Goal: Task Accomplishment & Management: Complete application form

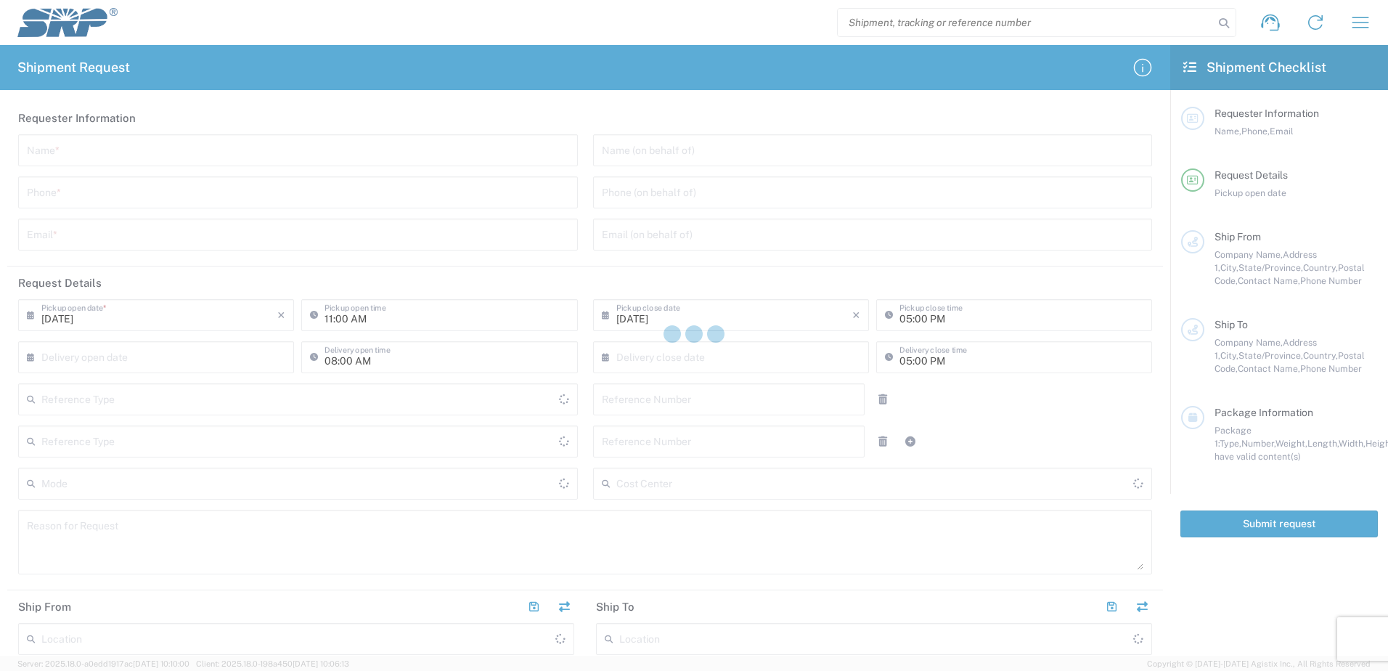
type input "Internal Order"
type input "[GEOGRAPHIC_DATA]"
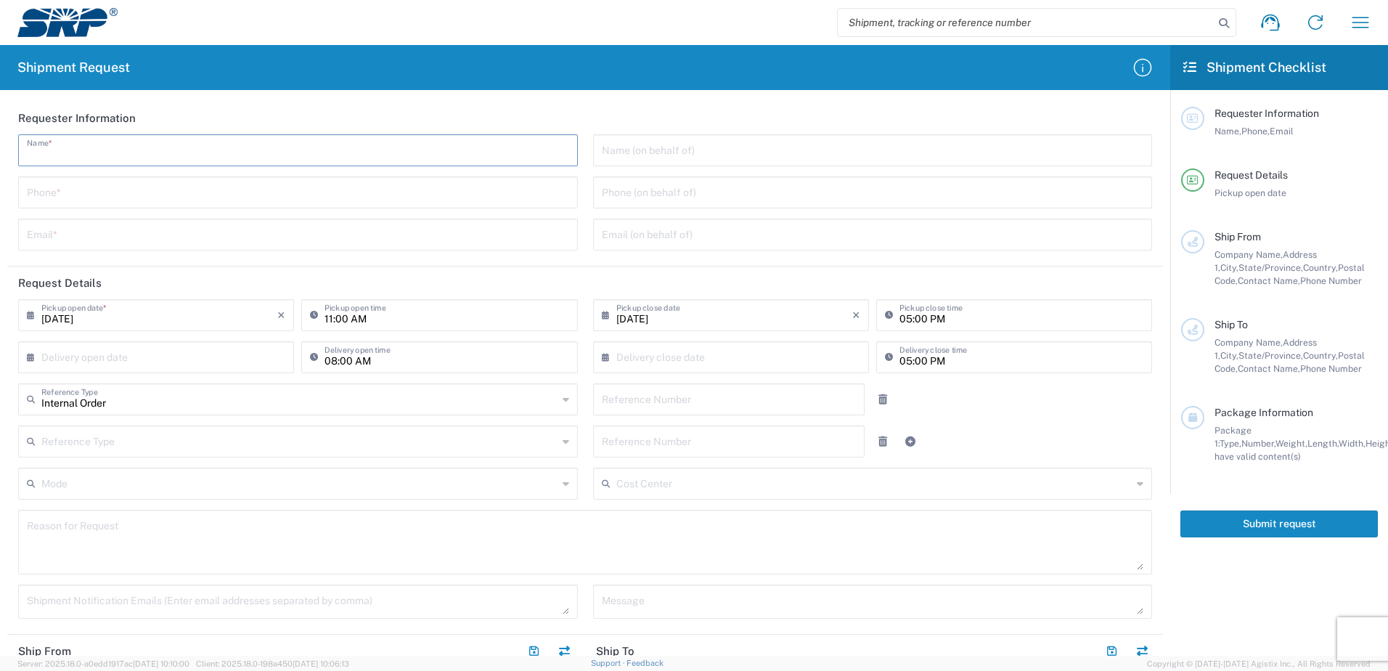
click at [65, 150] on input "text" at bounding box center [298, 148] width 542 height 25
type input "[PERSON_NAME]"
click at [63, 192] on input "tel" at bounding box center [298, 191] width 542 height 25
type input "[PHONE_NUMBER]"
click at [67, 234] on input "text" at bounding box center [298, 233] width 542 height 25
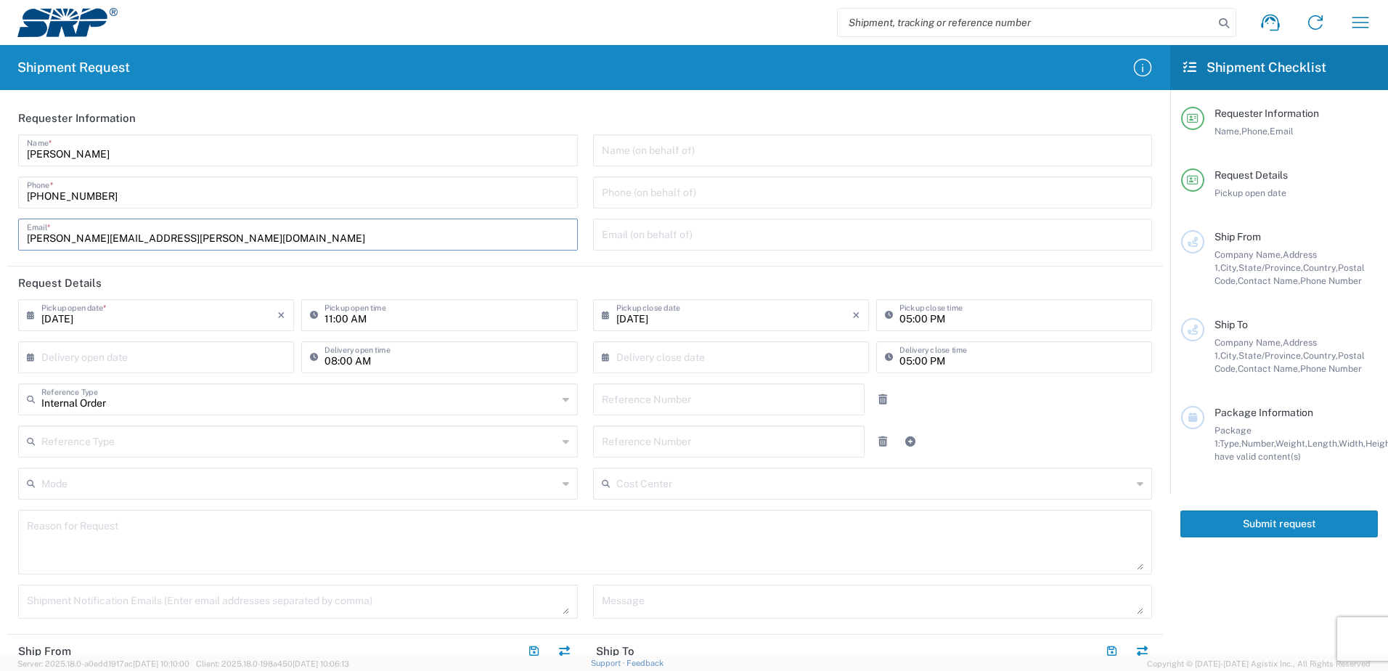
scroll to position [73, 0]
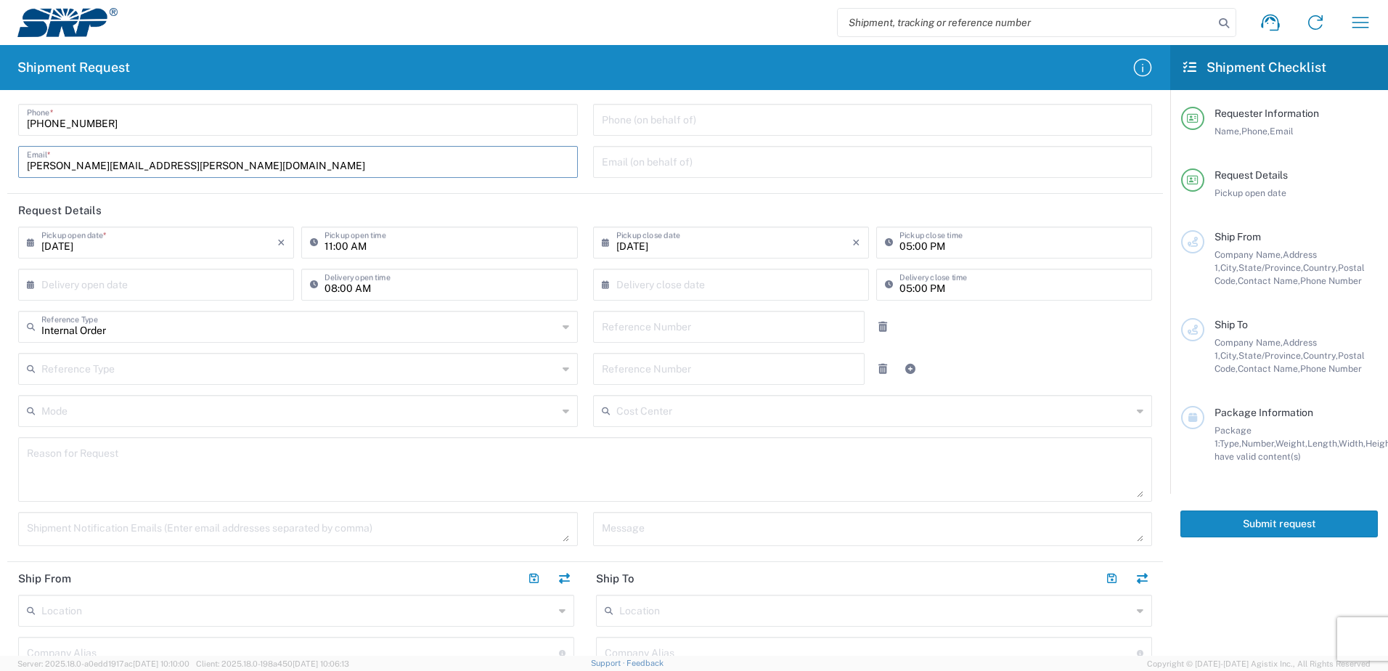
type input "[PERSON_NAME][EMAIL_ADDRESS][PERSON_NAME][DOMAIN_NAME]"
click at [65, 248] on input "[DATE]" at bounding box center [159, 241] width 236 height 25
click at [200, 311] on span "5" at bounding box center [201, 312] width 20 height 20
type input "[DATE]"
click at [324, 246] on input "11:00 AM" at bounding box center [446, 241] width 244 height 25
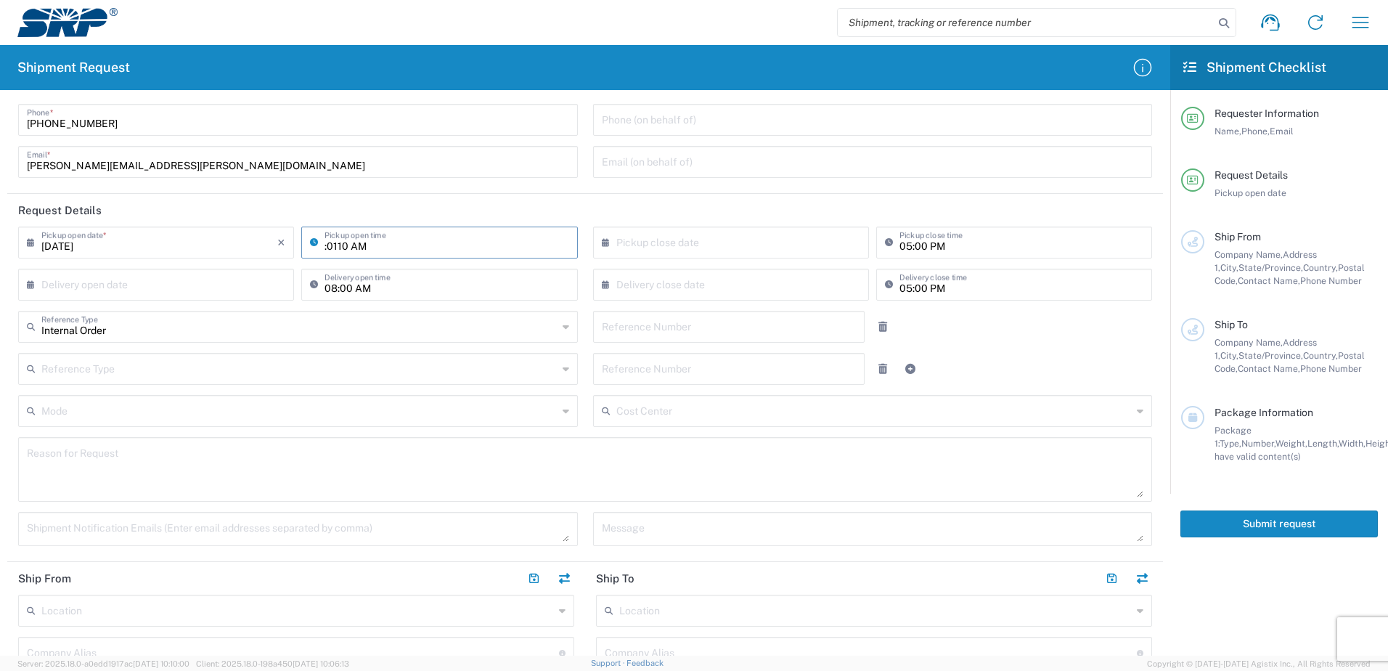
click at [335, 247] on input ":0110 AM" at bounding box center [446, 241] width 244 height 25
type input "07:00 AM"
click at [436, 278] on input "08:00 AM" at bounding box center [446, 283] width 244 height 25
click at [634, 245] on input "text" at bounding box center [734, 241] width 236 height 25
click at [767, 327] on span "12" at bounding box center [770, 332] width 20 height 20
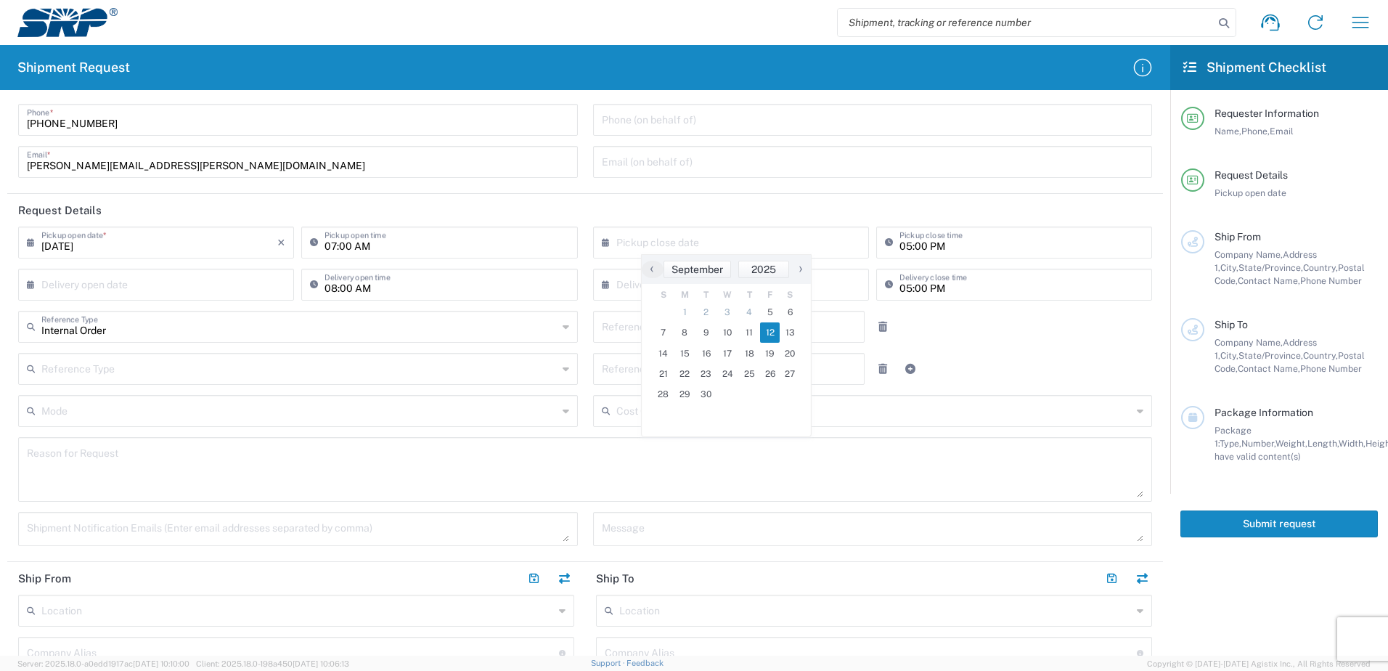
type input "[DATE]"
click at [899, 246] on input "05:00 PM" at bounding box center [1021, 241] width 244 height 25
click at [902, 246] on input "05:00 PM" at bounding box center [1021, 241] width 244 height 25
click at [900, 246] on input "05:00 PM" at bounding box center [1021, 241] width 244 height 25
type input "03:00 PM"
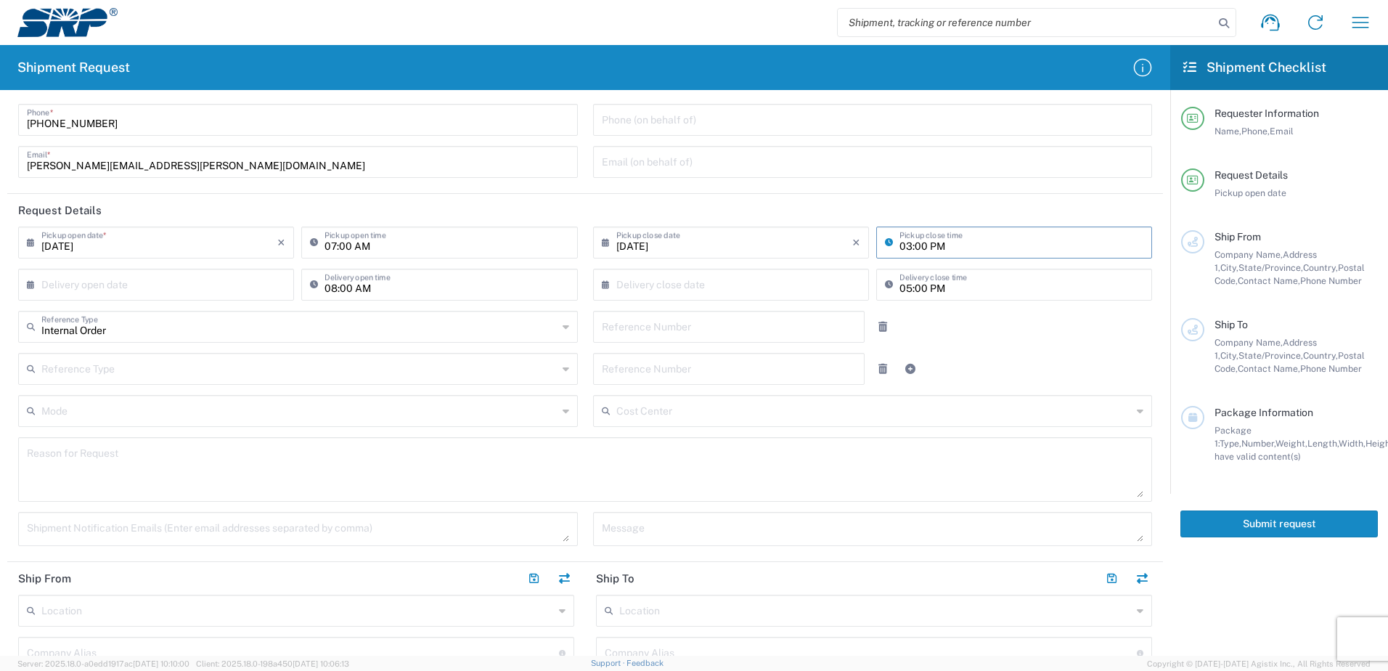
click at [865, 197] on header "Request Details" at bounding box center [585, 210] width 1156 height 33
click at [36, 285] on icon at bounding box center [34, 284] width 15 height 23
click at [33, 287] on icon at bounding box center [34, 284] width 15 height 23
click at [30, 287] on icon at bounding box center [34, 284] width 15 height 23
click at [54, 286] on input "text" at bounding box center [159, 283] width 236 height 25
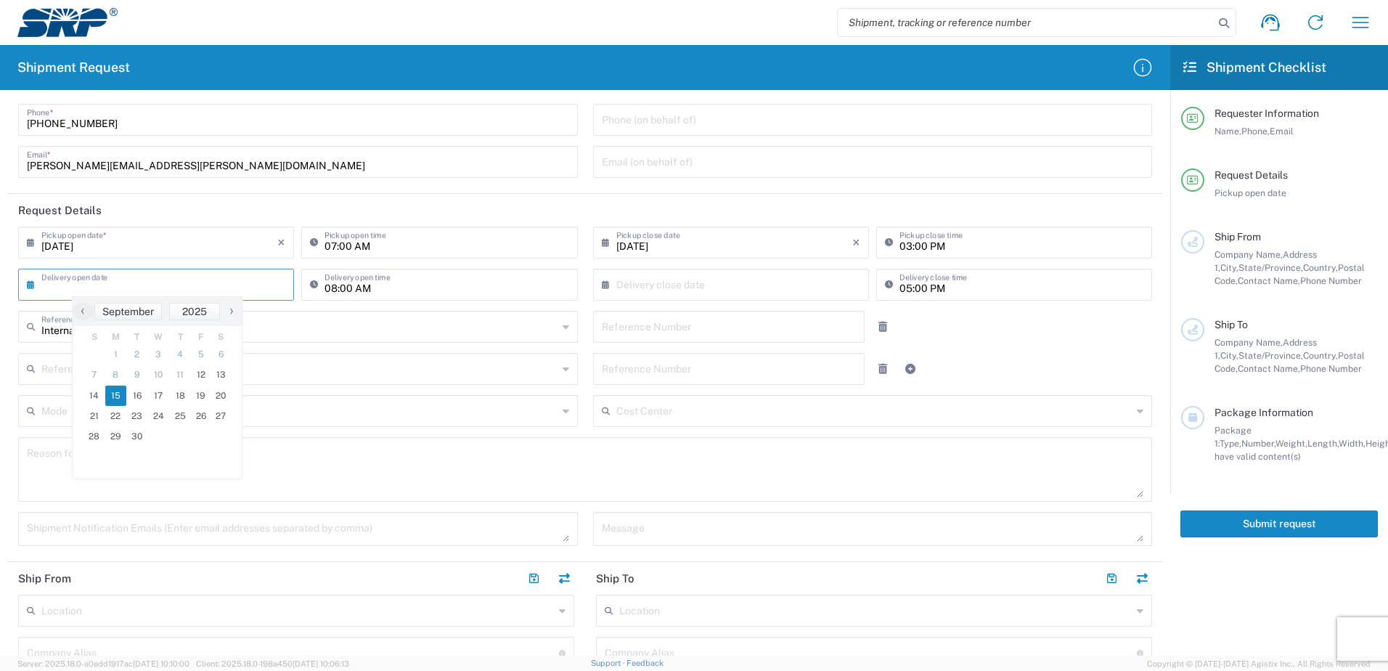
click at [117, 394] on span "15" at bounding box center [116, 395] width 22 height 20
type input "[DATE]"
click at [634, 287] on input "text" at bounding box center [734, 283] width 236 height 25
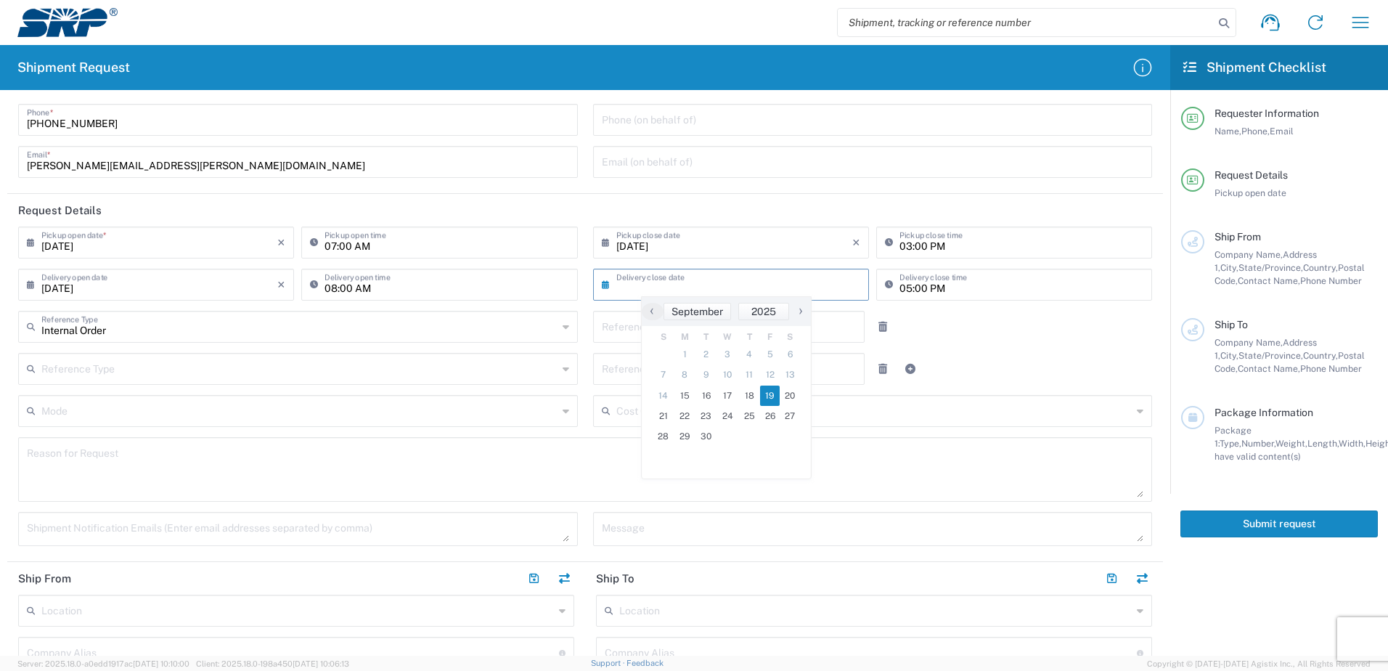
click at [770, 394] on span "19" at bounding box center [770, 395] width 20 height 20
type input "[DATE]"
click at [563, 330] on icon at bounding box center [566, 326] width 7 height 23
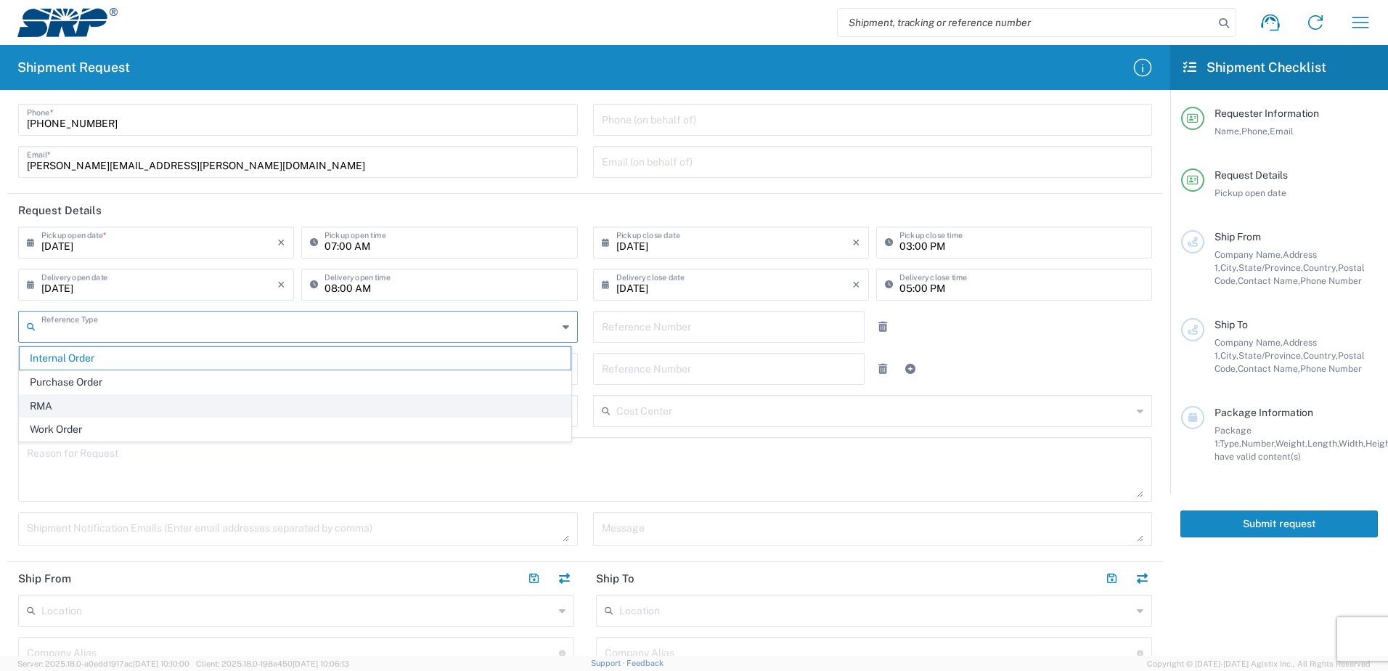
click at [62, 406] on span "RMA" at bounding box center [295, 406] width 551 height 23
type input "RMA"
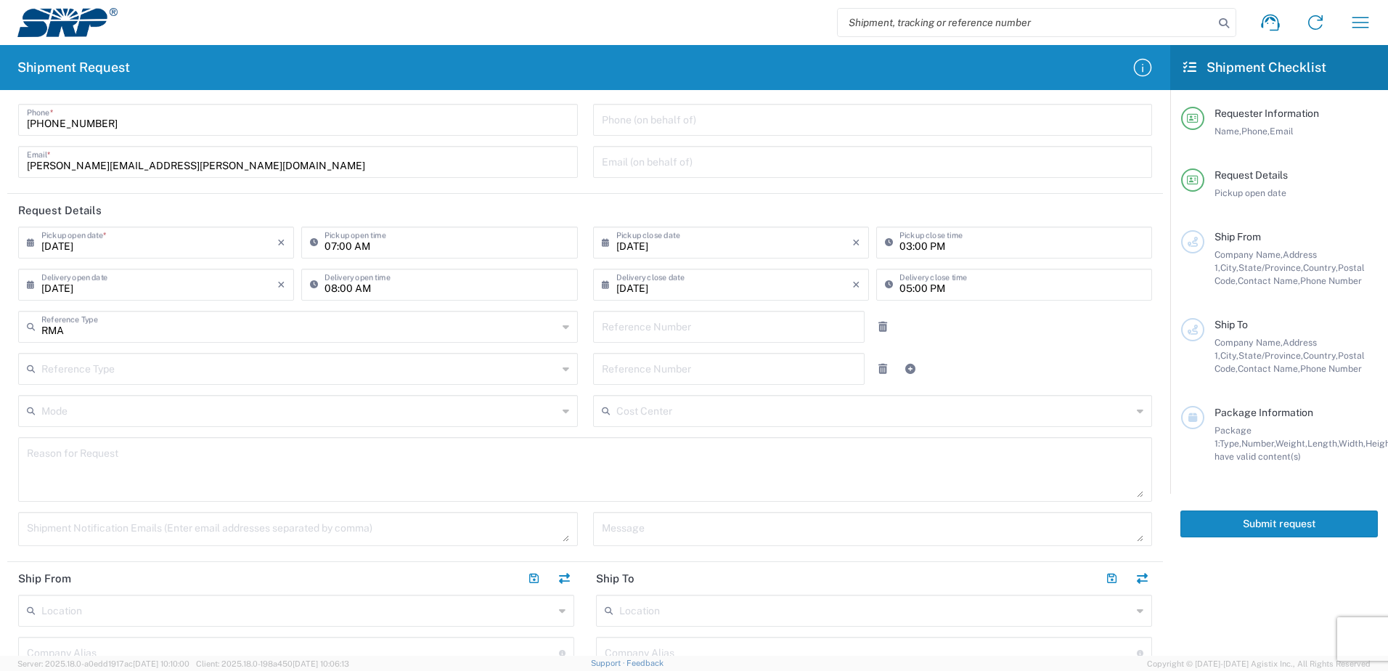
click at [636, 332] on input "text" at bounding box center [729, 325] width 255 height 25
click at [628, 322] on input "text" at bounding box center [729, 325] width 255 height 25
type input "SRO11040840"
click at [975, 337] on div "RMA Reference Type Internal Order Purchase Order RMA Work Order SRO11040840 Ref…" at bounding box center [585, 332] width 1149 height 42
click at [772, 236] on input "[DATE]" at bounding box center [734, 241] width 236 height 25
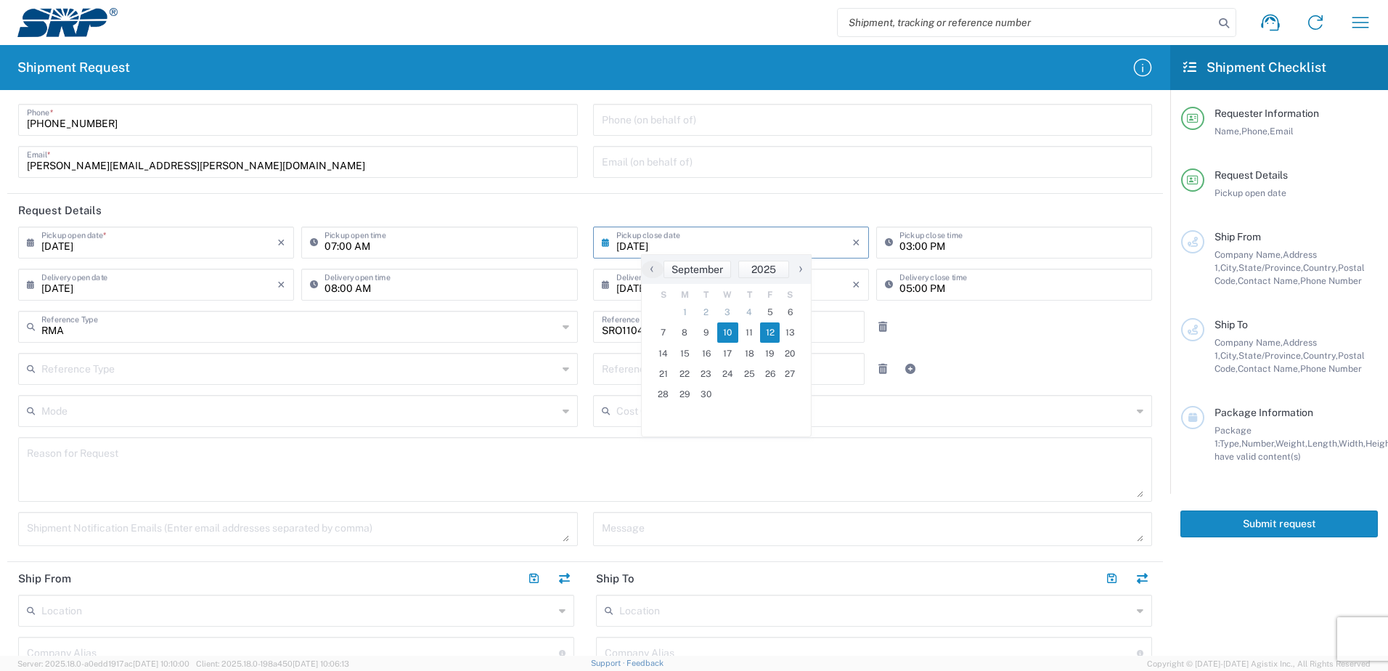
click at [726, 333] on span "10" at bounding box center [728, 332] width 22 height 20
type input "[DATE]"
click at [692, 204] on header "Request Details" at bounding box center [585, 210] width 1156 height 33
click at [954, 335] on div at bounding box center [920, 327] width 96 height 32
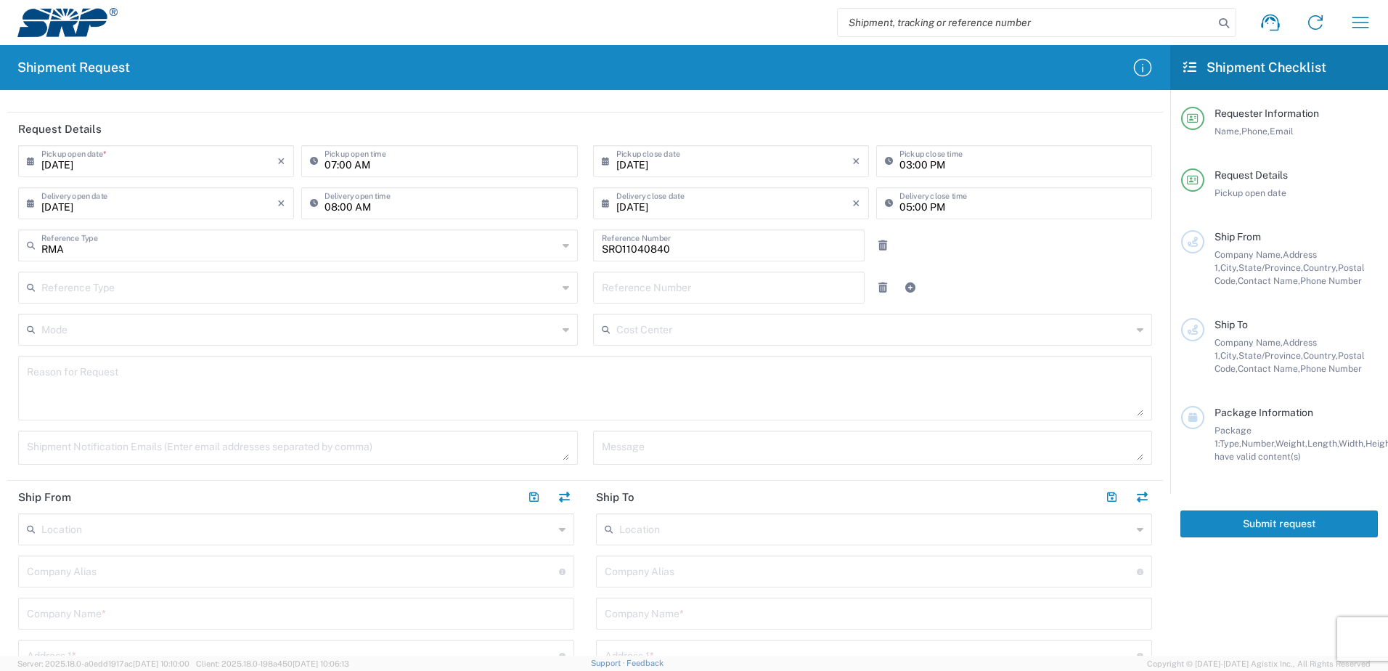
scroll to position [218, 0]
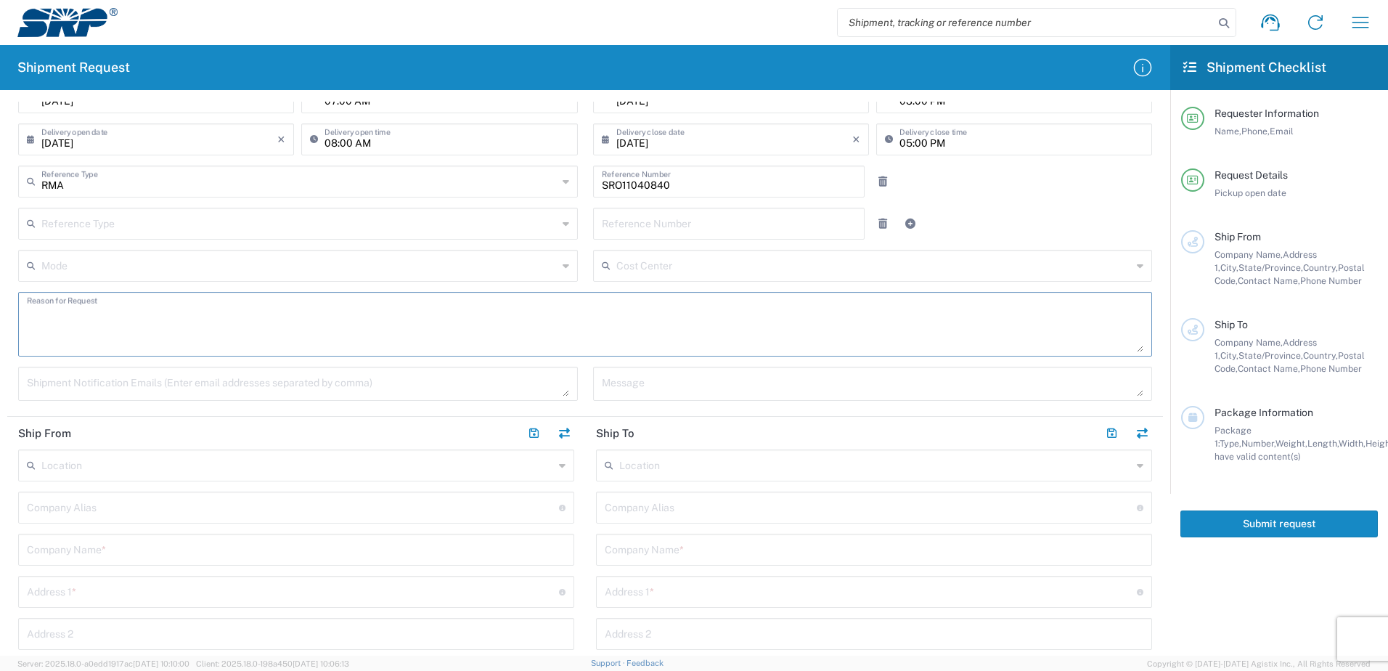
click at [66, 313] on textarea at bounding box center [585, 324] width 1116 height 56
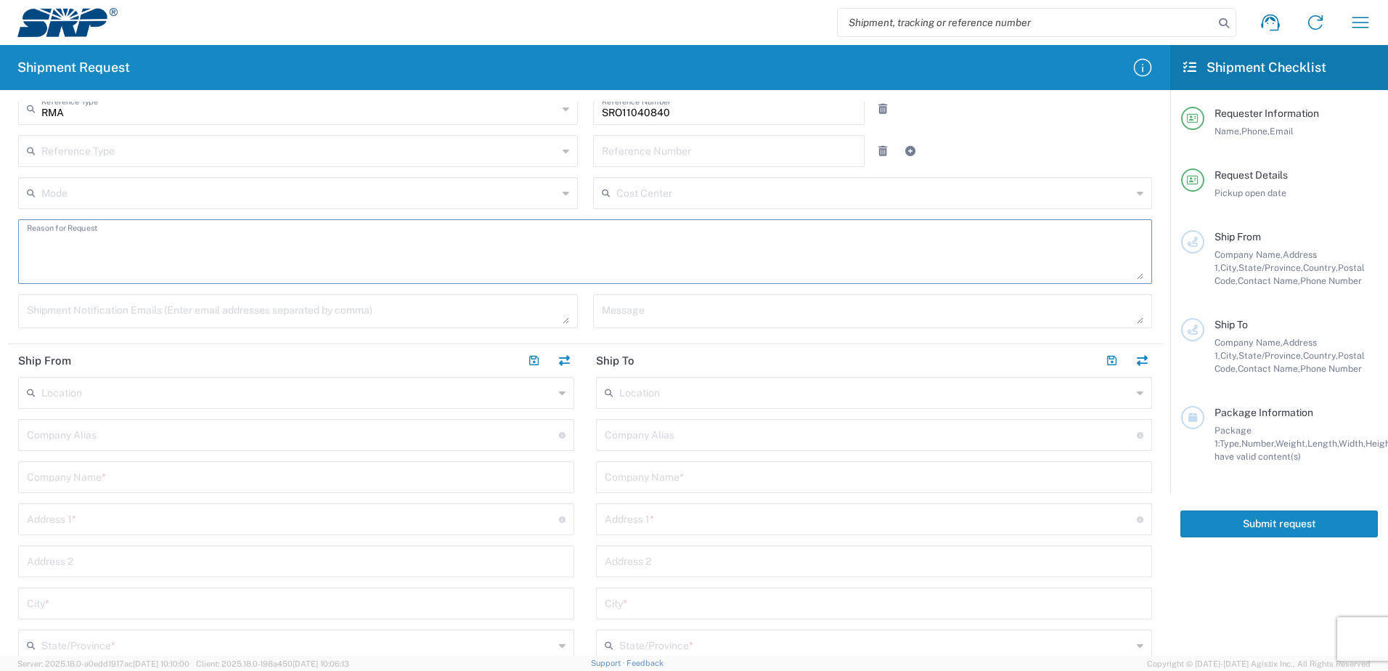
click at [69, 396] on input "text" at bounding box center [297, 391] width 512 height 25
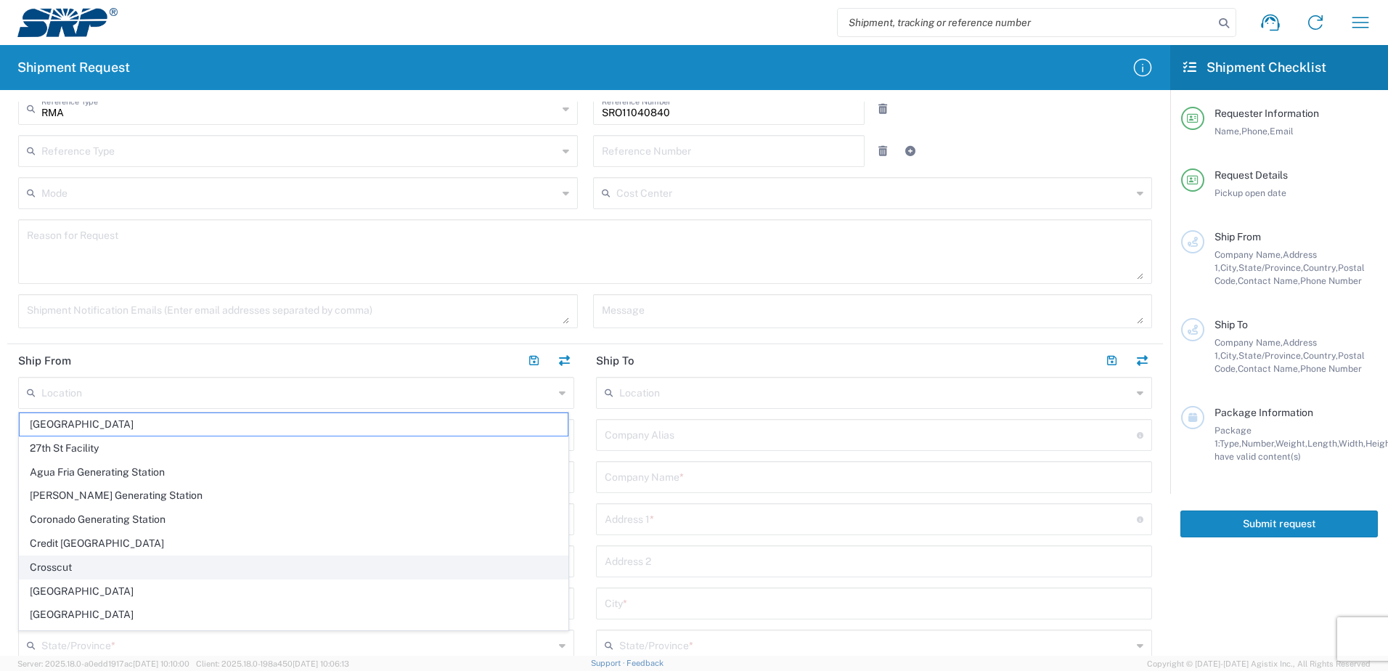
click at [50, 570] on span "Crosscut" at bounding box center [294, 567] width 548 height 23
type input "Crosscut"
type input "Salt River Project"
type input "[STREET_ADDRESS][US_STATE]"
type input "Tempe"
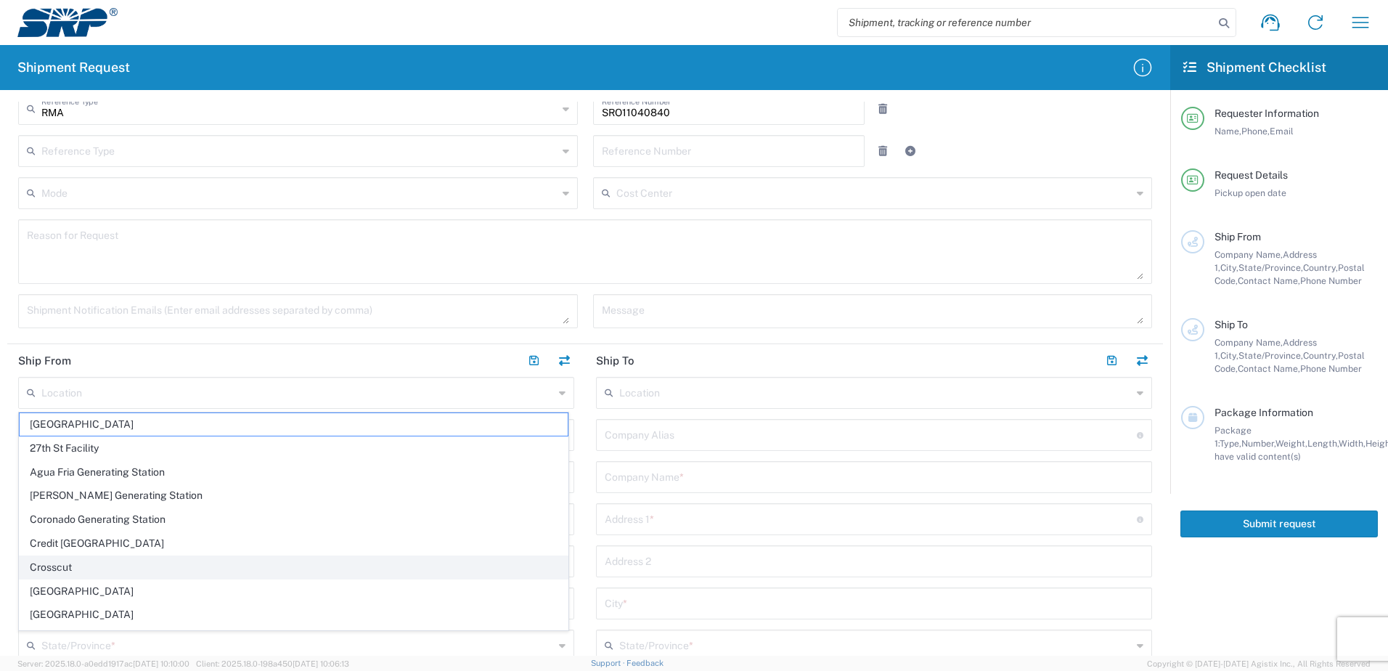
type input "[US_STATE]"
type input "85281"
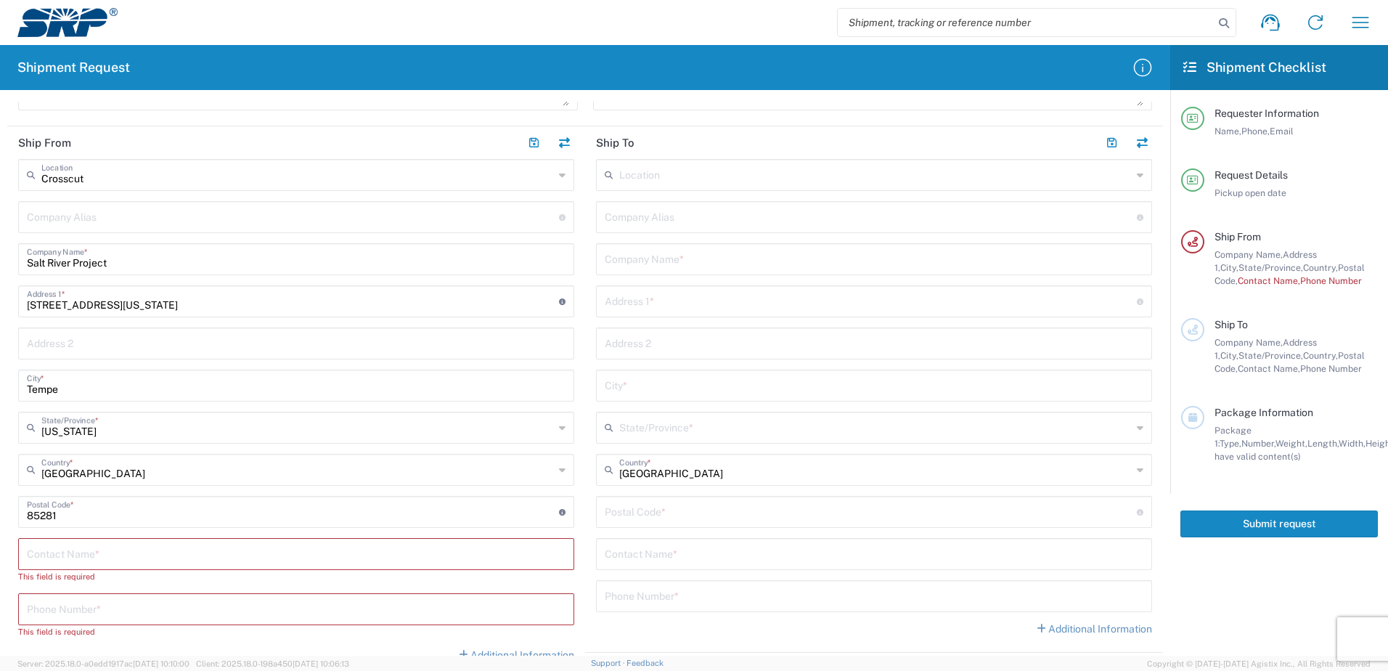
scroll to position [581, 0]
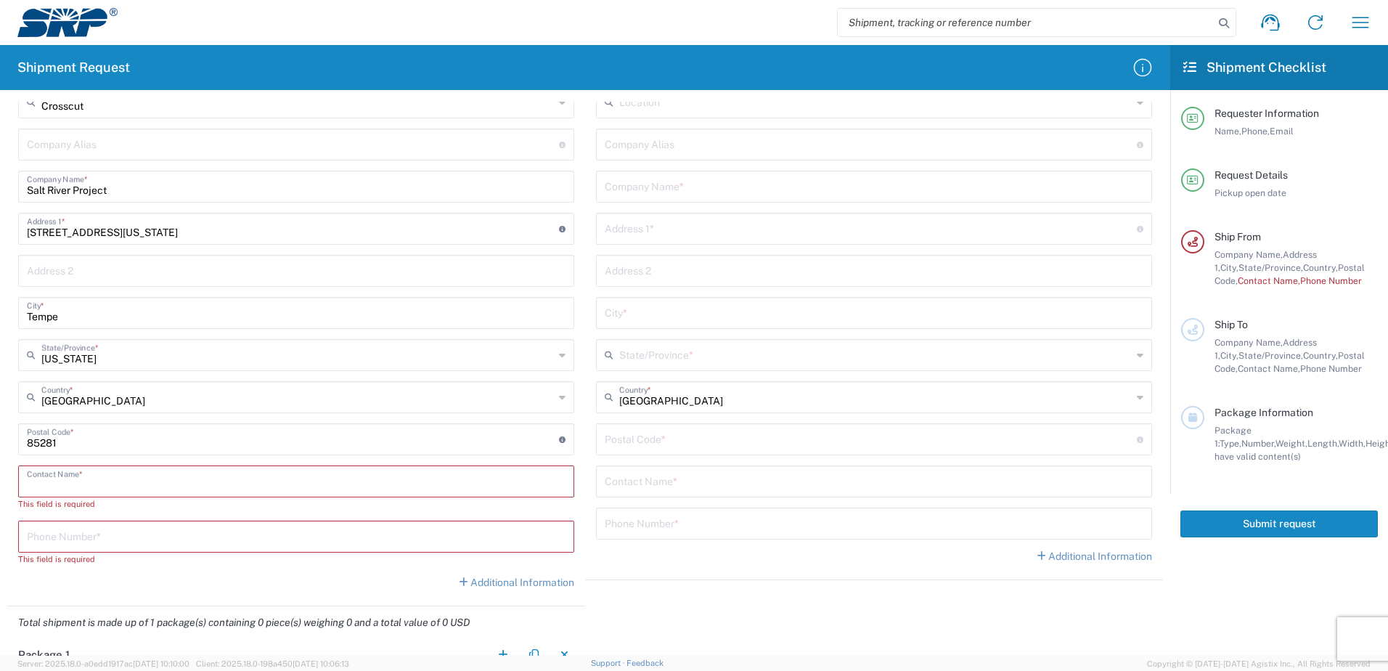
click at [44, 482] on input "text" at bounding box center [296, 479] width 539 height 25
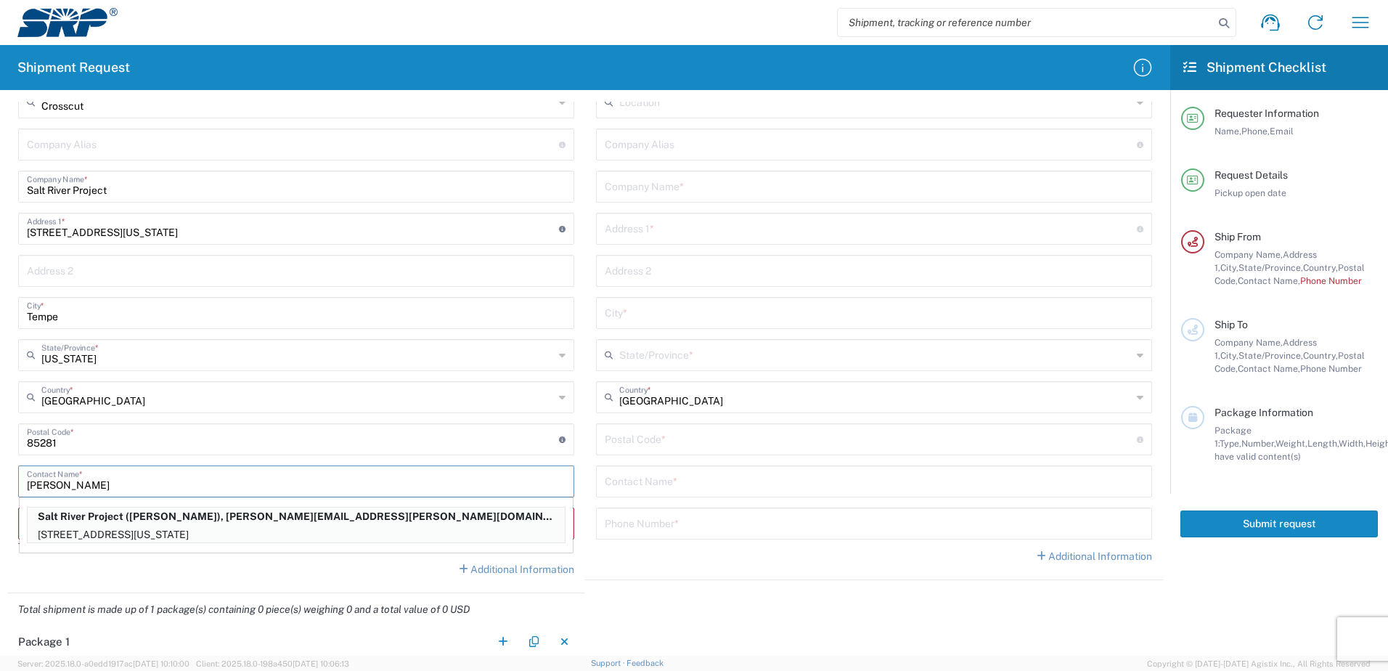
click at [127, 479] on input "[PERSON_NAME]" at bounding box center [296, 479] width 539 height 25
type input "[PERSON_NAME]"
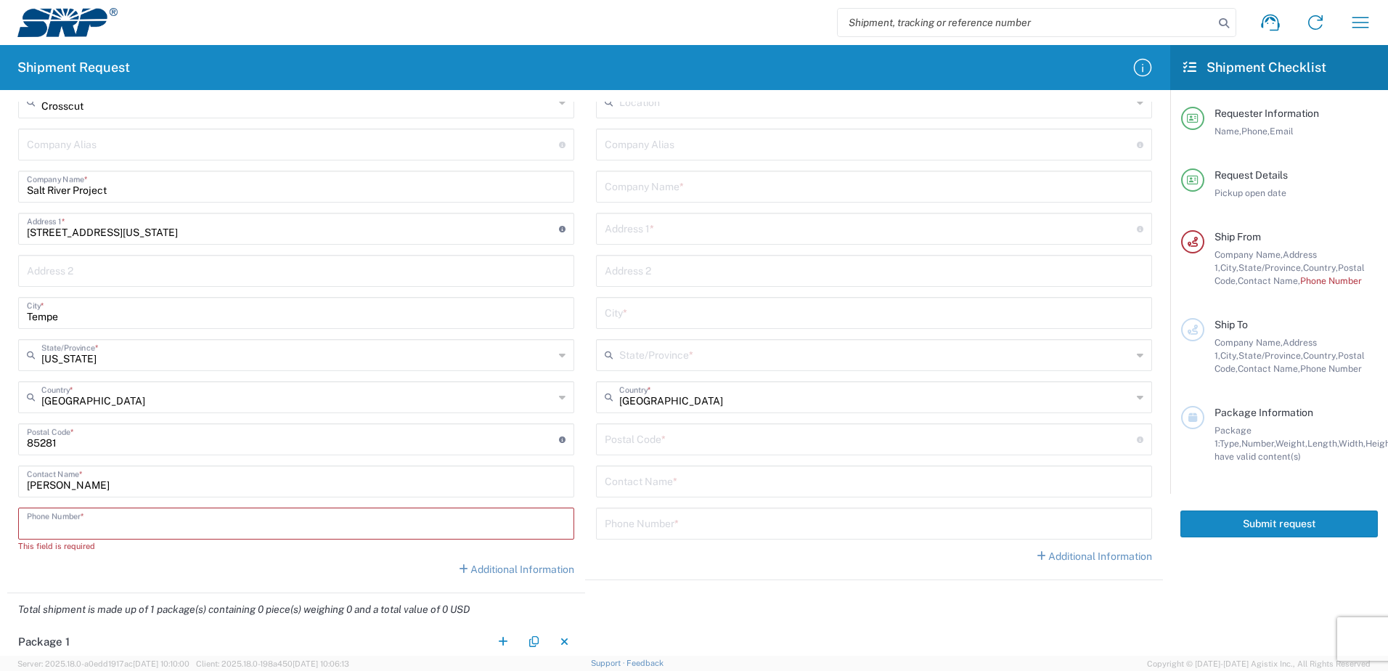
click at [66, 521] on input "tel" at bounding box center [296, 522] width 539 height 25
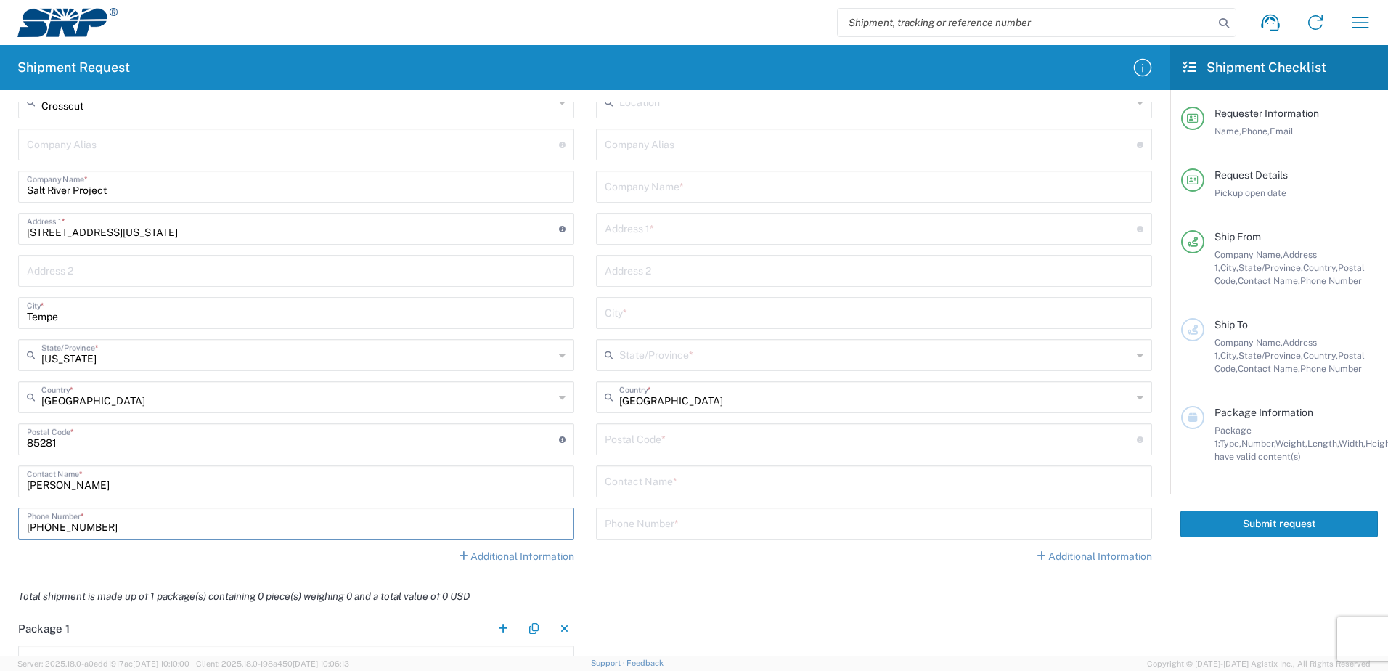
type input "[PHONE_NUMBER]"
click at [110, 559] on div "Additional Information" at bounding box center [296, 556] width 556 height 15
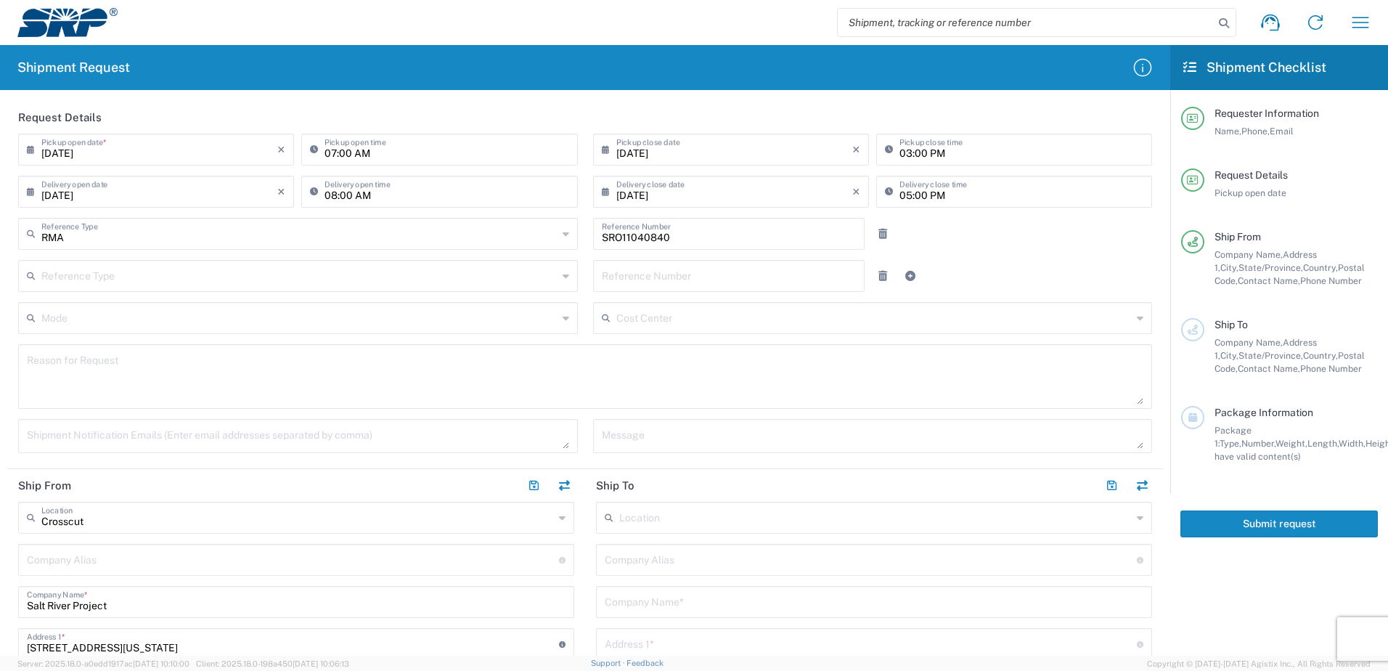
scroll to position [145, 0]
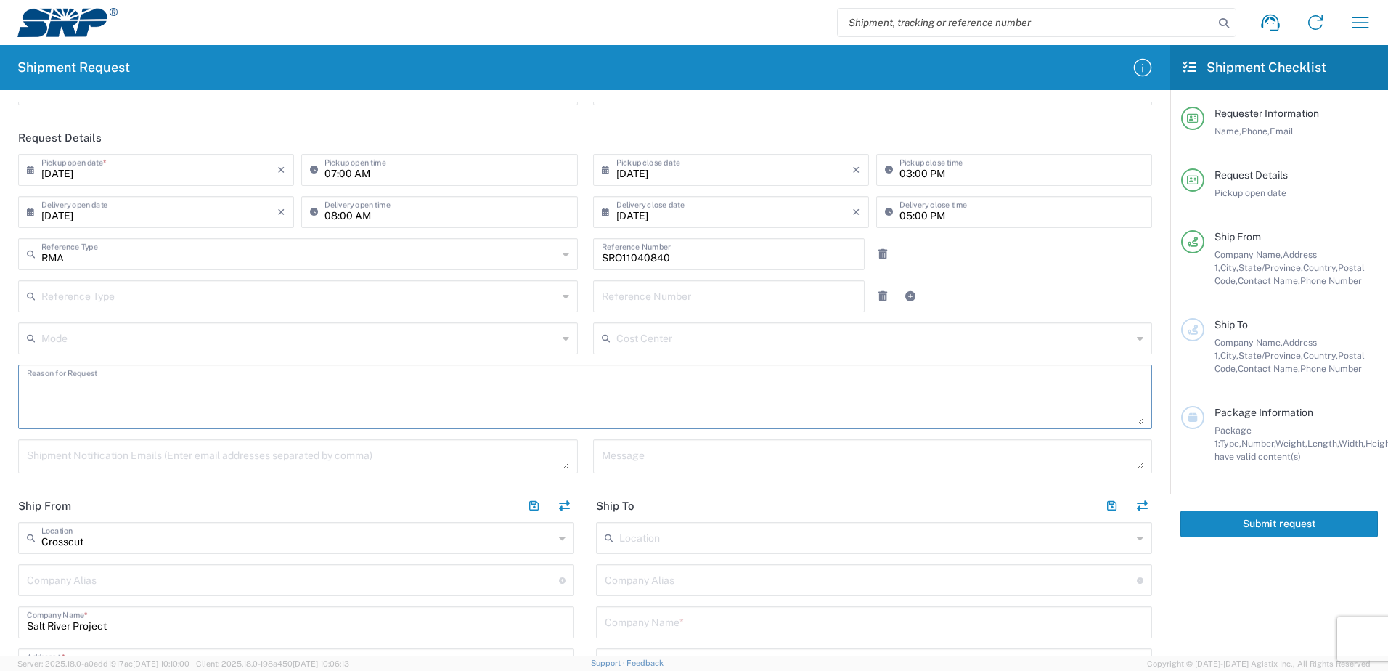
click at [112, 380] on textarea at bounding box center [585, 397] width 1116 height 56
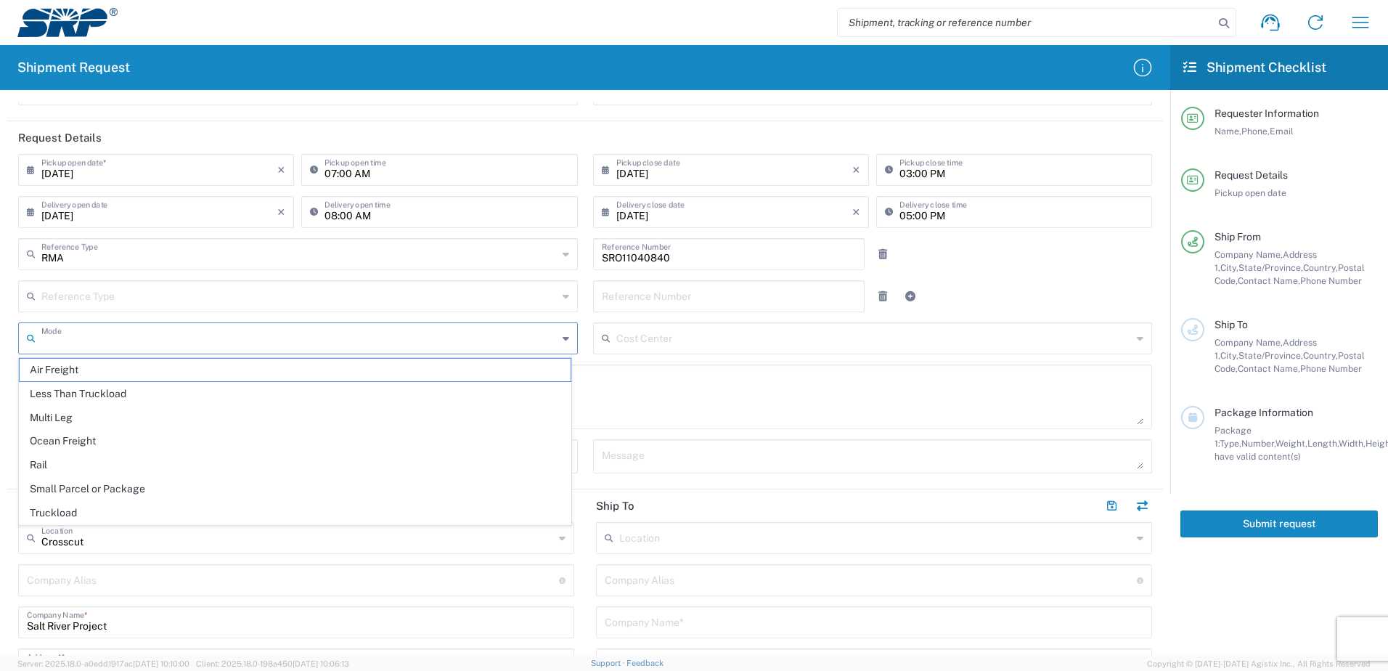
click at [225, 331] on input "text" at bounding box center [299, 336] width 516 height 25
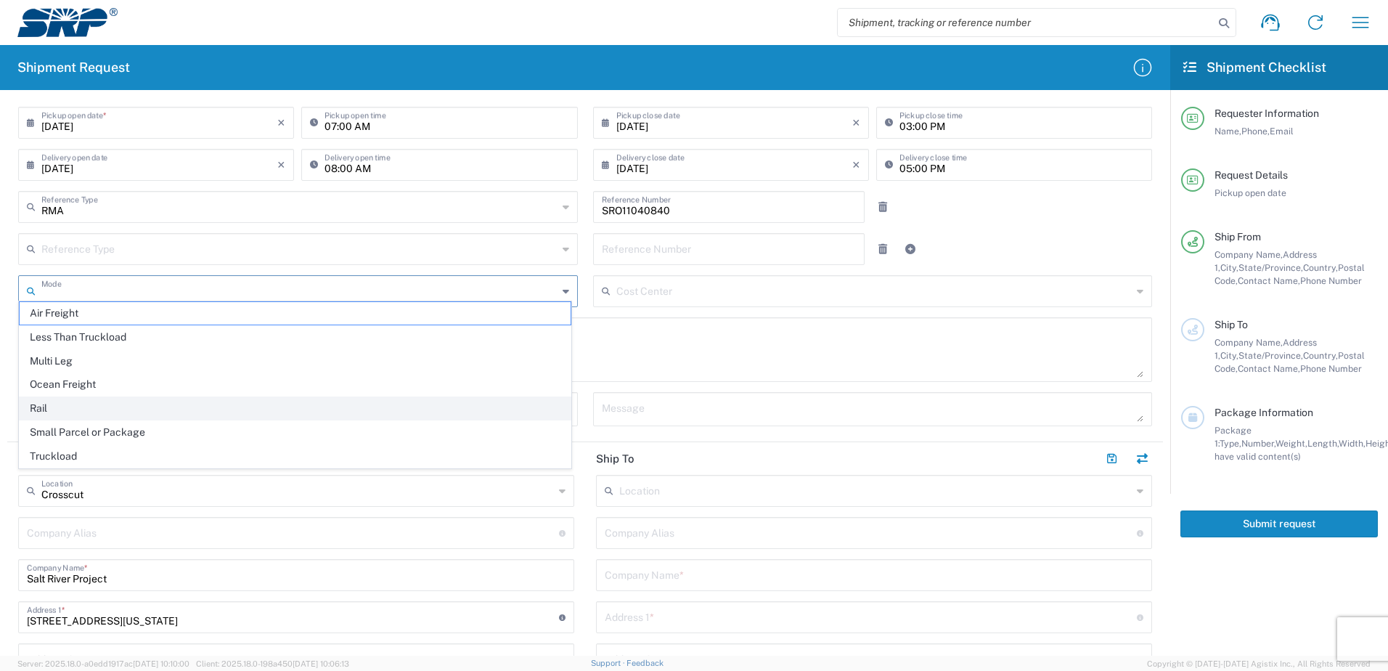
scroll to position [218, 0]
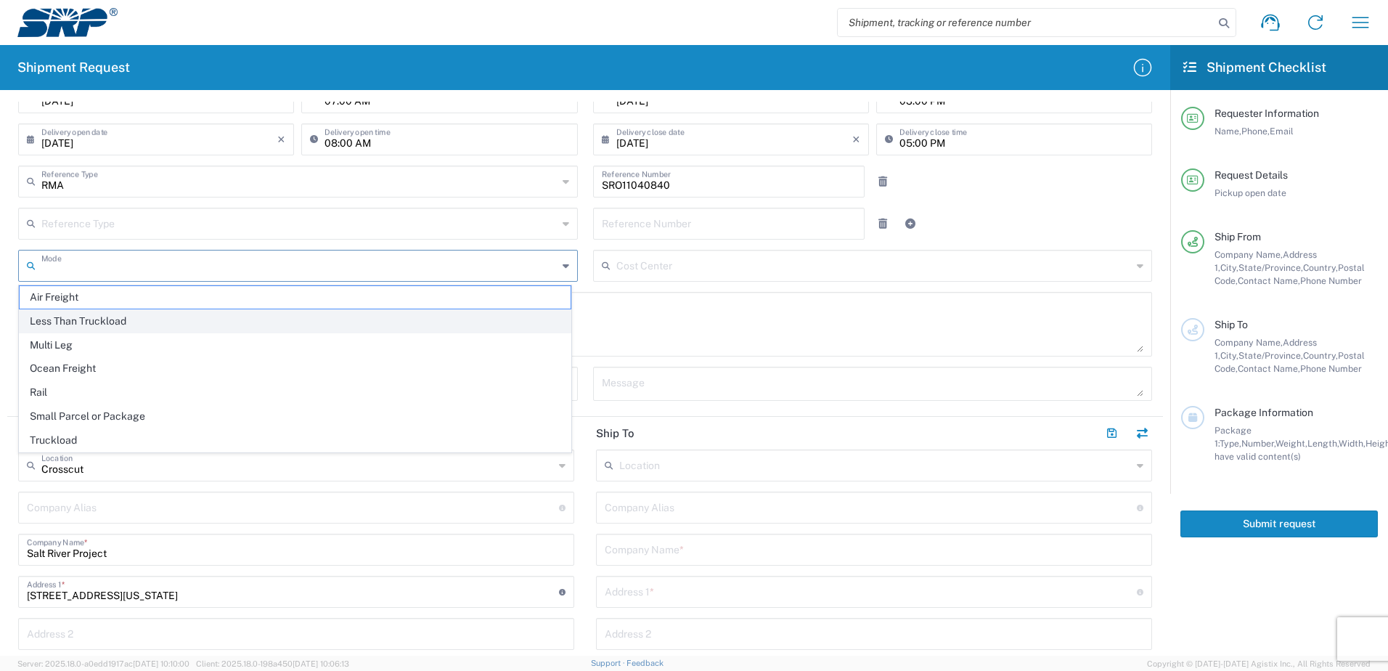
click at [91, 327] on span "Less Than Truckload" at bounding box center [295, 321] width 551 height 23
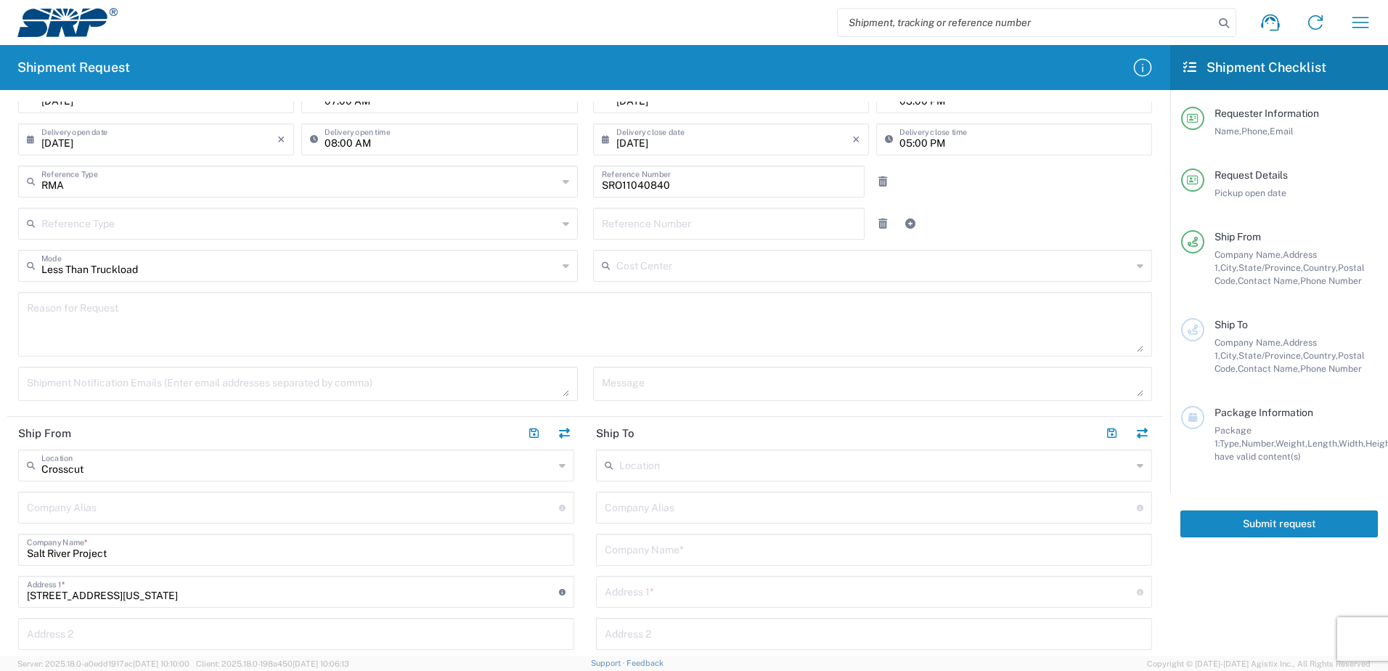
click at [153, 226] on input "text" at bounding box center [299, 222] width 516 height 25
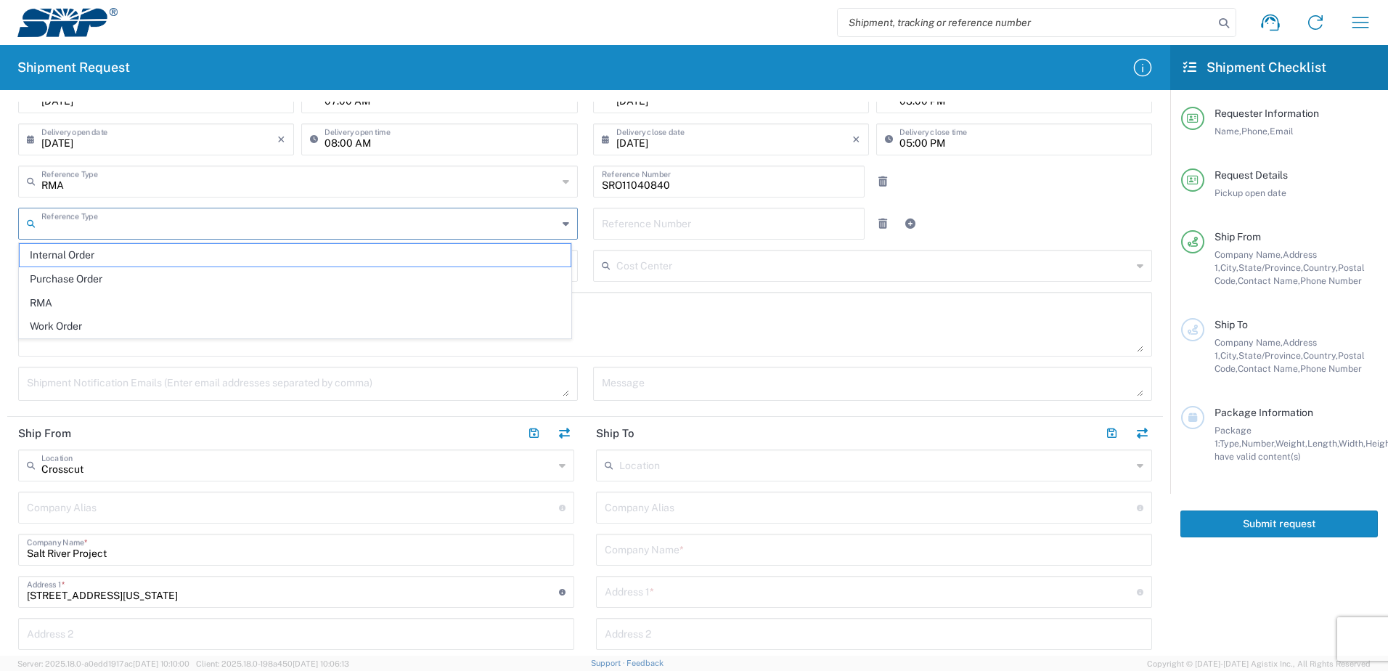
click at [612, 324] on textarea at bounding box center [585, 324] width 1116 height 56
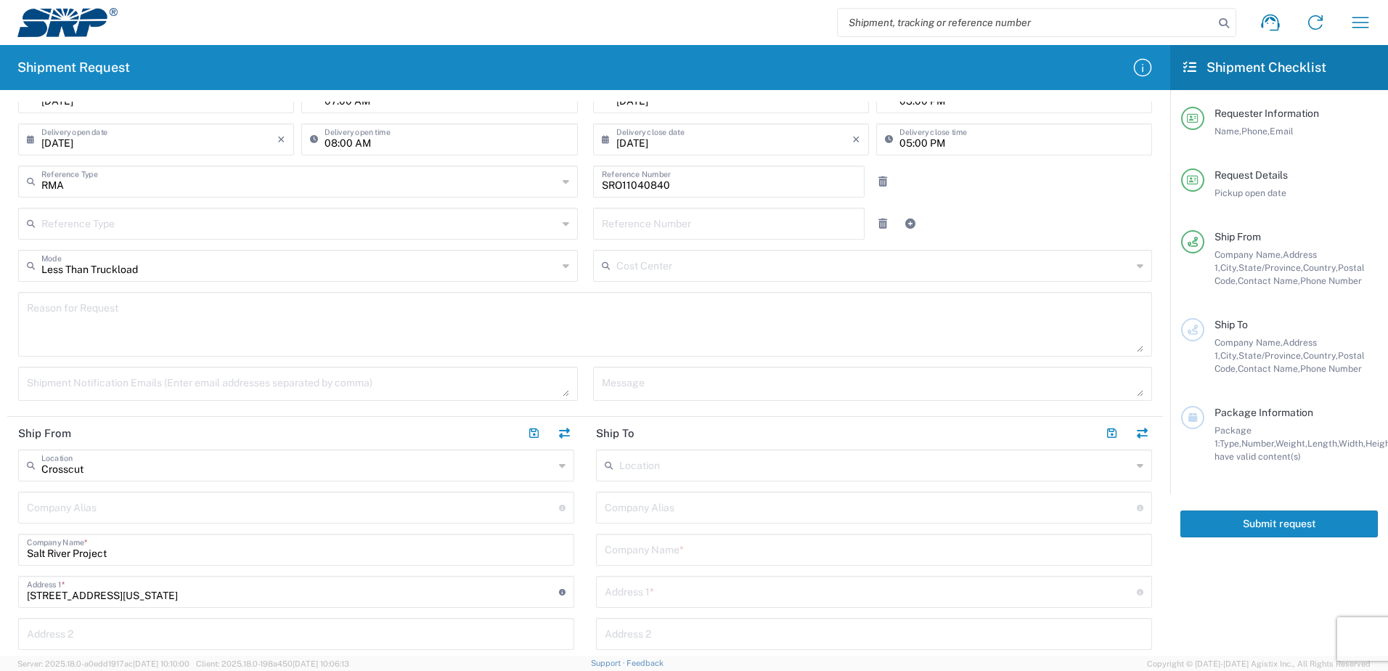
click at [563, 265] on icon at bounding box center [566, 265] width 7 height 23
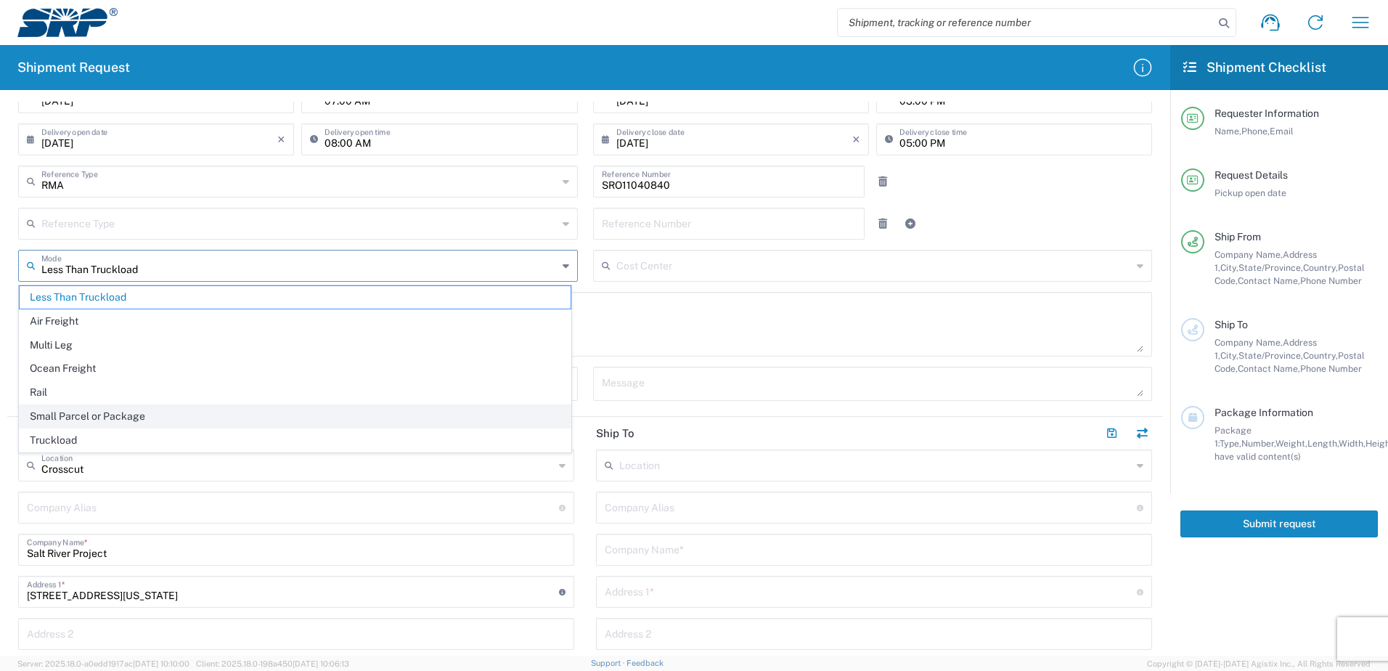
click at [69, 414] on span "Small Parcel or Package" at bounding box center [295, 416] width 551 height 23
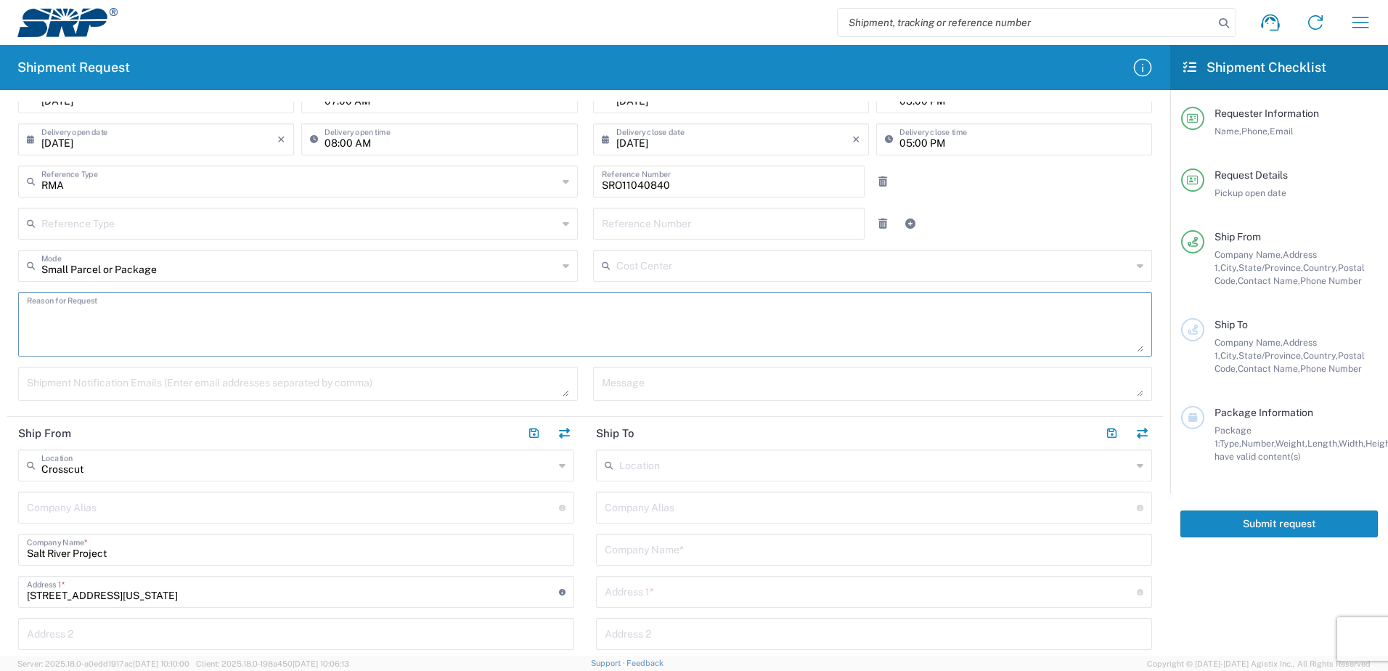
click at [82, 313] on textarea at bounding box center [585, 324] width 1116 height 56
click at [563, 269] on icon at bounding box center [566, 265] width 7 height 23
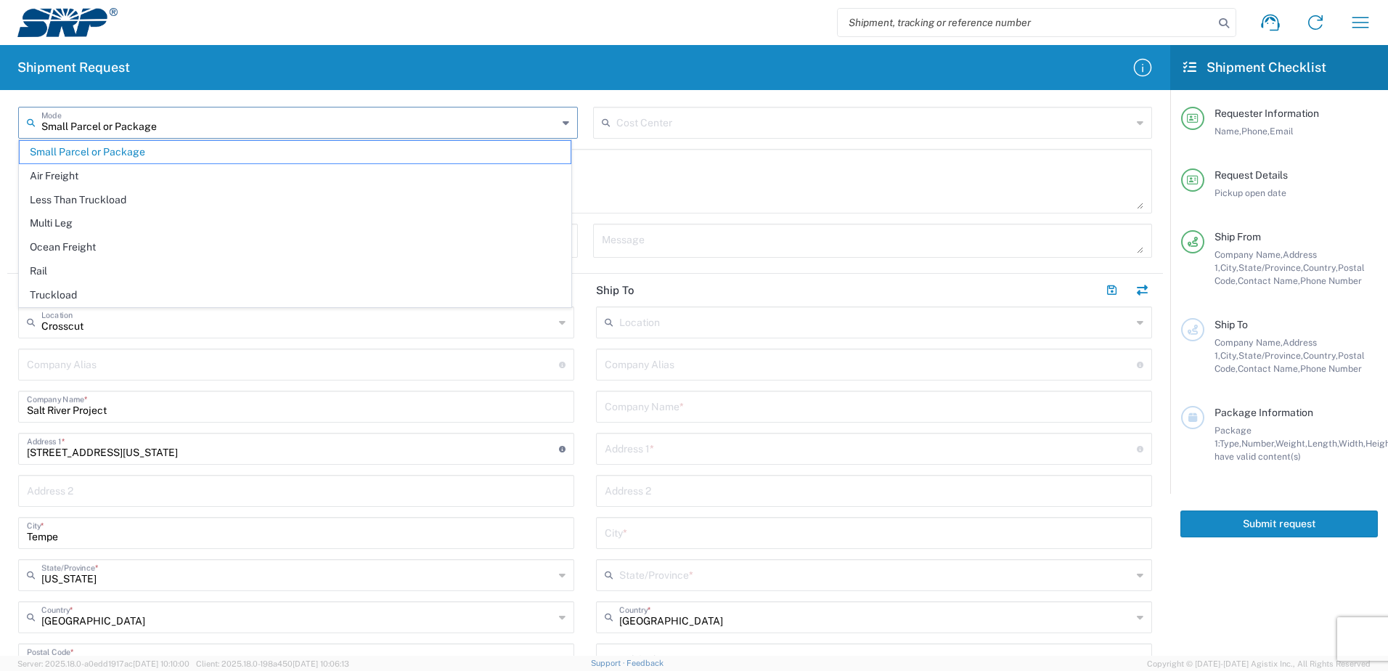
scroll to position [363, 0]
click at [97, 200] on span "Less Than Truckload" at bounding box center [295, 200] width 551 height 23
type input "Less Than Truckload"
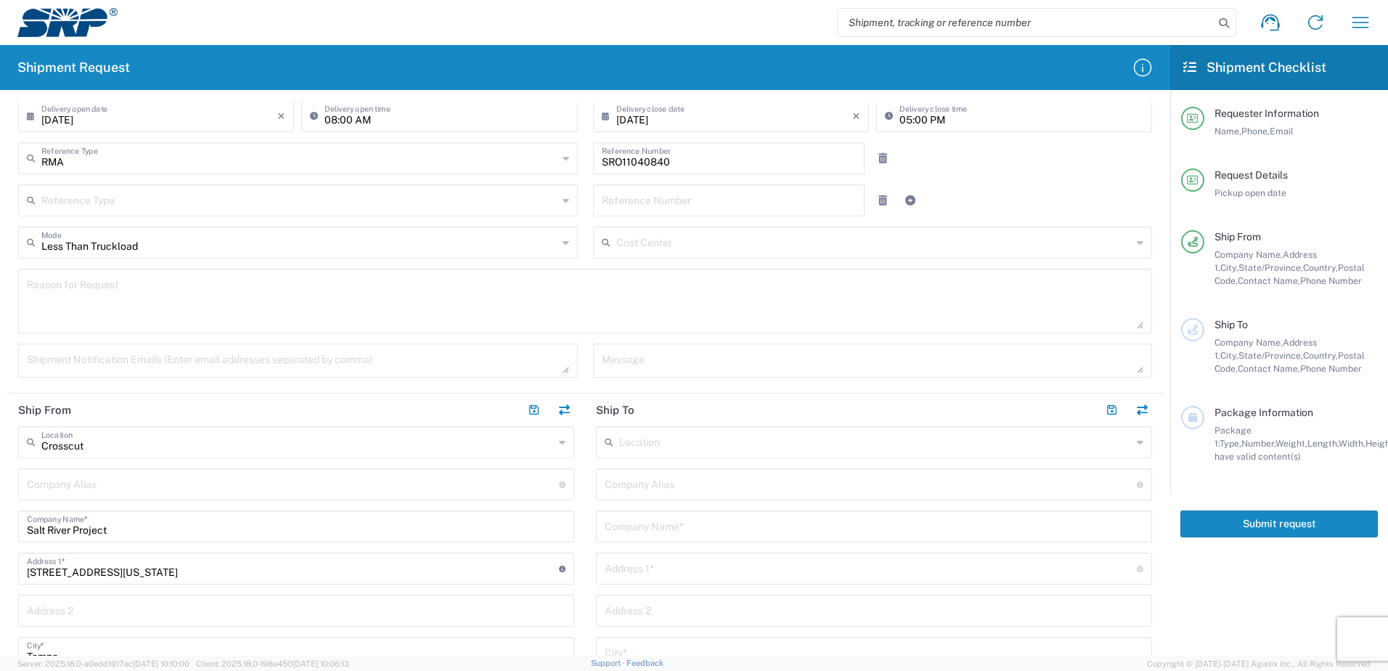
scroll to position [218, 0]
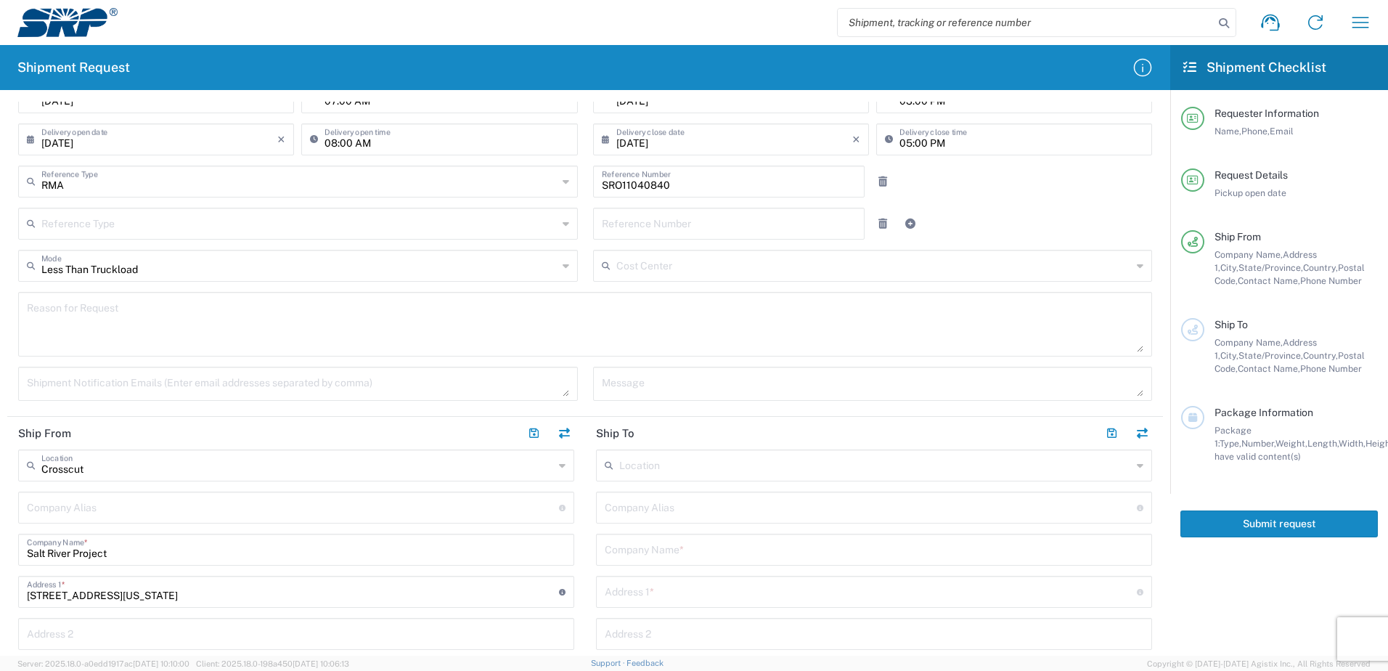
click at [36, 304] on textarea at bounding box center [585, 324] width 1116 height 56
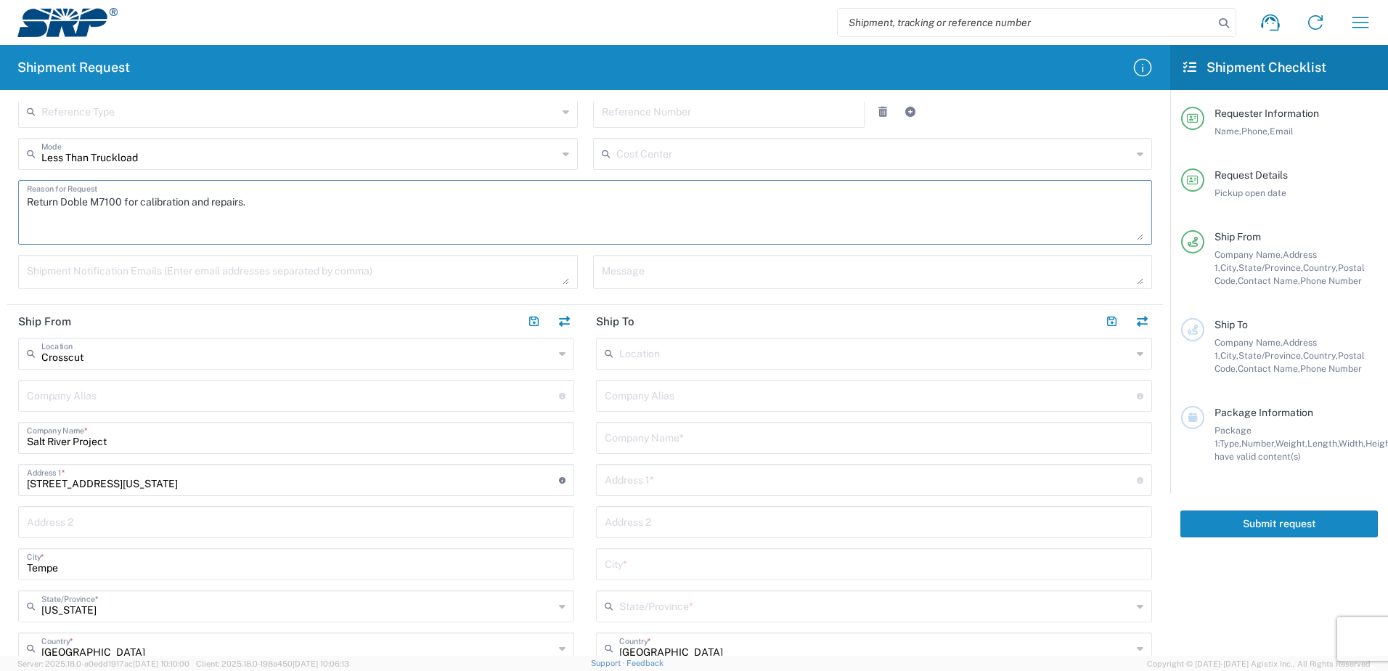
scroll to position [363, 0]
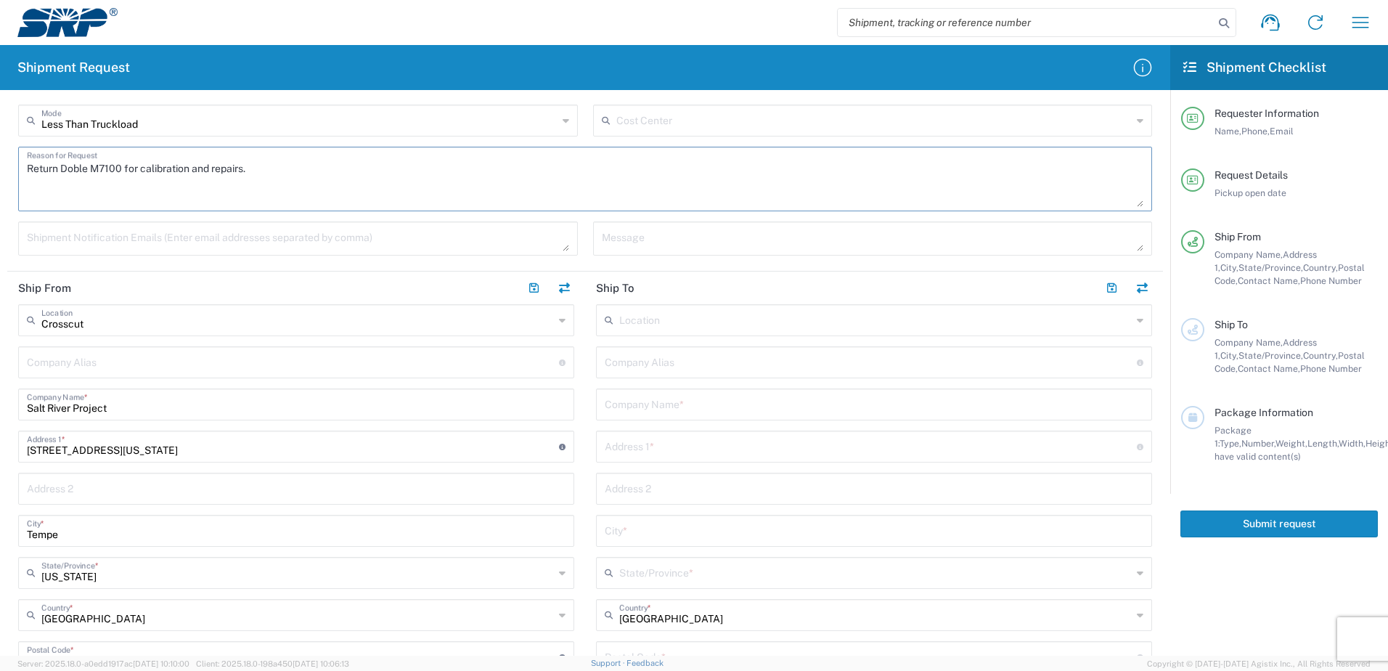
type textarea "Return Doble M7100 for calibration and repairs."
click at [658, 319] on input "text" at bounding box center [875, 318] width 512 height 25
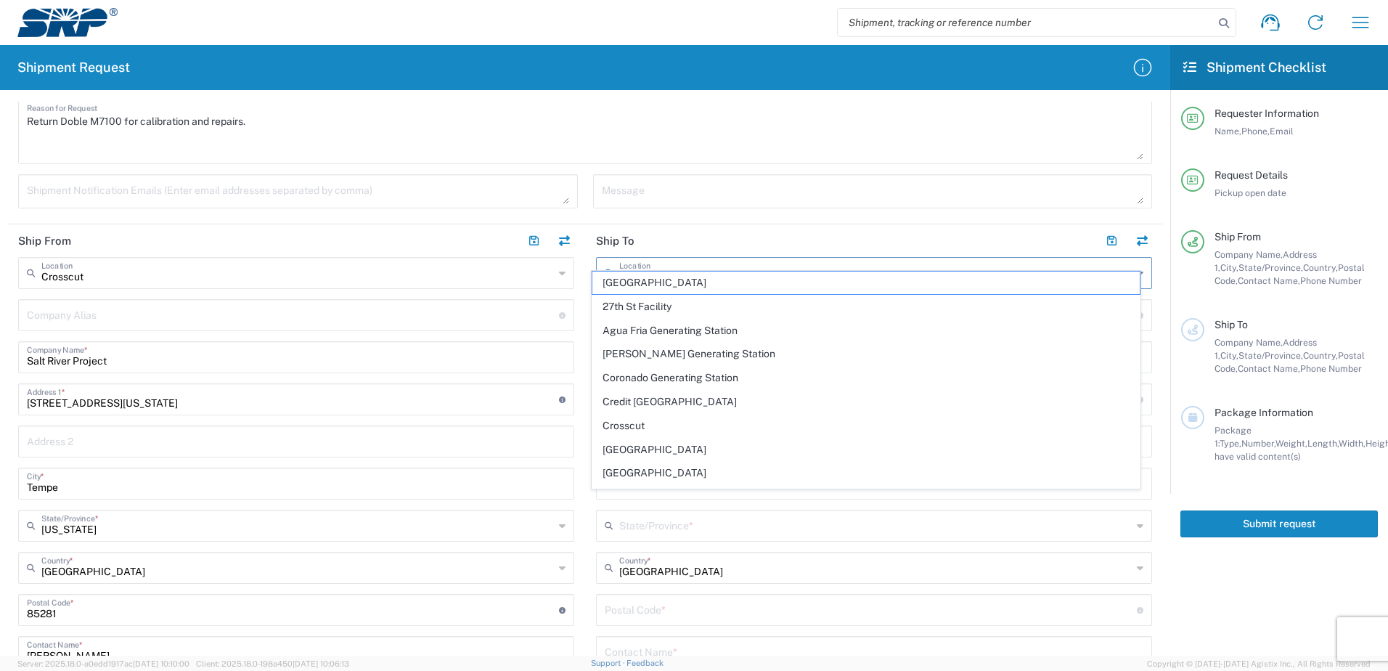
scroll to position [436, 0]
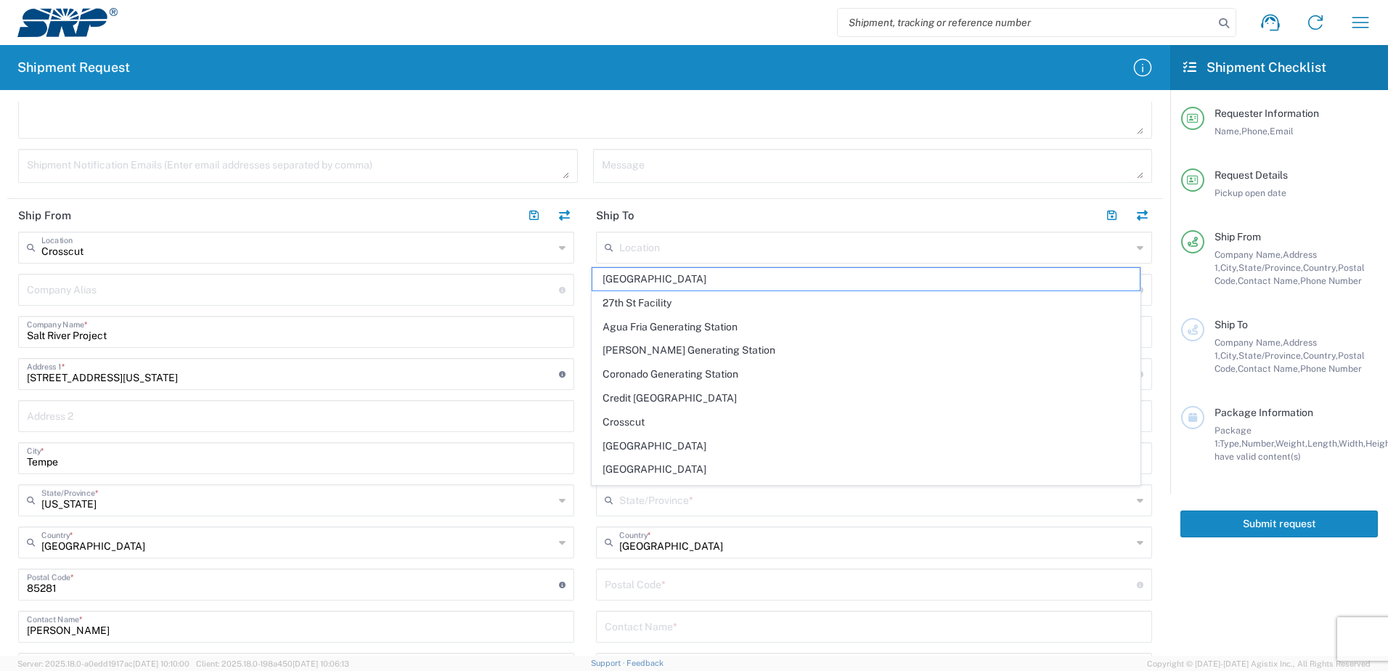
click at [751, 216] on header "Ship To" at bounding box center [874, 215] width 578 height 33
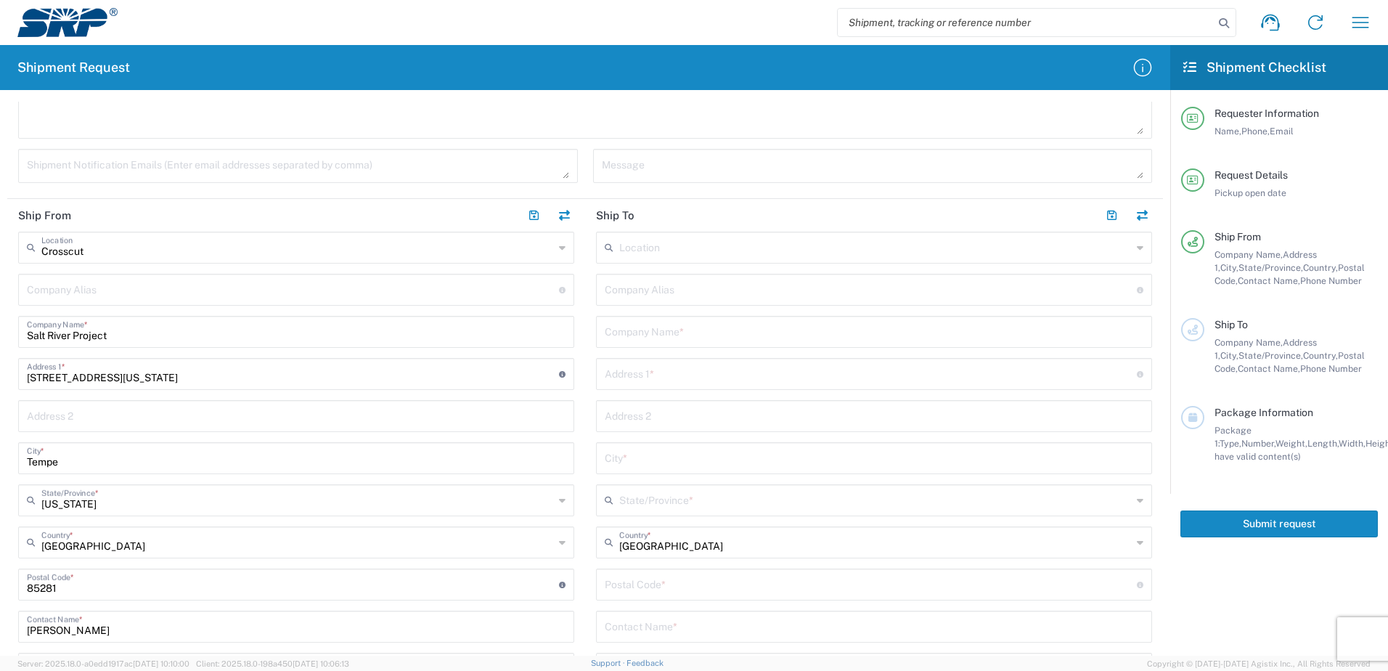
click at [634, 333] on input "text" at bounding box center [874, 330] width 539 height 25
type input "Doble Engineering Co."
click at [639, 367] on input "text" at bounding box center [871, 372] width 532 height 25
type input "[STREET_ADDRESS][PERSON_NAME]"
click at [628, 453] on input "text" at bounding box center [874, 456] width 539 height 25
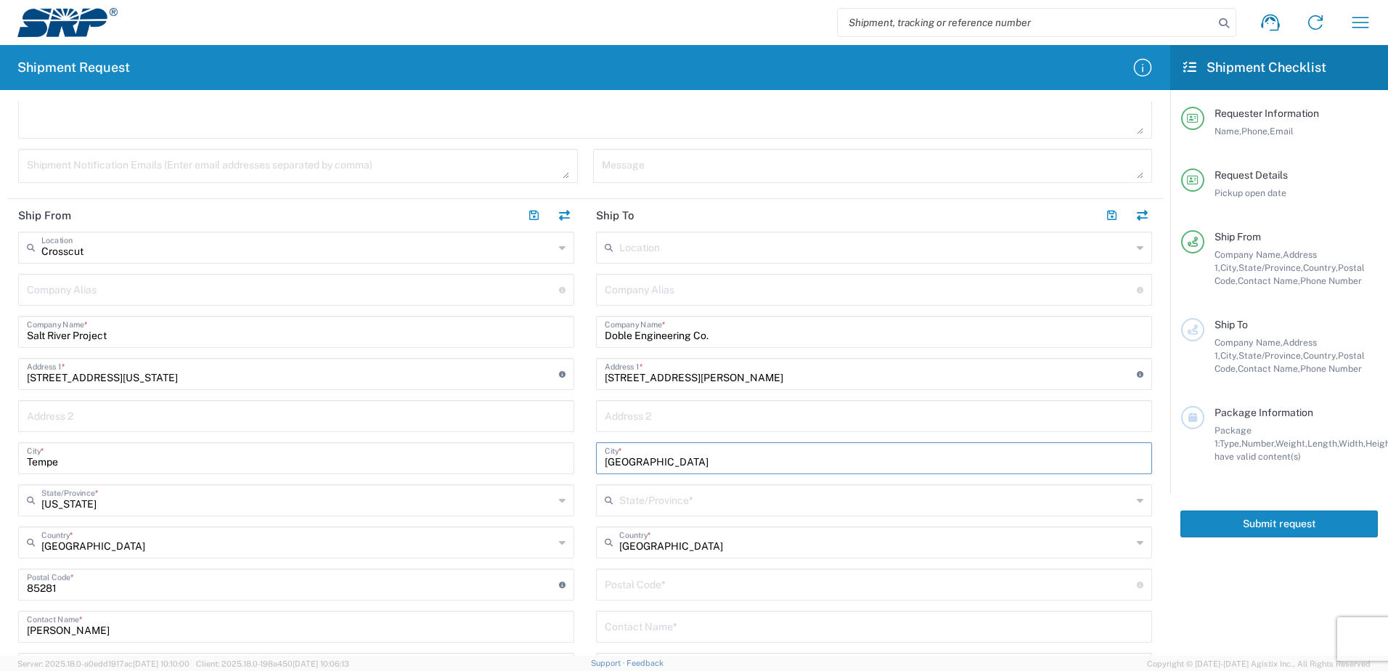
type input "[GEOGRAPHIC_DATA]"
click at [619, 502] on input "text" at bounding box center [875, 498] width 512 height 25
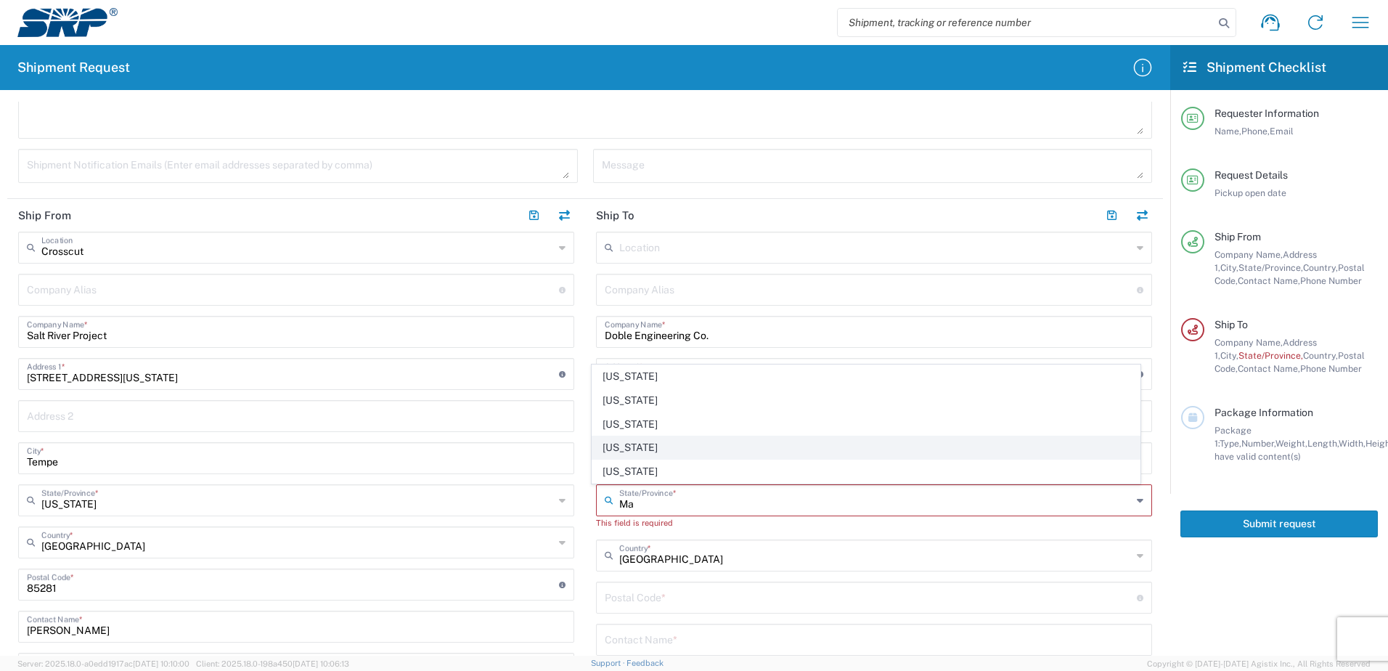
click at [624, 446] on span "[US_STATE]" at bounding box center [866, 447] width 548 height 23
type input "[US_STATE]"
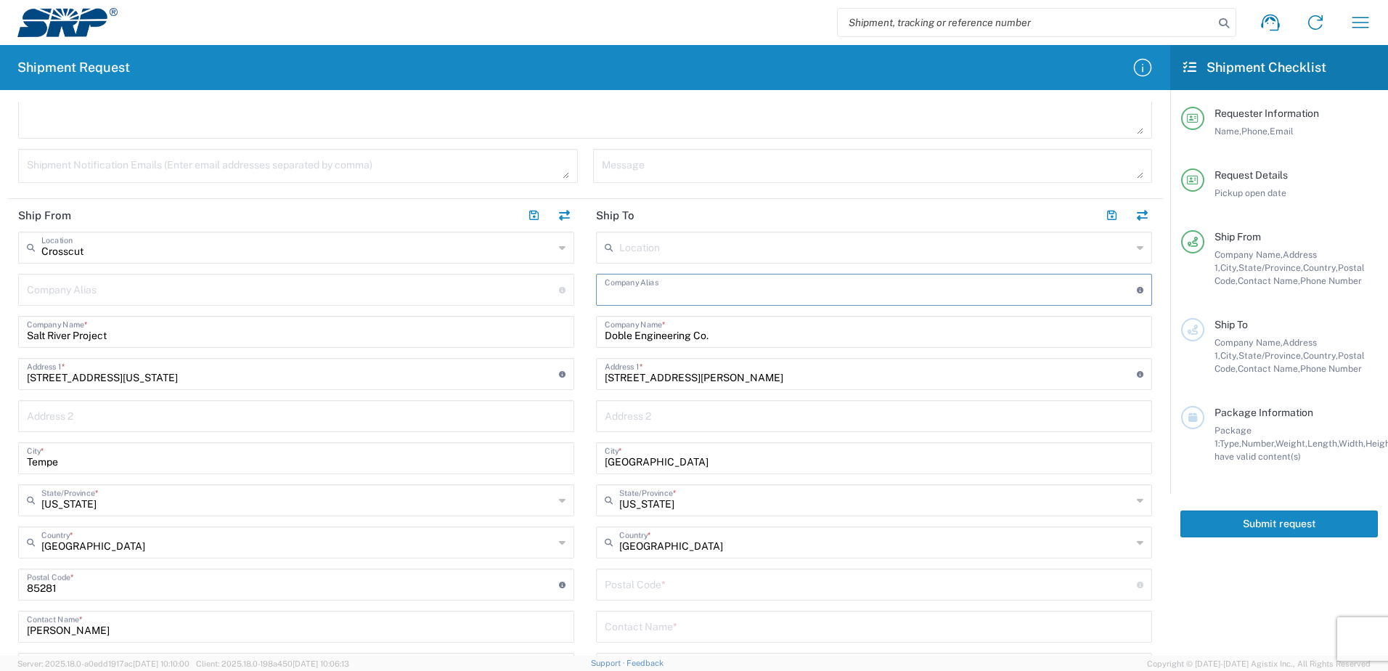
click at [623, 287] on input "text" at bounding box center [871, 288] width 532 height 25
type input "Doble"
click at [819, 404] on input "text" at bounding box center [874, 414] width 539 height 25
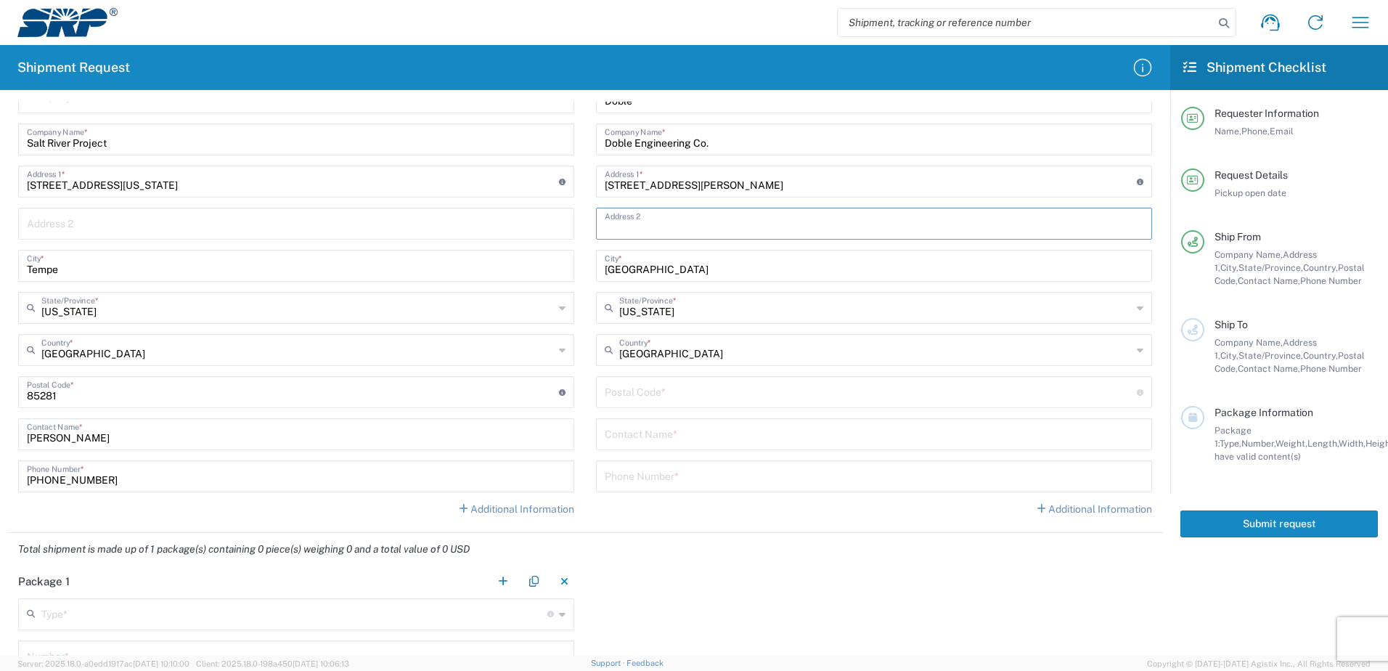
scroll to position [653, 0]
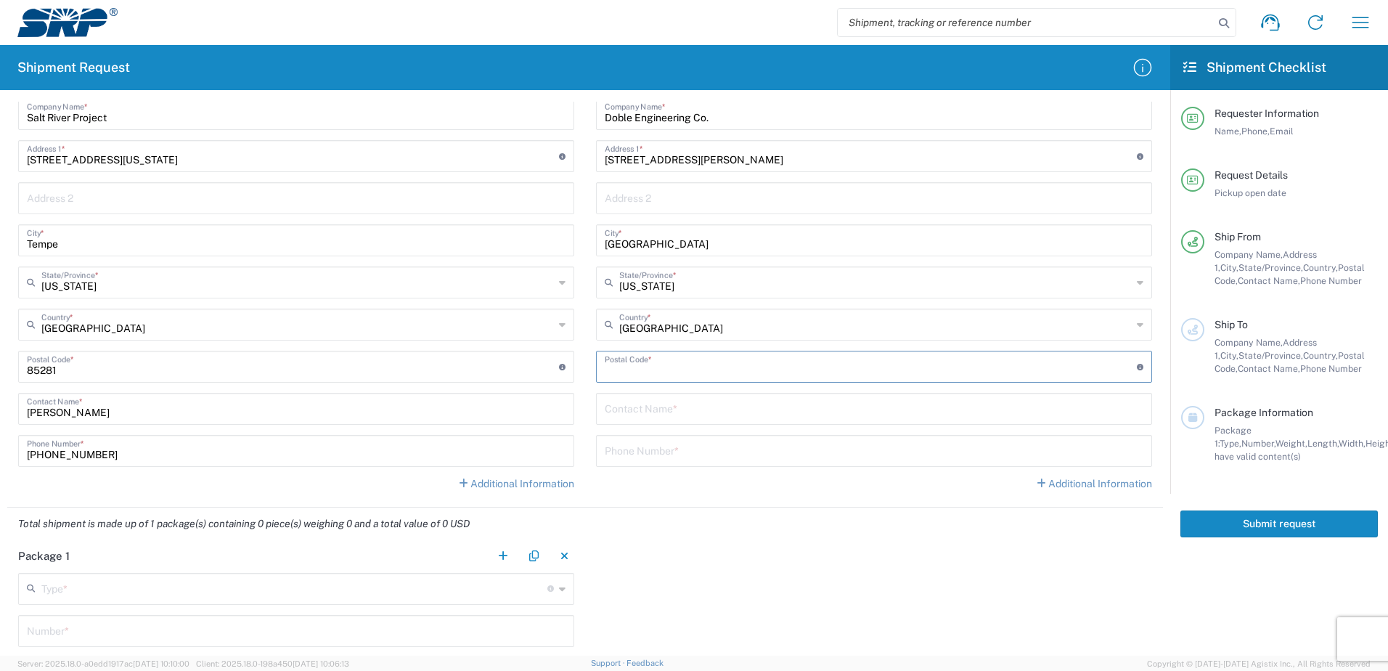
click at [639, 370] on input "undefined" at bounding box center [871, 365] width 532 height 25
type input "01752"
click at [641, 409] on input "text" at bounding box center [874, 407] width 539 height 25
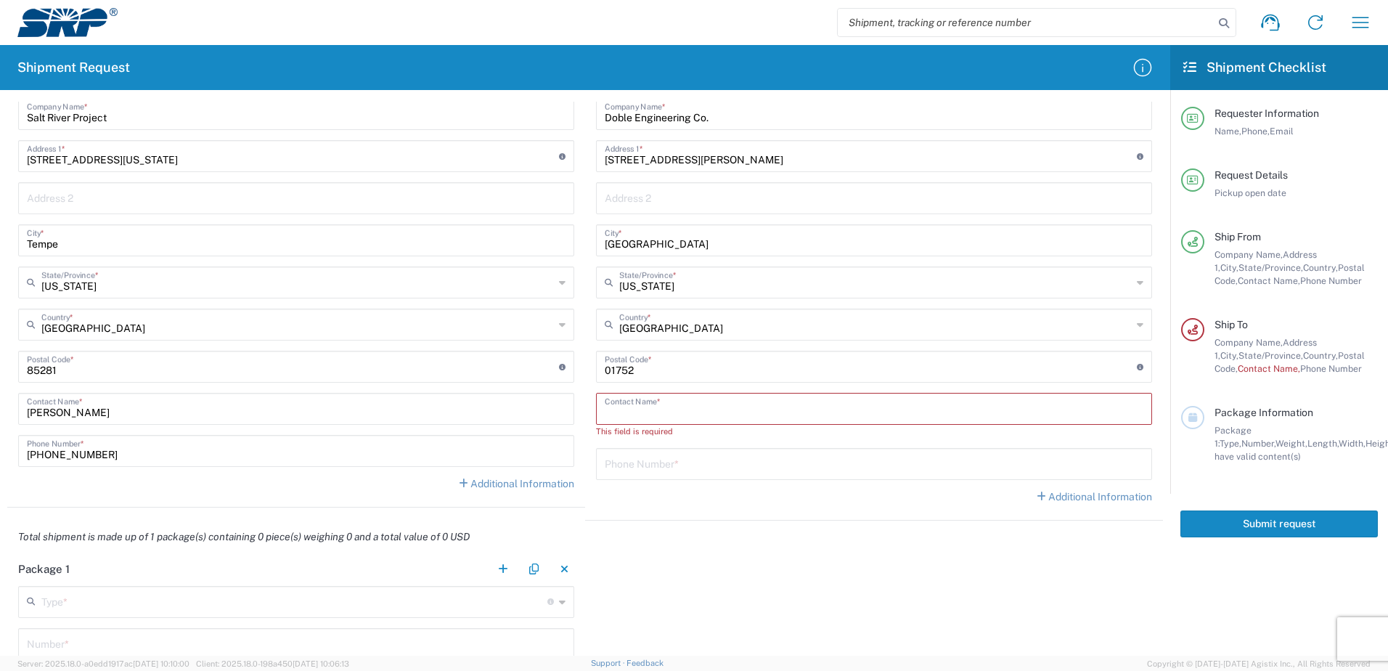
click at [620, 408] on input "text" at bounding box center [874, 407] width 539 height 25
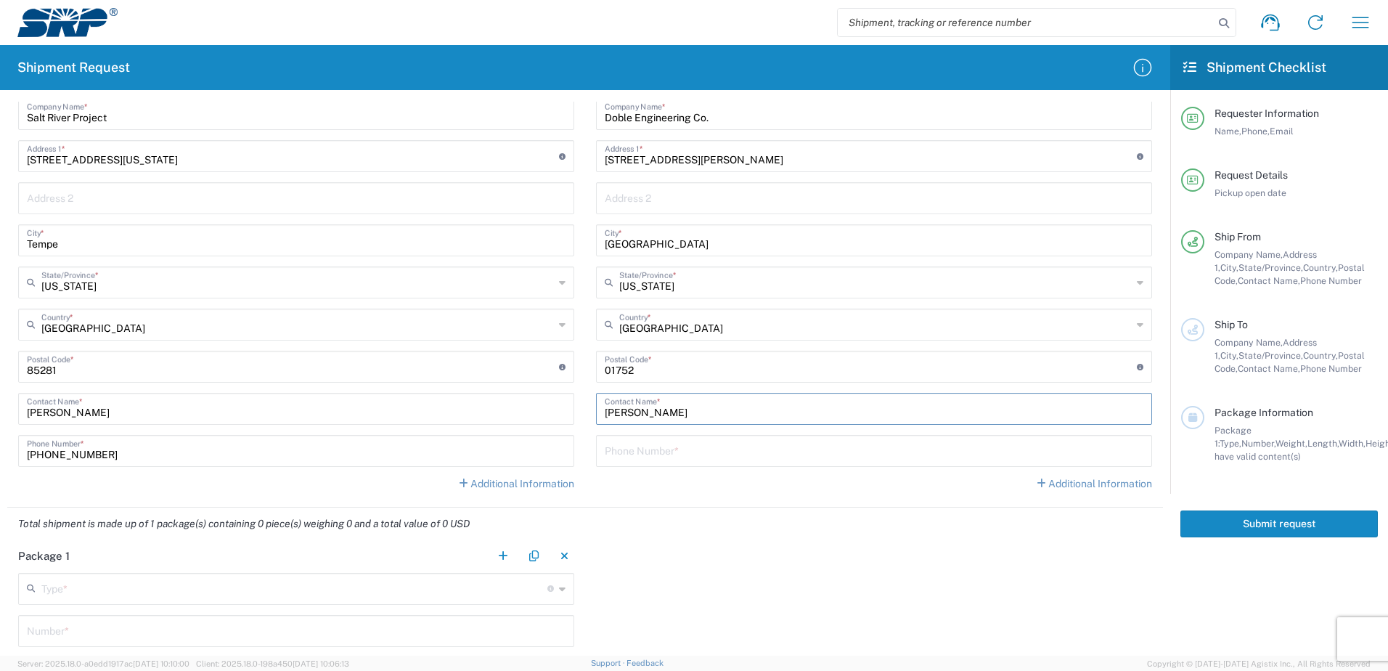
type input "[PERSON_NAME]"
click at [632, 455] on input "tel" at bounding box center [874, 449] width 539 height 25
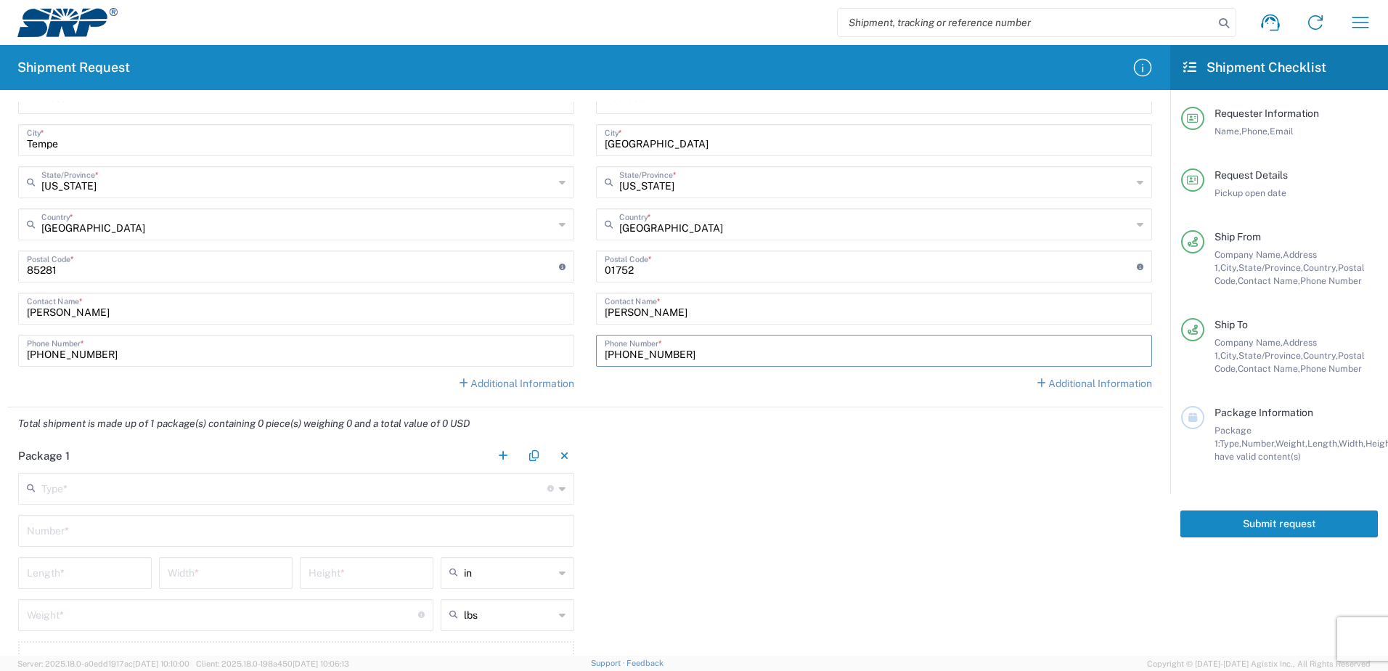
scroll to position [798, 0]
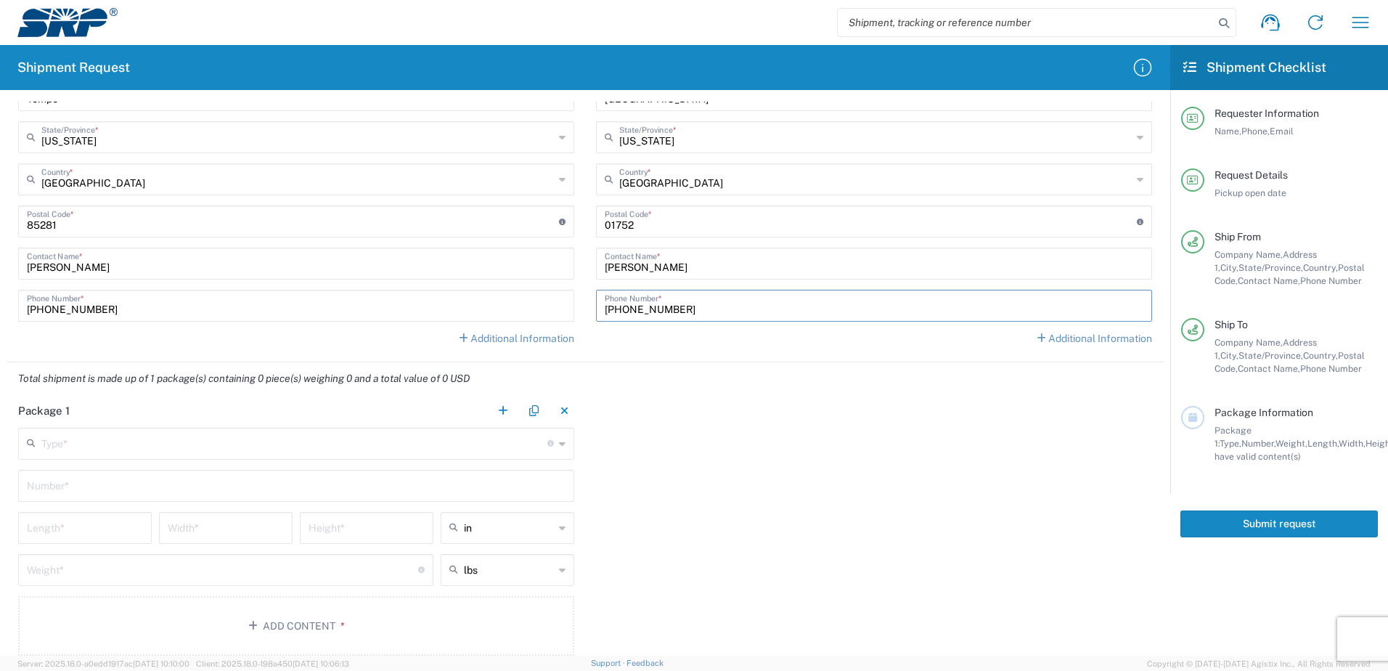
type input "[PHONE_NUMBER]"
click at [695, 438] on div "Package 1 Type * Material used to package goods Bale(s) Basket(s) Bolt(s) Bottl…" at bounding box center [585, 530] width 1156 height 271
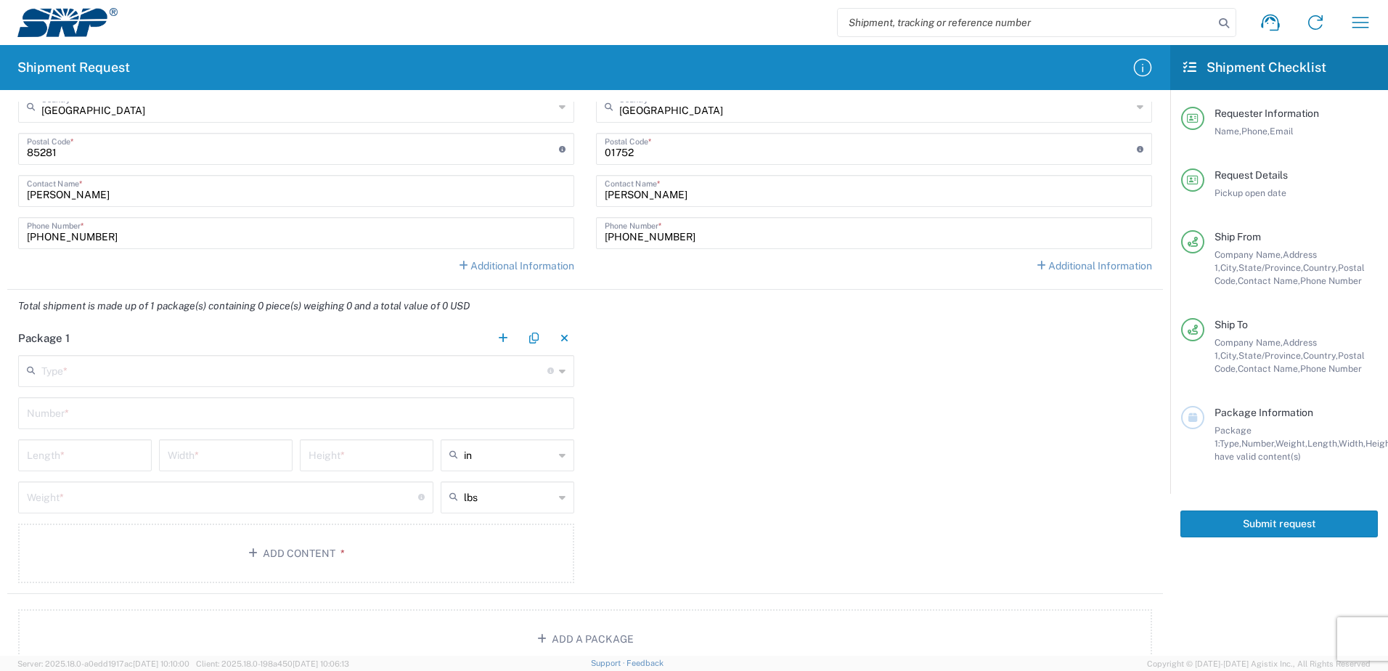
click at [559, 369] on icon at bounding box center [562, 370] width 7 height 23
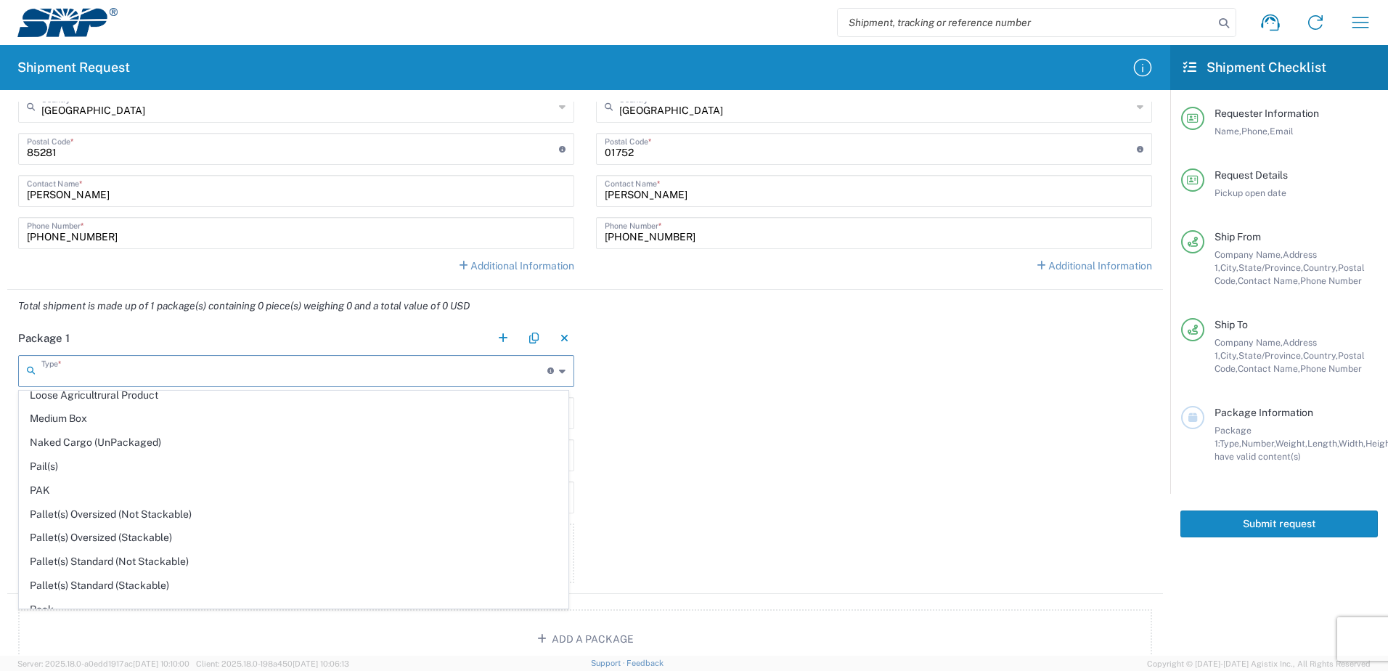
scroll to position [508, 0]
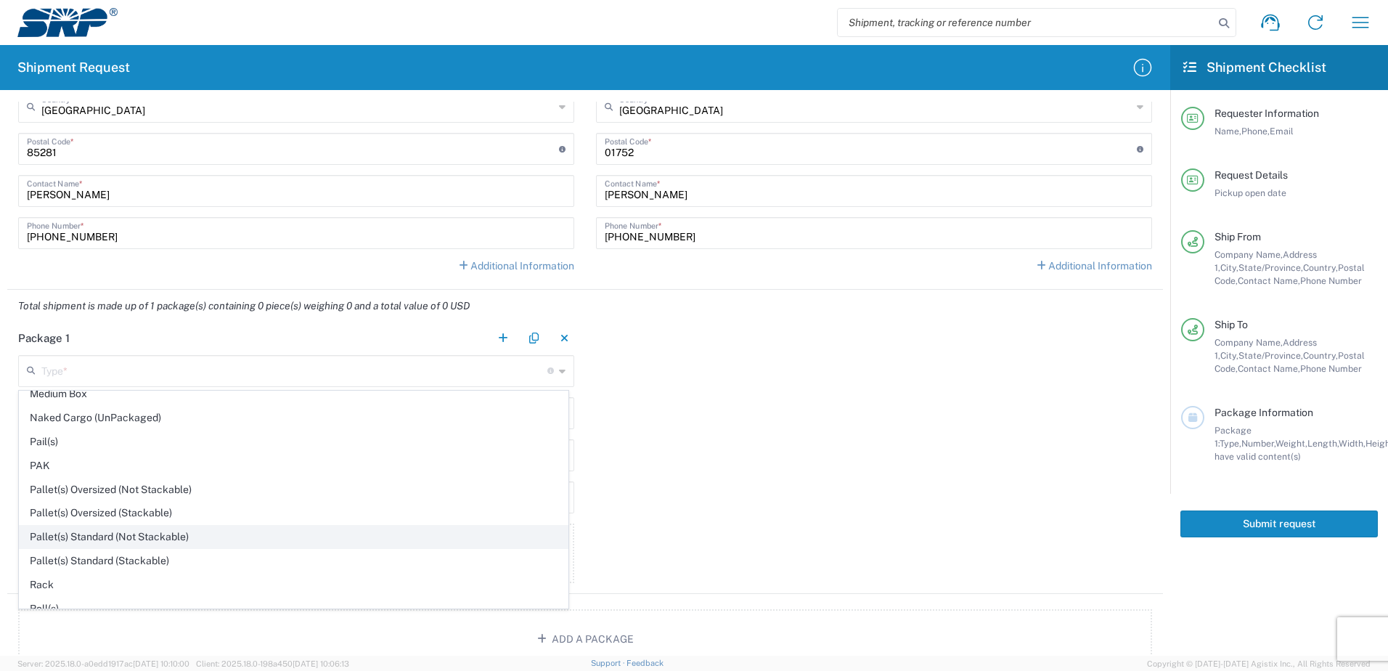
click at [84, 536] on span "Pallet(s) Standard (Not Stackable)" at bounding box center [294, 537] width 548 height 23
type input "Pallet(s) Standard (Not Stackable)"
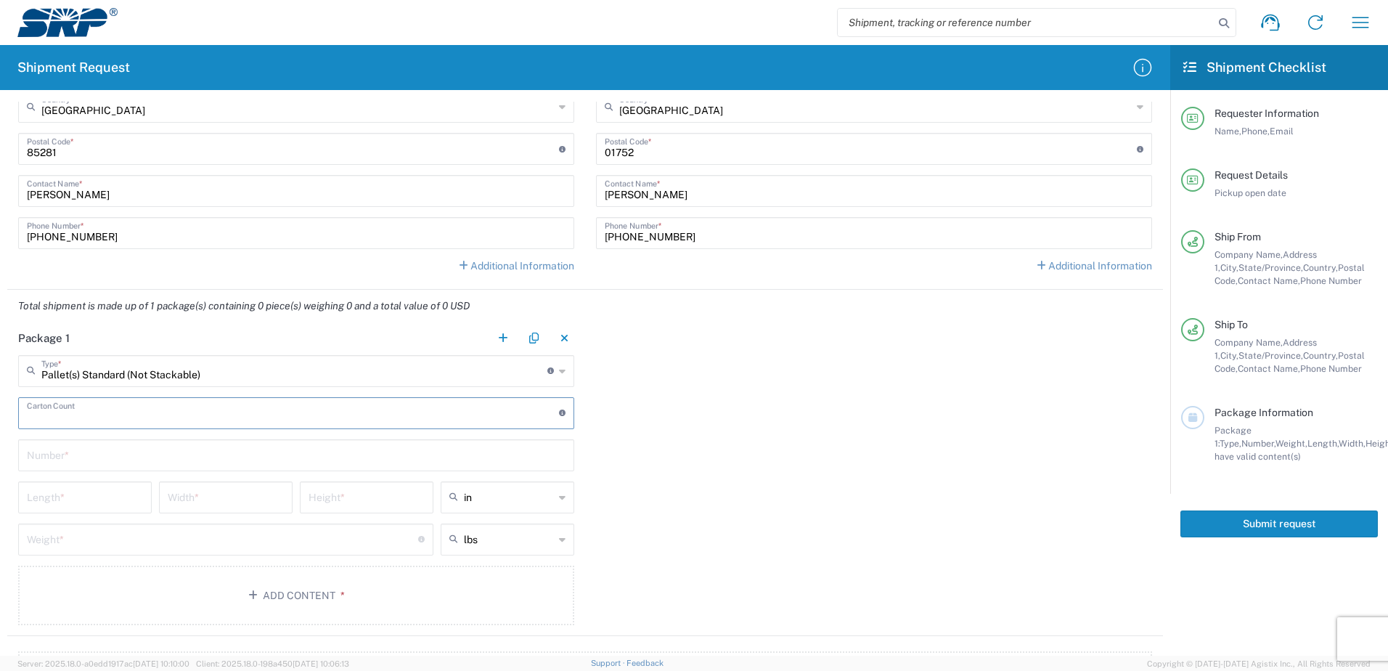
click at [173, 414] on input "number" at bounding box center [293, 411] width 532 height 25
type input "1"
click at [64, 451] on input "text" at bounding box center [296, 453] width 539 height 25
type input "1"
click at [49, 504] on input "number" at bounding box center [85, 495] width 116 height 25
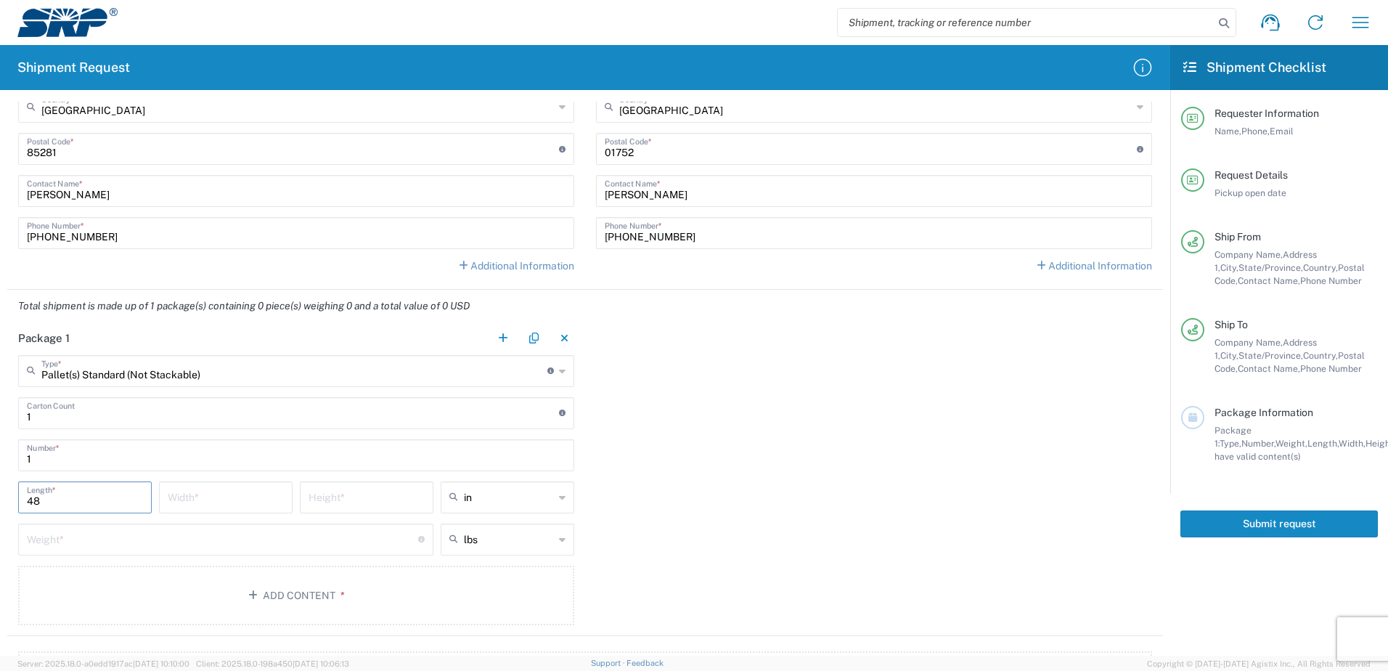
type input "48"
click at [195, 494] on input "number" at bounding box center [226, 495] width 116 height 25
type input "40"
click at [341, 496] on input "number" at bounding box center [366, 495] width 116 height 25
type input "22"
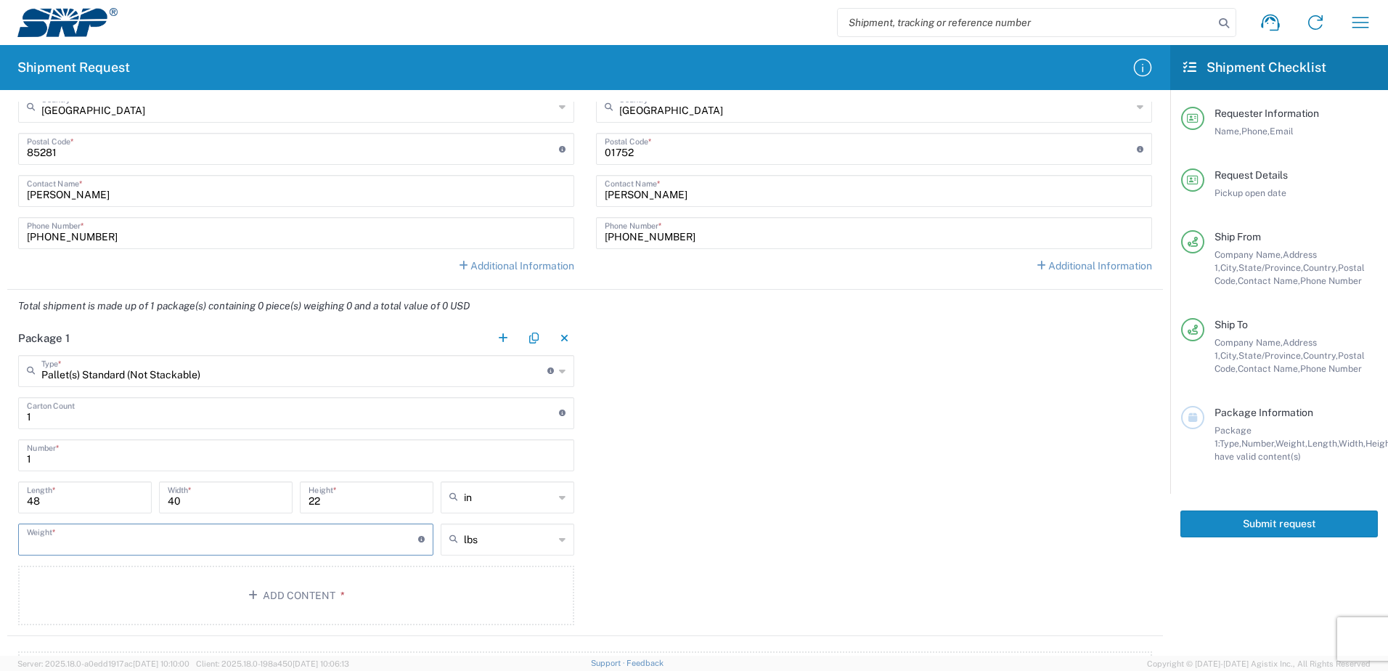
click at [63, 539] on input "number" at bounding box center [222, 538] width 391 height 25
type input "200"
click at [663, 537] on div "Package 1 Pallet(s) Standard (Not Stackable) Type * Material used to package go…" at bounding box center [585, 479] width 1156 height 314
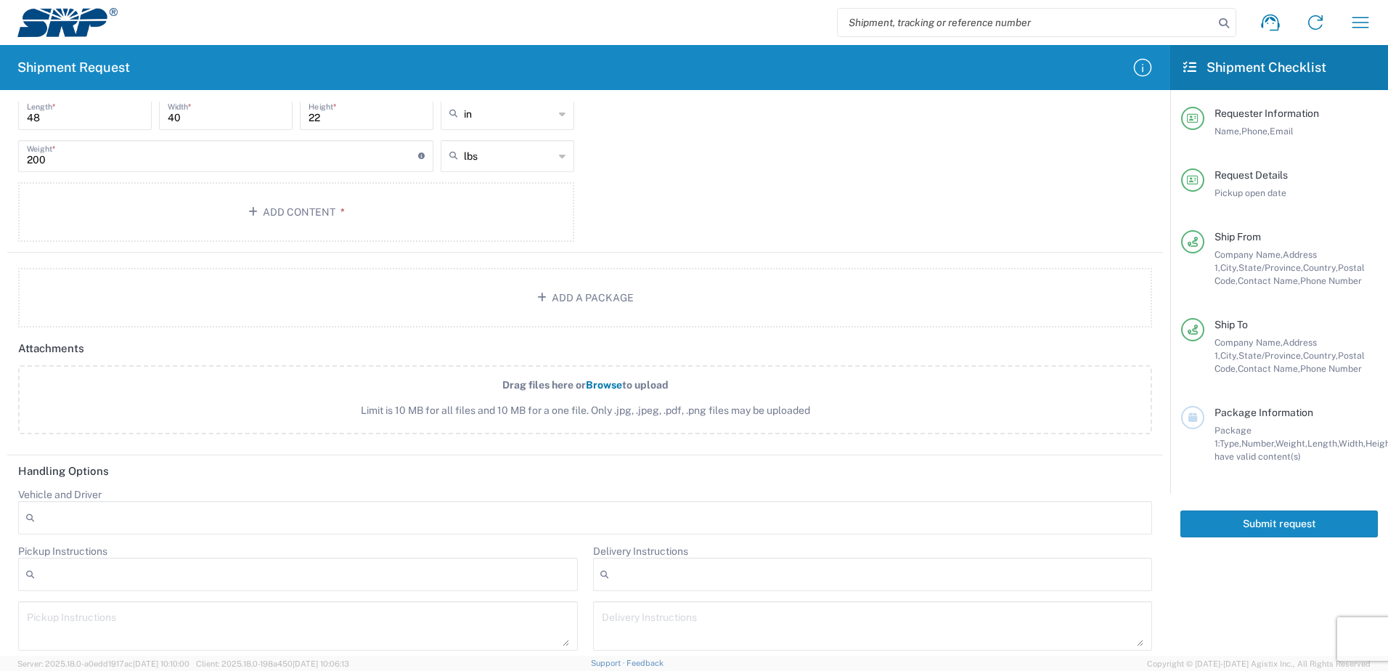
scroll to position [1265, 0]
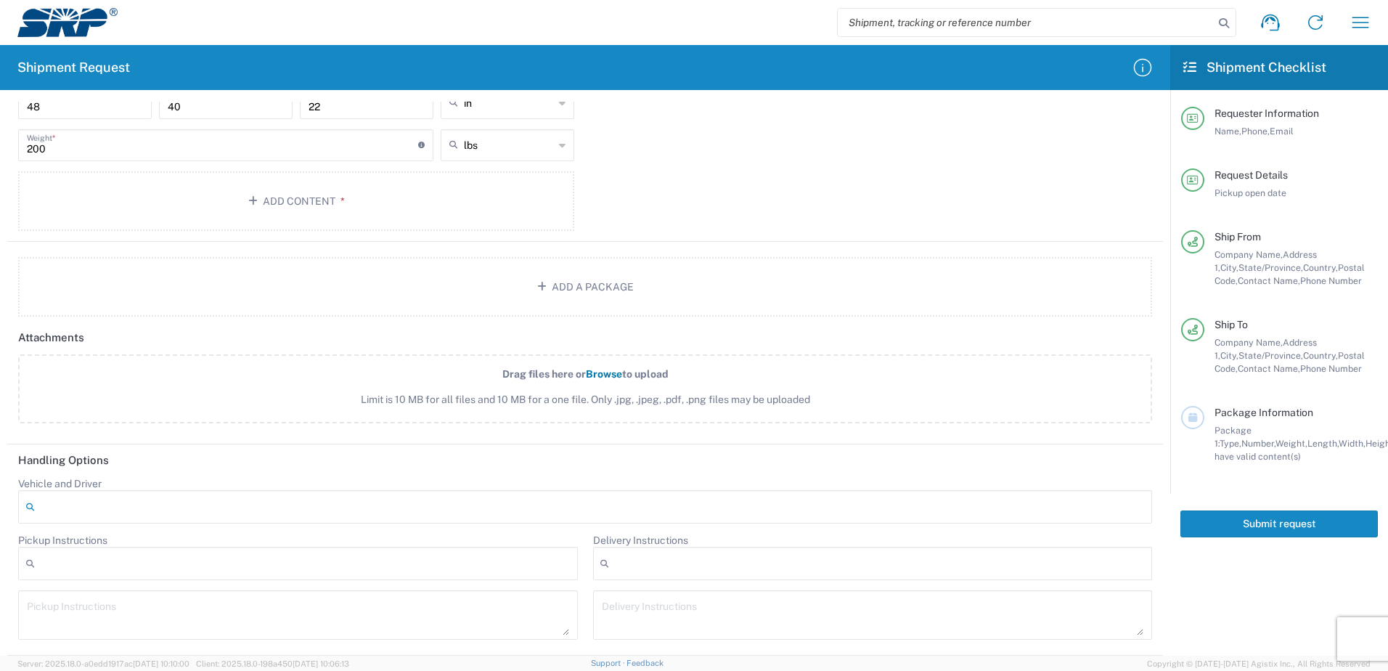
click at [49, 510] on div at bounding box center [585, 506] width 1134 height 33
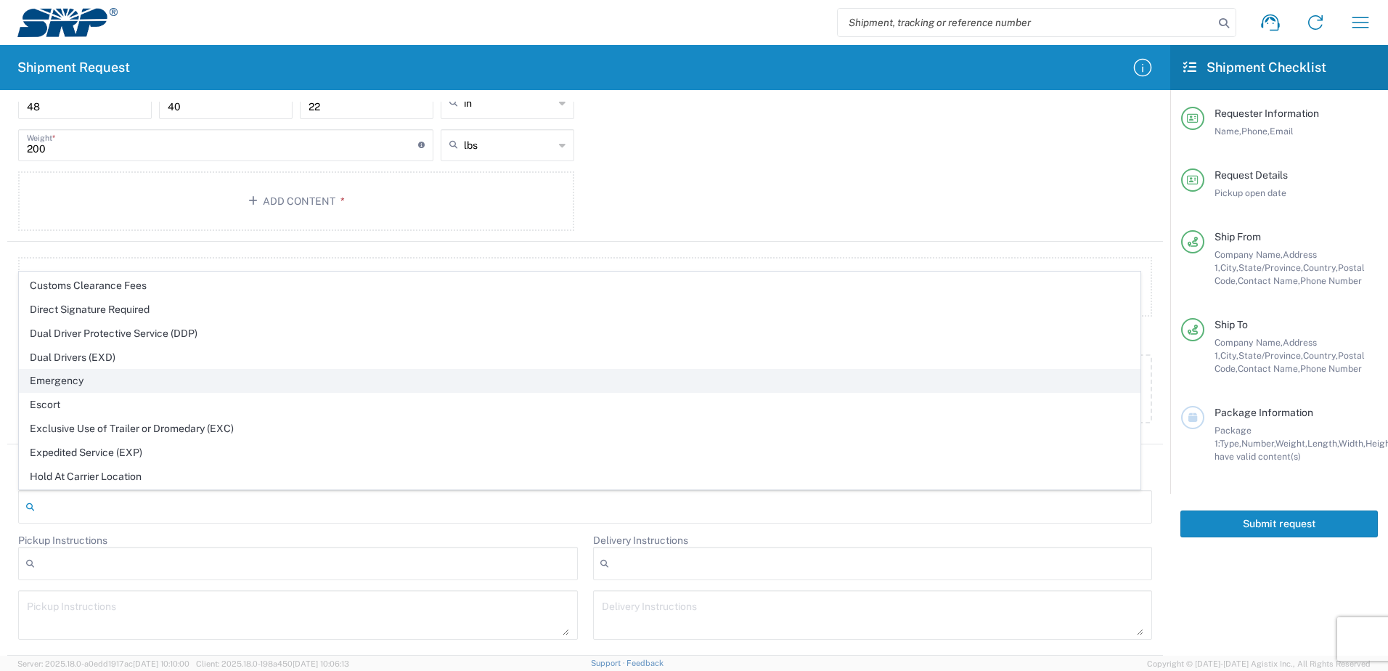
scroll to position [218, 0]
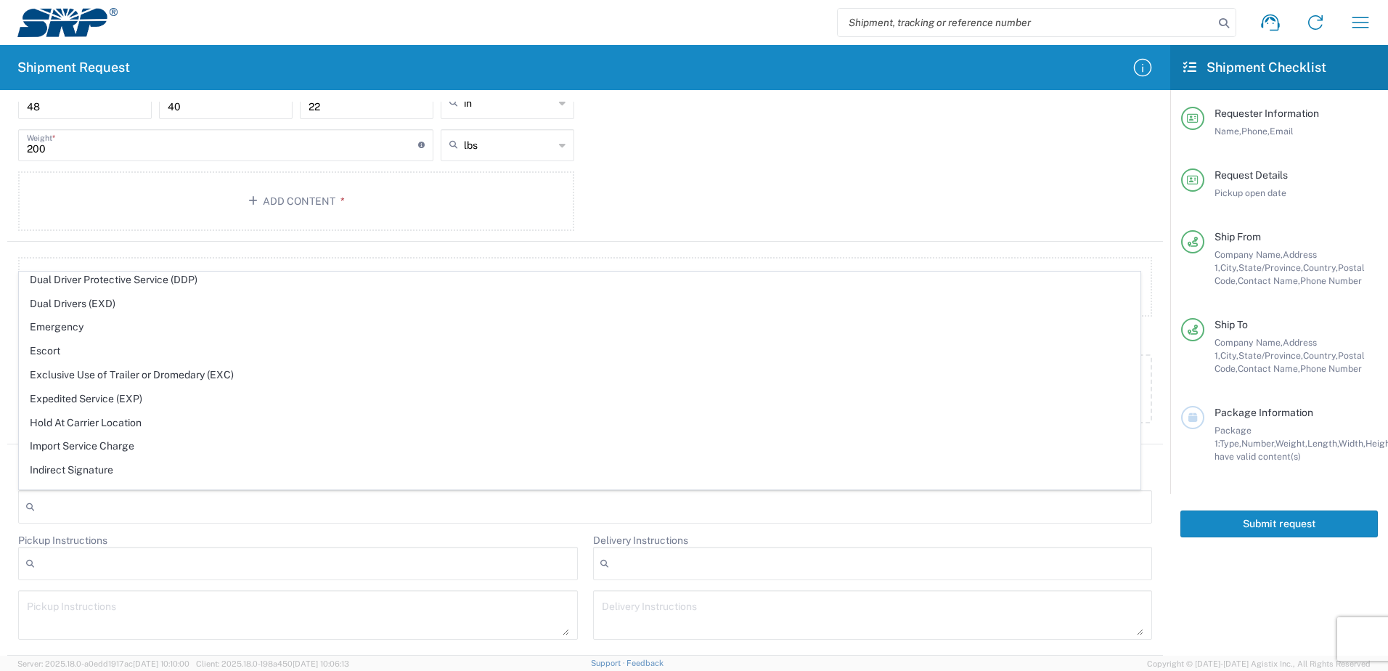
click at [62, 565] on div at bounding box center [298, 563] width 560 height 33
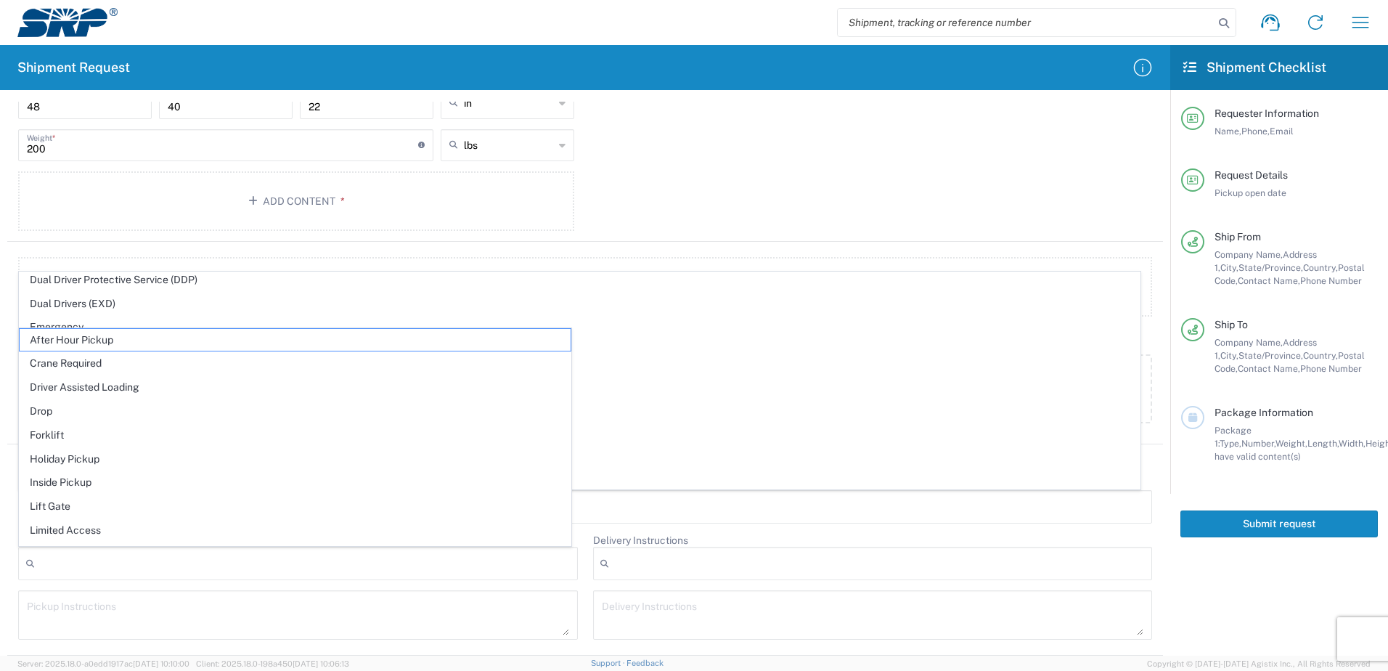
click at [87, 560] on div at bounding box center [298, 563] width 560 height 33
click at [74, 564] on div at bounding box center [298, 563] width 560 height 33
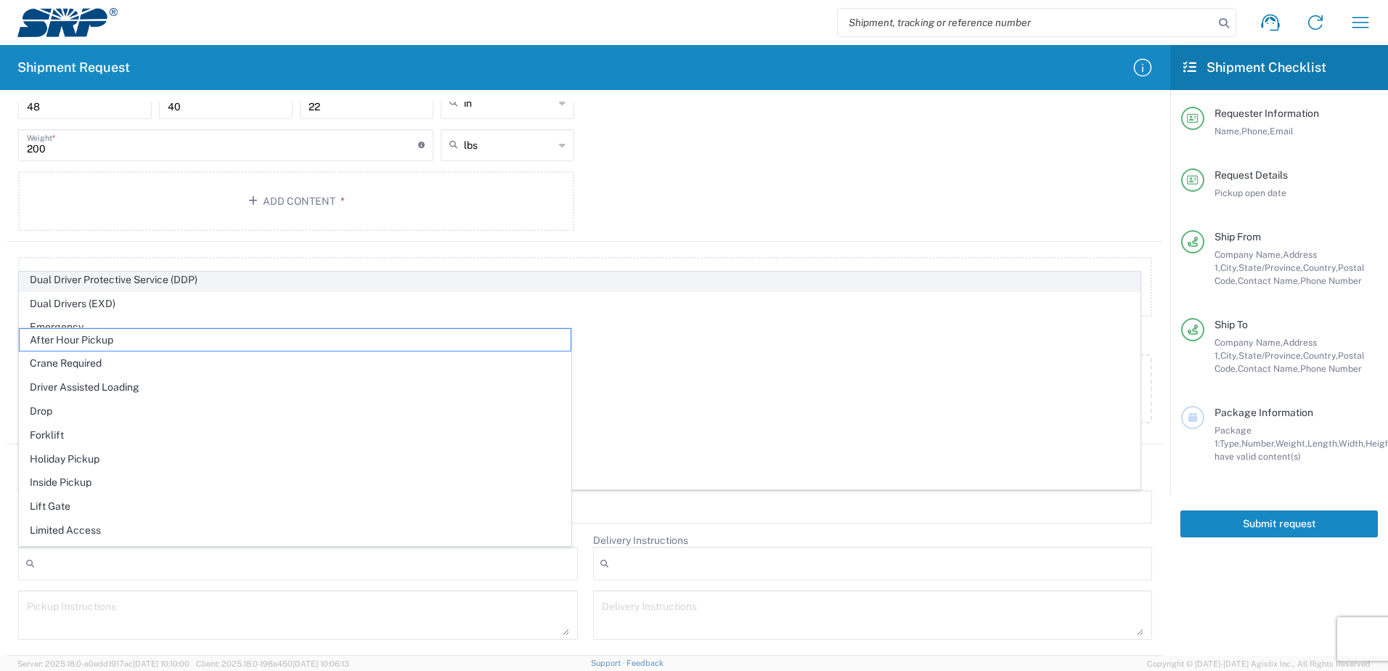
click at [661, 285] on span "Dual Driver Protective Service (DDP)" at bounding box center [580, 280] width 1120 height 23
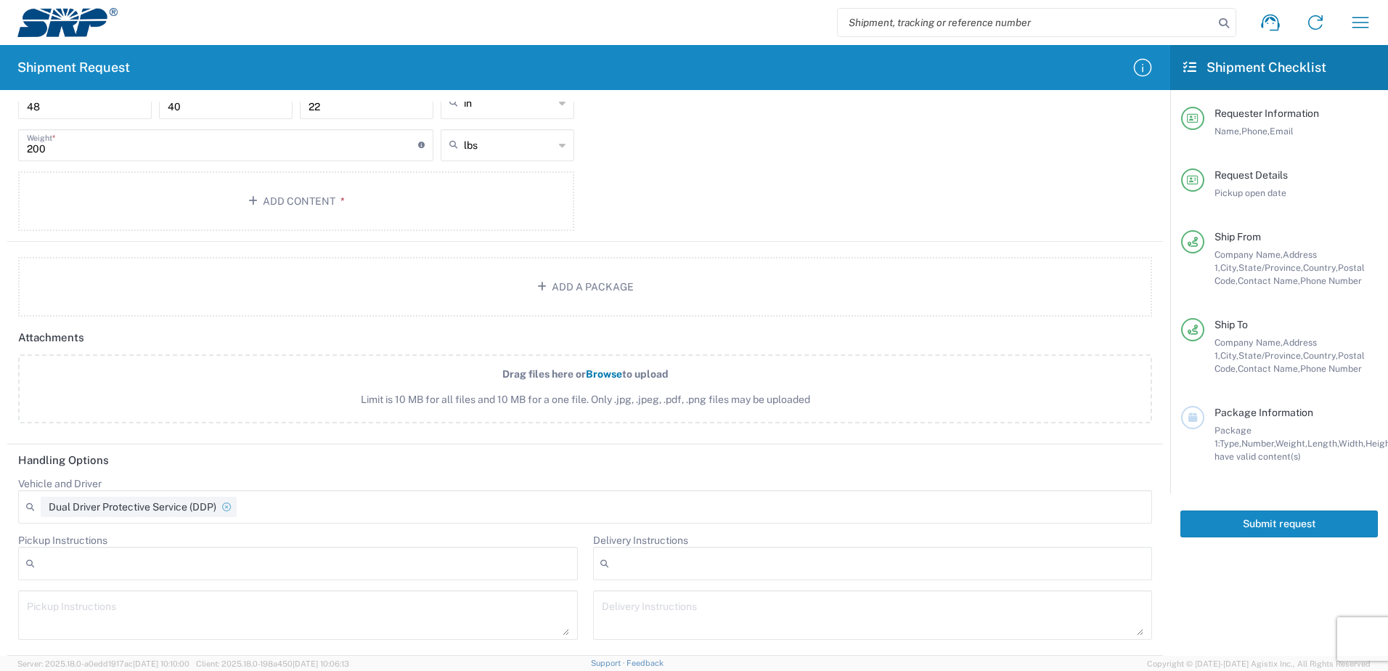
click at [234, 510] on icon at bounding box center [226, 507] width 20 height 9
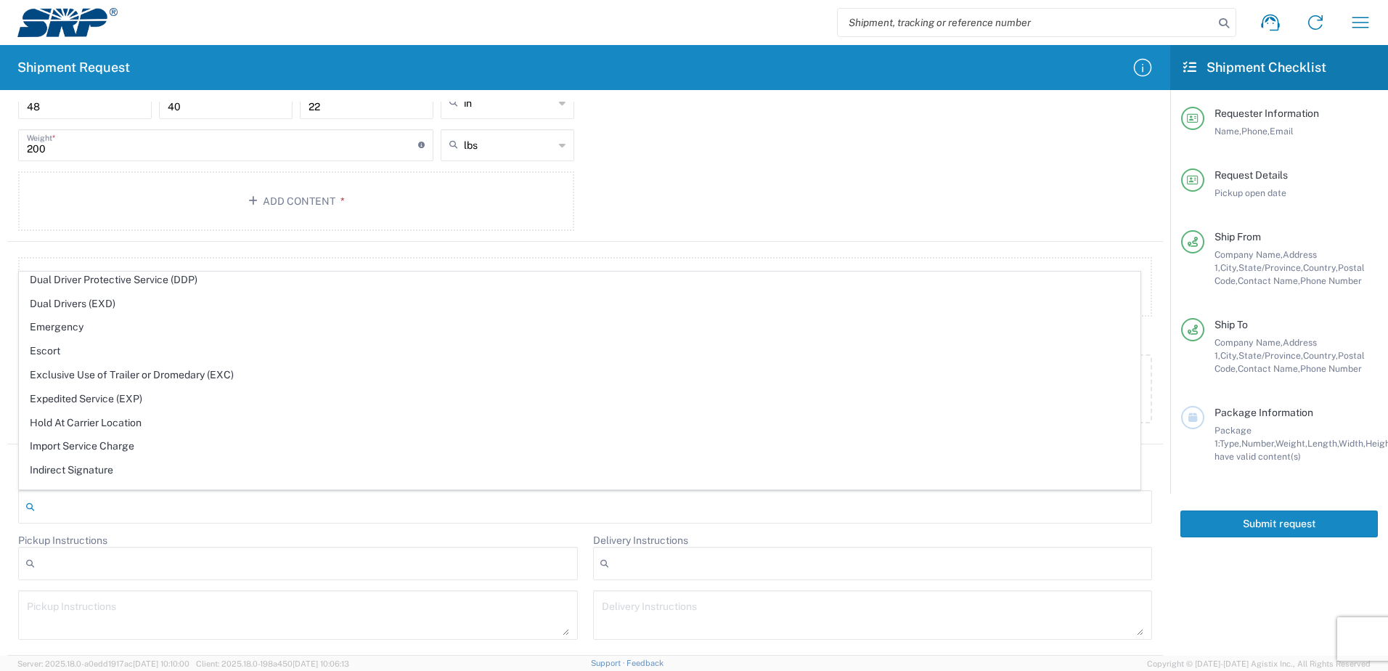
scroll to position [0, 0]
click at [719, 168] on div "Package 1 Pallet(s) Standard (Not Stackable) Type * Material used to package go…" at bounding box center [585, 85] width 1156 height 314
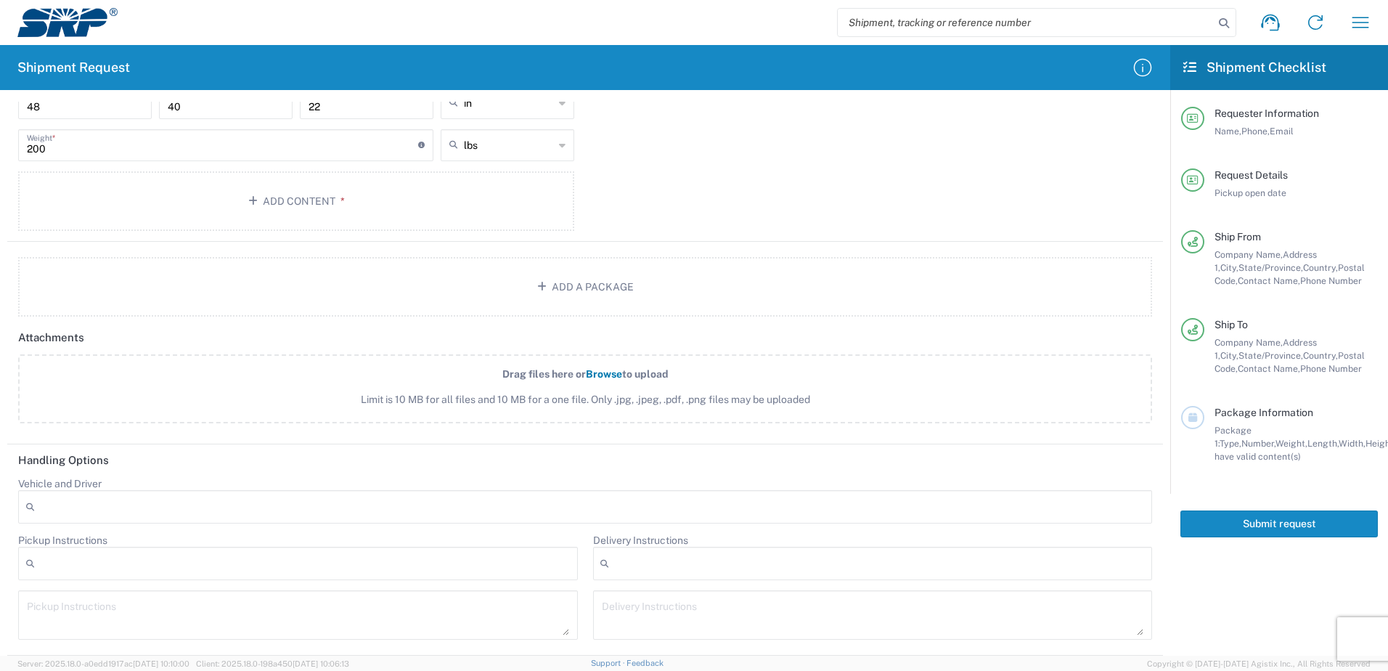
click at [60, 566] on div at bounding box center [298, 563] width 560 height 33
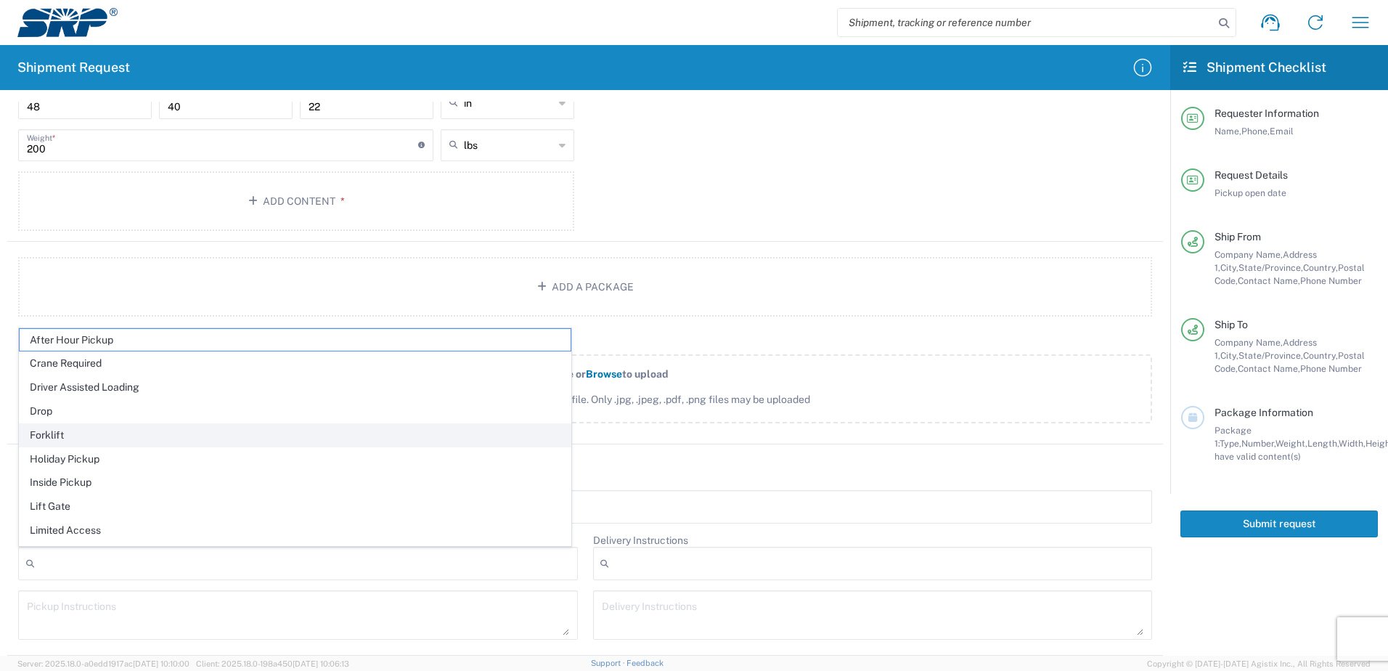
click at [56, 438] on span "Forklift" at bounding box center [295, 435] width 551 height 23
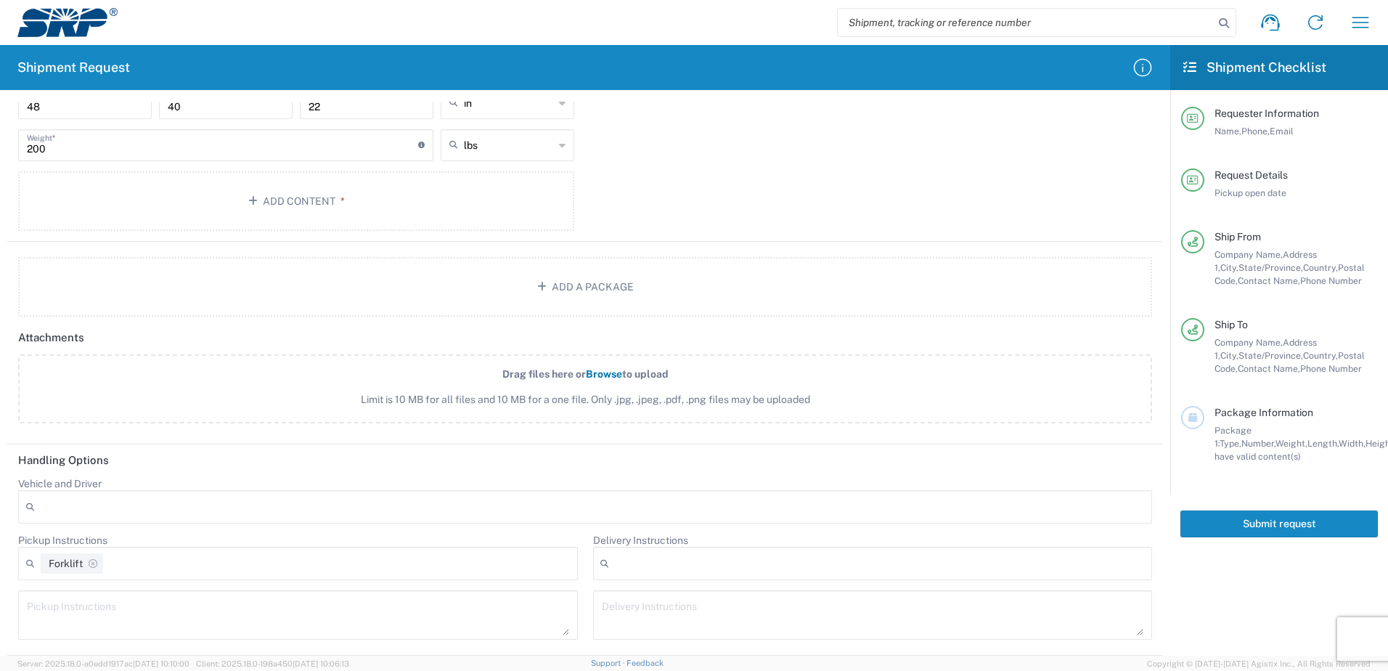
click at [57, 613] on textarea at bounding box center [298, 614] width 542 height 41
click at [28, 609] on textarea "Operator and forklift" at bounding box center [298, 614] width 542 height 41
type textarea "Forklift and operator available on site."
click at [758, 380] on label "Drag files here or Browse to upload Limit is 10 MB for all files and 10 MB for …" at bounding box center [585, 388] width 1134 height 69
click at [0, 0] on input "Drag files here or Browse to upload Limit is 10 MB for all files and 10 MB for …" at bounding box center [0, 0] width 0 height 0
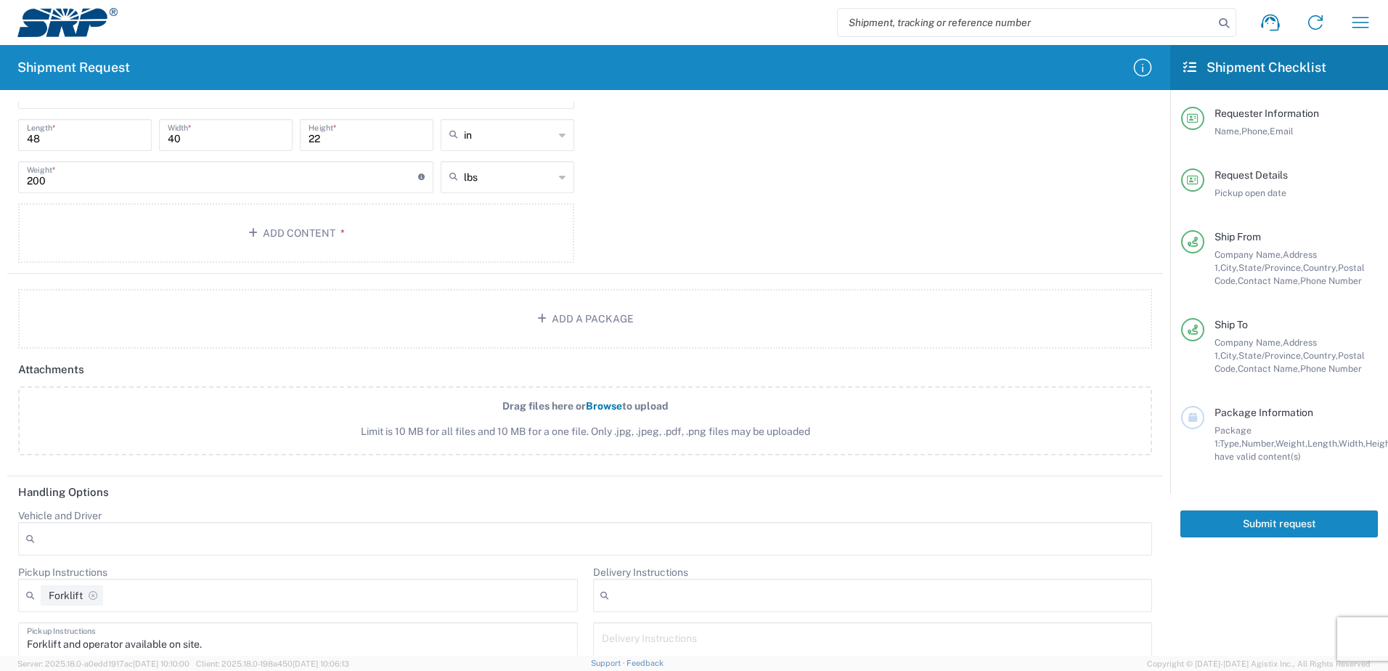
scroll to position [1265, 0]
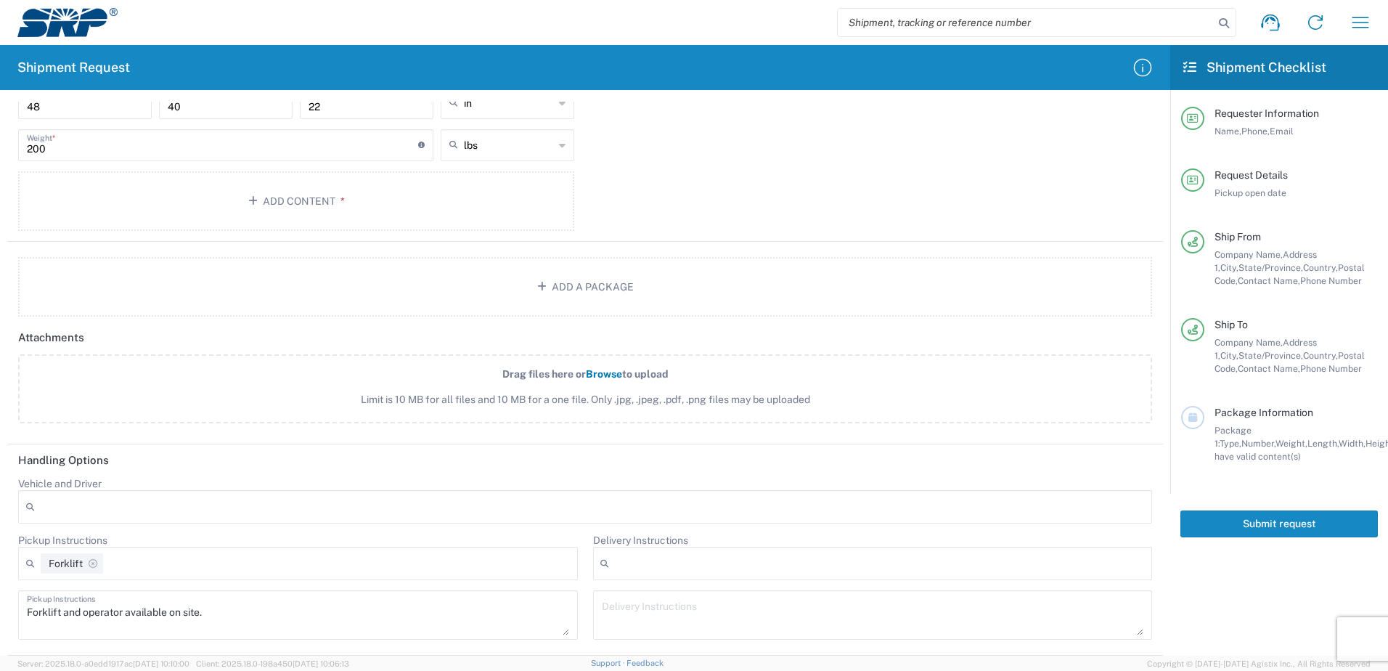
click at [70, 507] on div at bounding box center [585, 506] width 1134 height 33
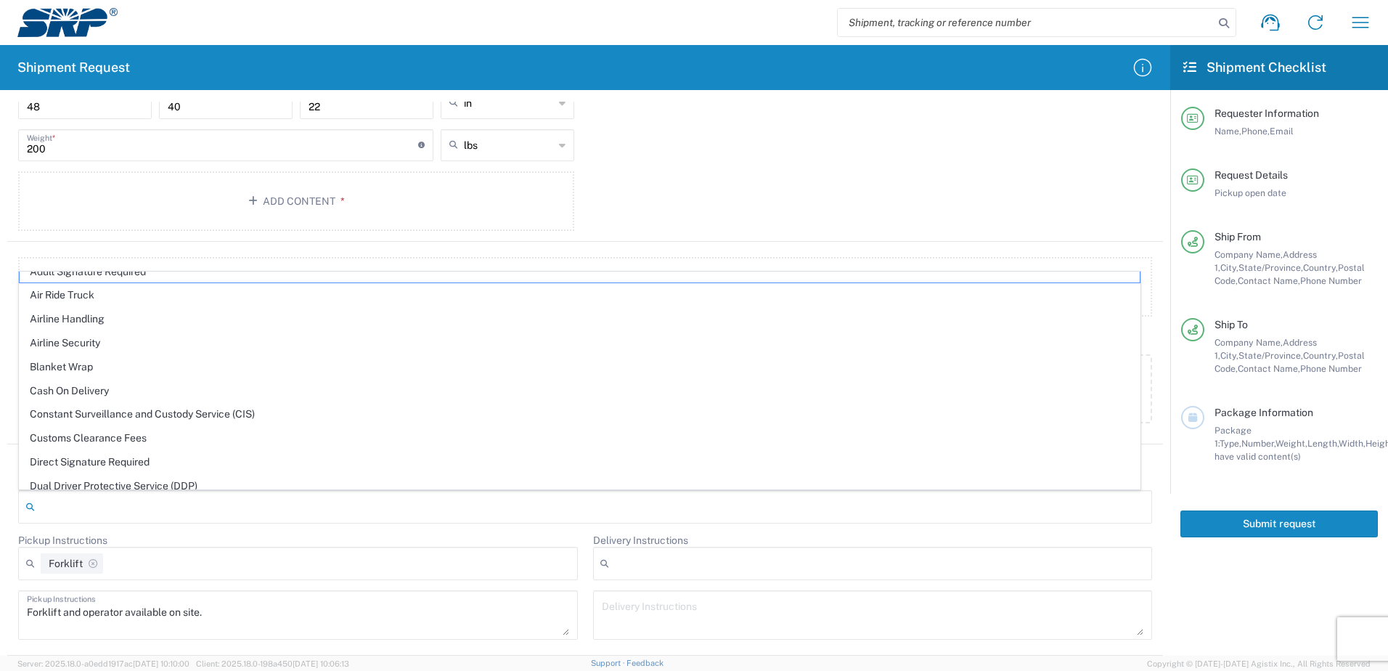
scroll to position [0, 0]
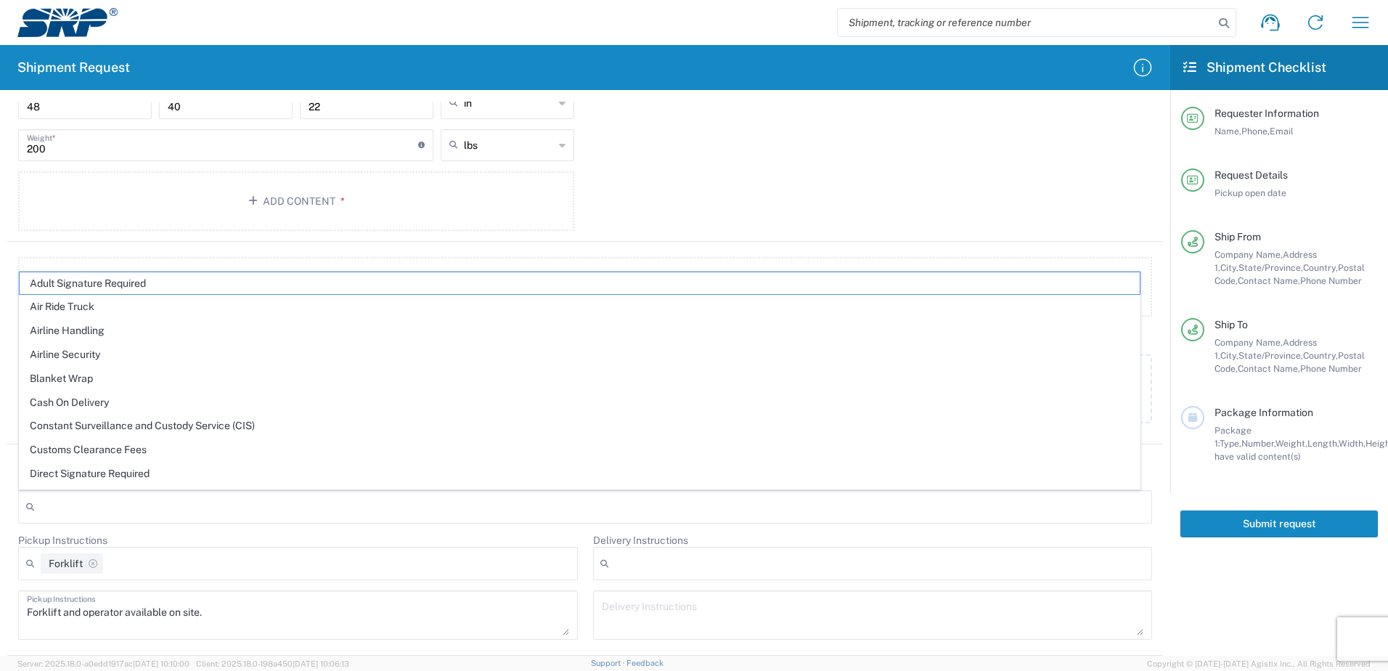
click at [796, 170] on div "Package 1 Pallet(s) Standard (Not Stackable) Type * Material used to package go…" at bounding box center [585, 85] width 1156 height 314
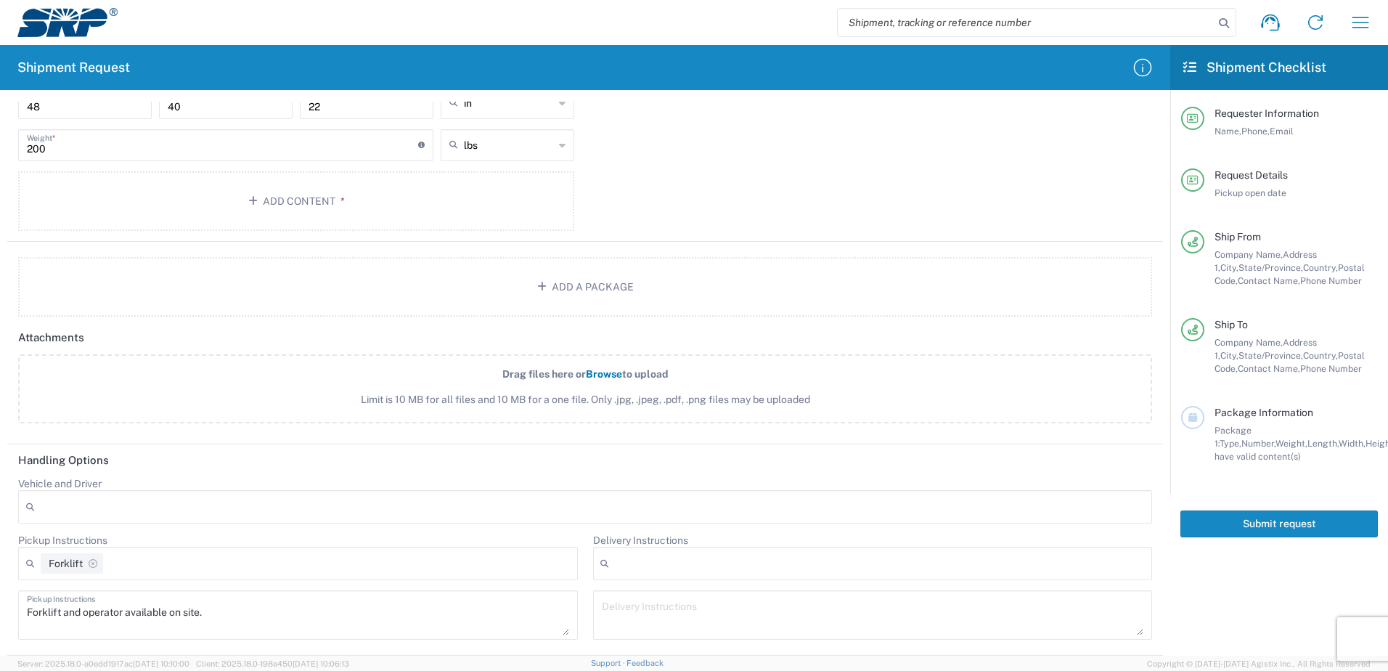
click at [727, 171] on div "Package 1 Pallet(s) Standard (Not Stackable) Type * Material used to package go…" at bounding box center [585, 85] width 1156 height 314
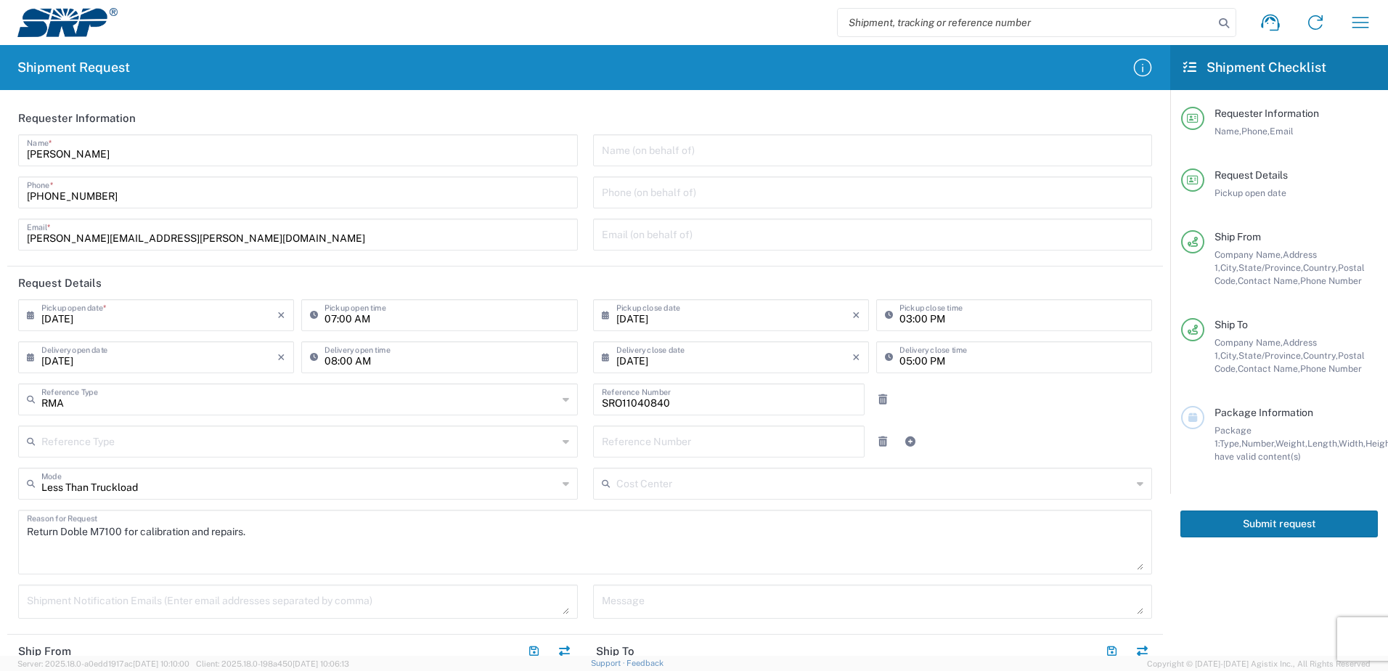
click at [1277, 524] on button "Submit request" at bounding box center [1278, 523] width 197 height 27
click at [1248, 522] on button "Submit request" at bounding box center [1278, 523] width 197 height 27
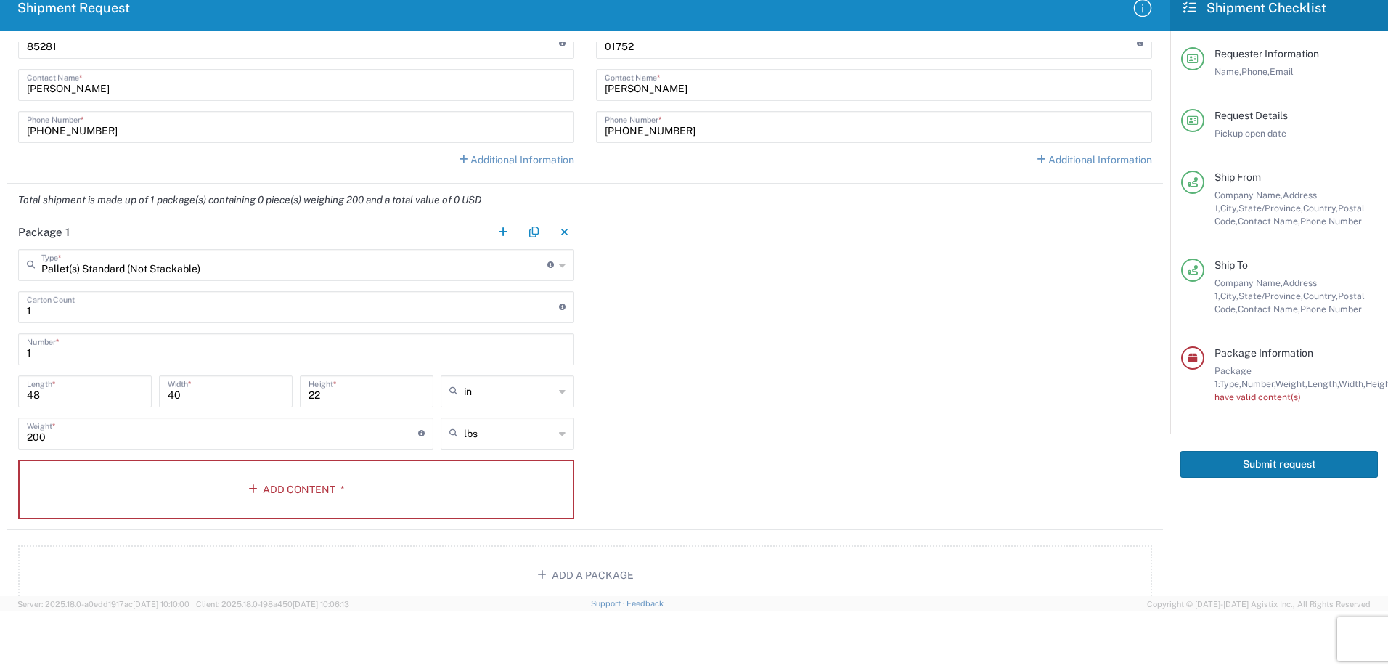
scroll to position [902, 0]
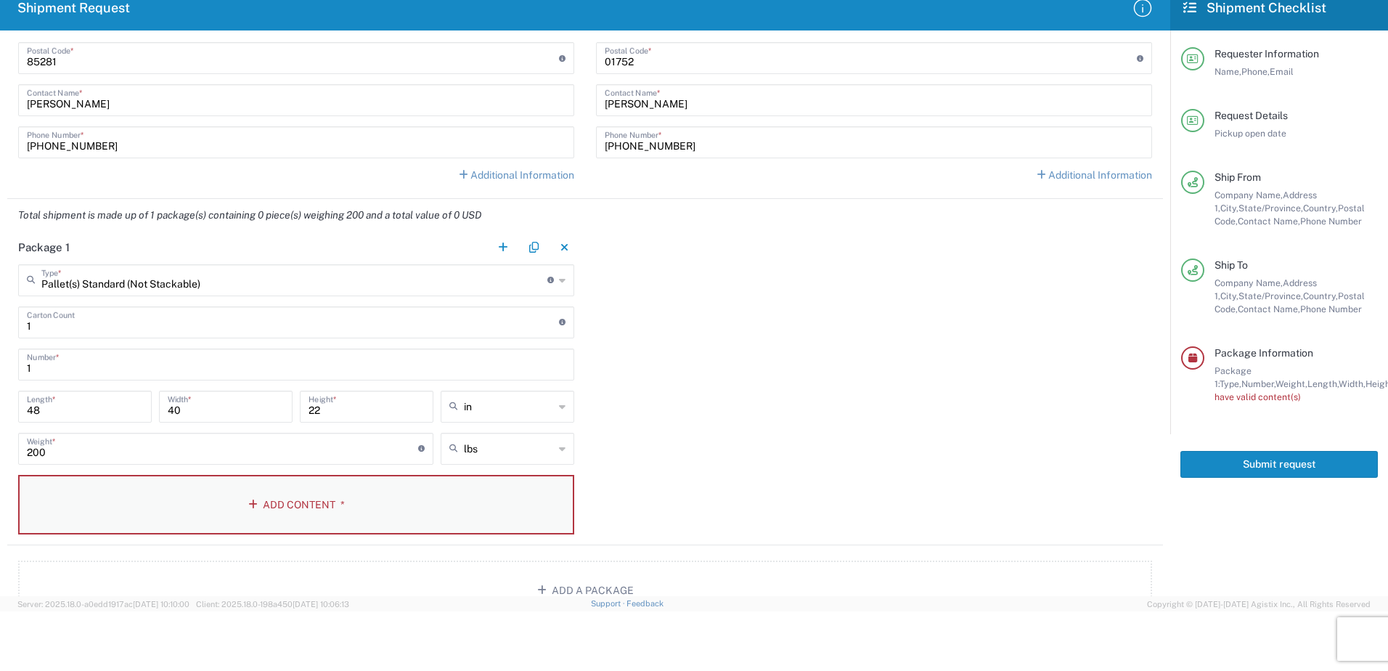
click at [36, 484] on button "Add Content *" at bounding box center [296, 505] width 556 height 60
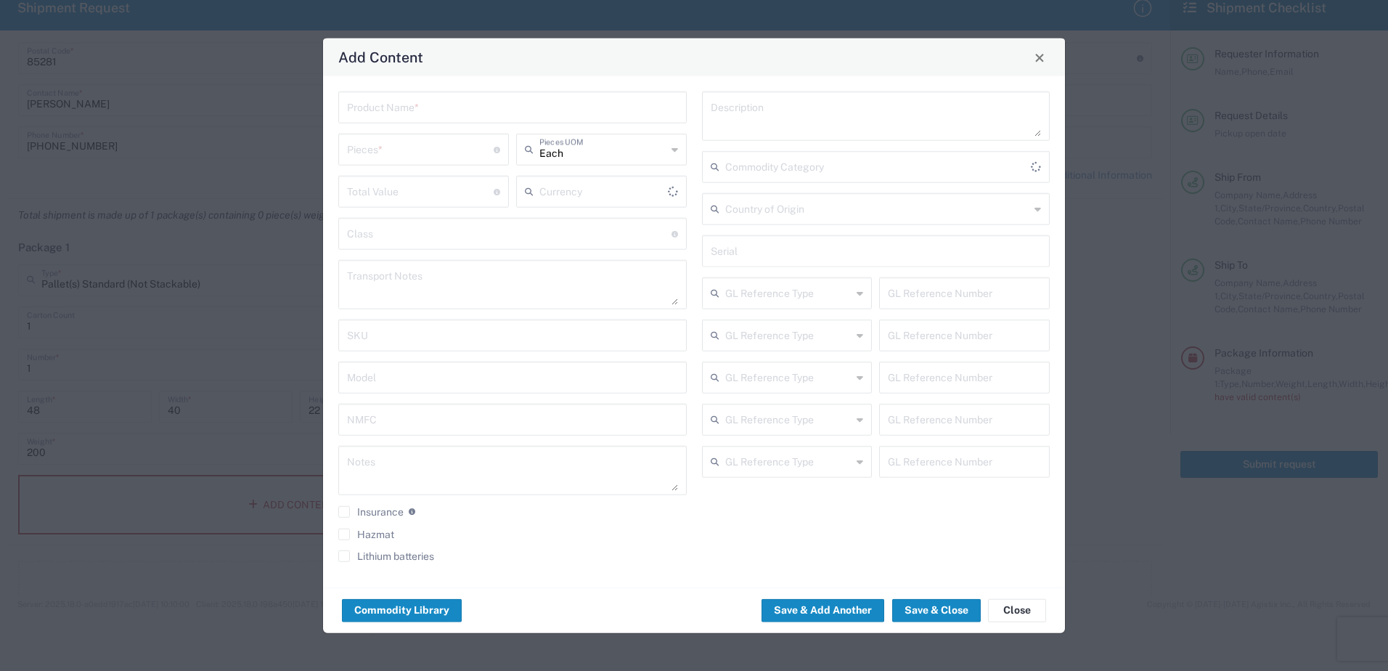
type input "US Dollar"
click at [347, 511] on label "Insurance" at bounding box center [370, 512] width 65 height 12
click at [344, 512] on input "Insurance" at bounding box center [344, 512] width 0 height 0
click at [380, 151] on input "number" at bounding box center [420, 148] width 147 height 25
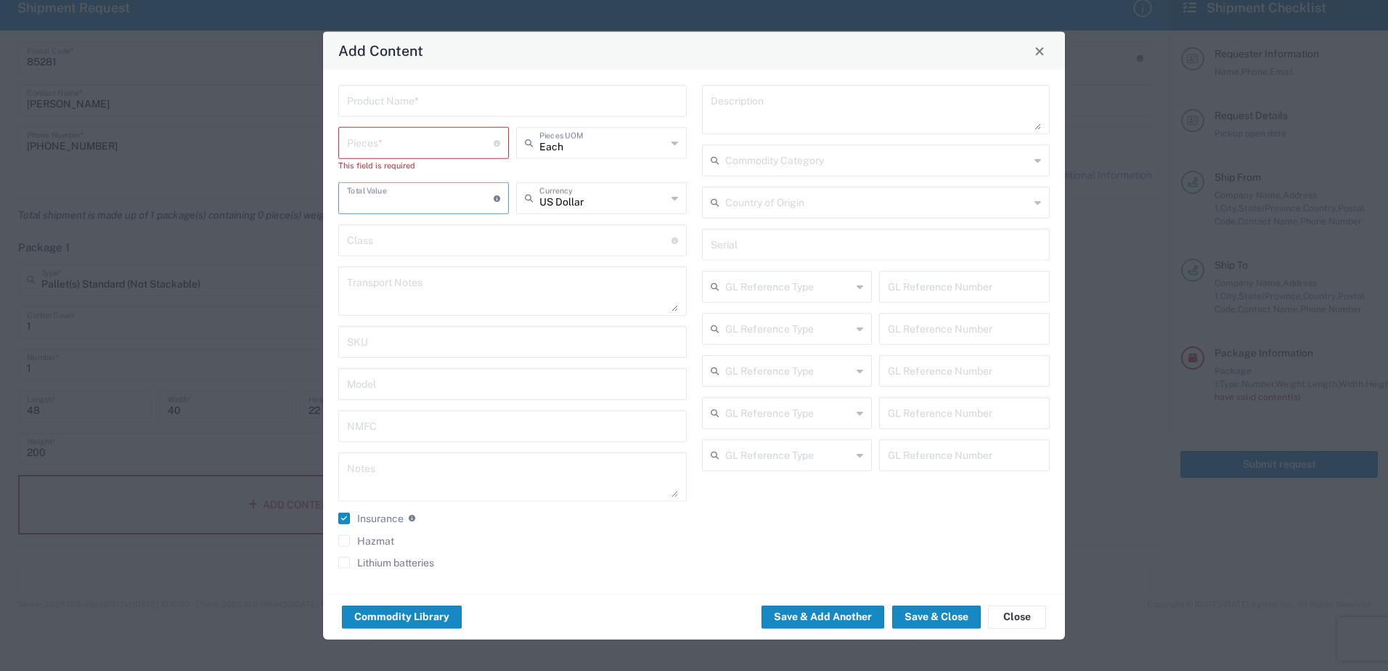
click at [369, 191] on input "number" at bounding box center [420, 196] width 147 height 25
click at [357, 142] on input "number" at bounding box center [420, 141] width 147 height 25
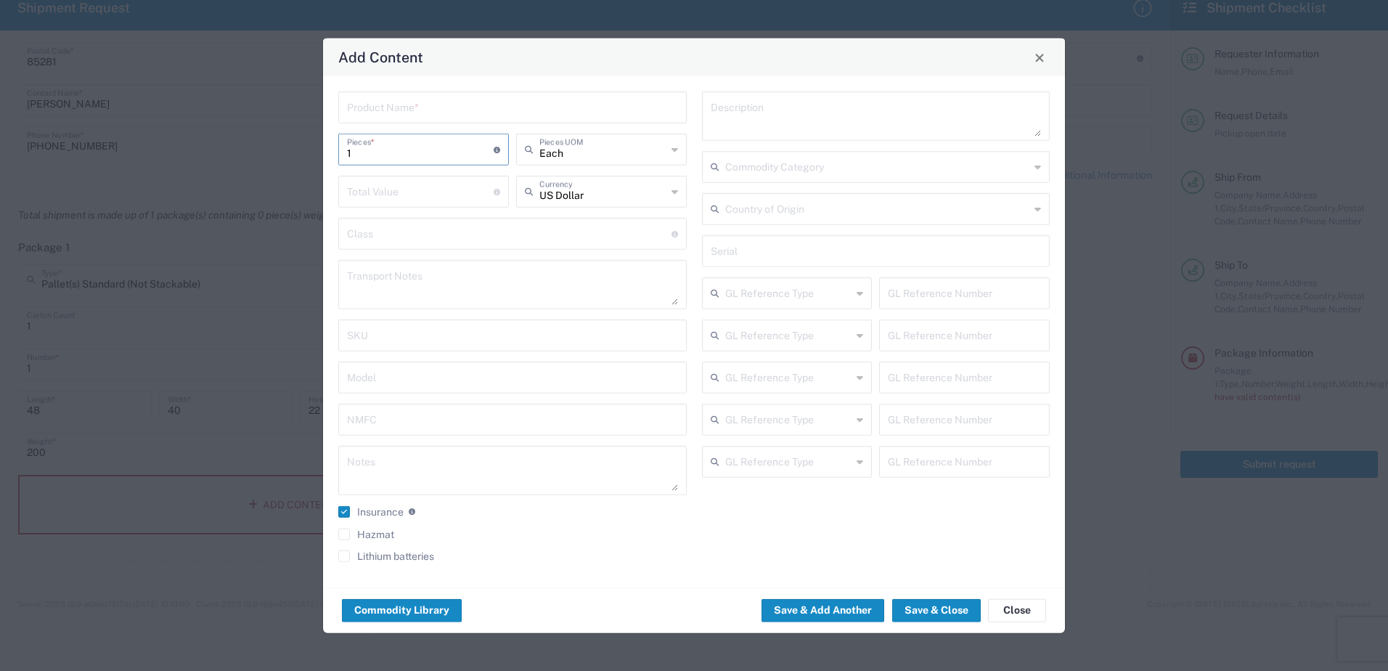
type input "1"
click at [358, 181] on input "number" at bounding box center [420, 190] width 147 height 25
type input "180000.00"
click at [684, 531] on agx-checkbox-control "Hazmat" at bounding box center [512, 534] width 348 height 12
click at [375, 107] on input "text" at bounding box center [512, 106] width 331 height 25
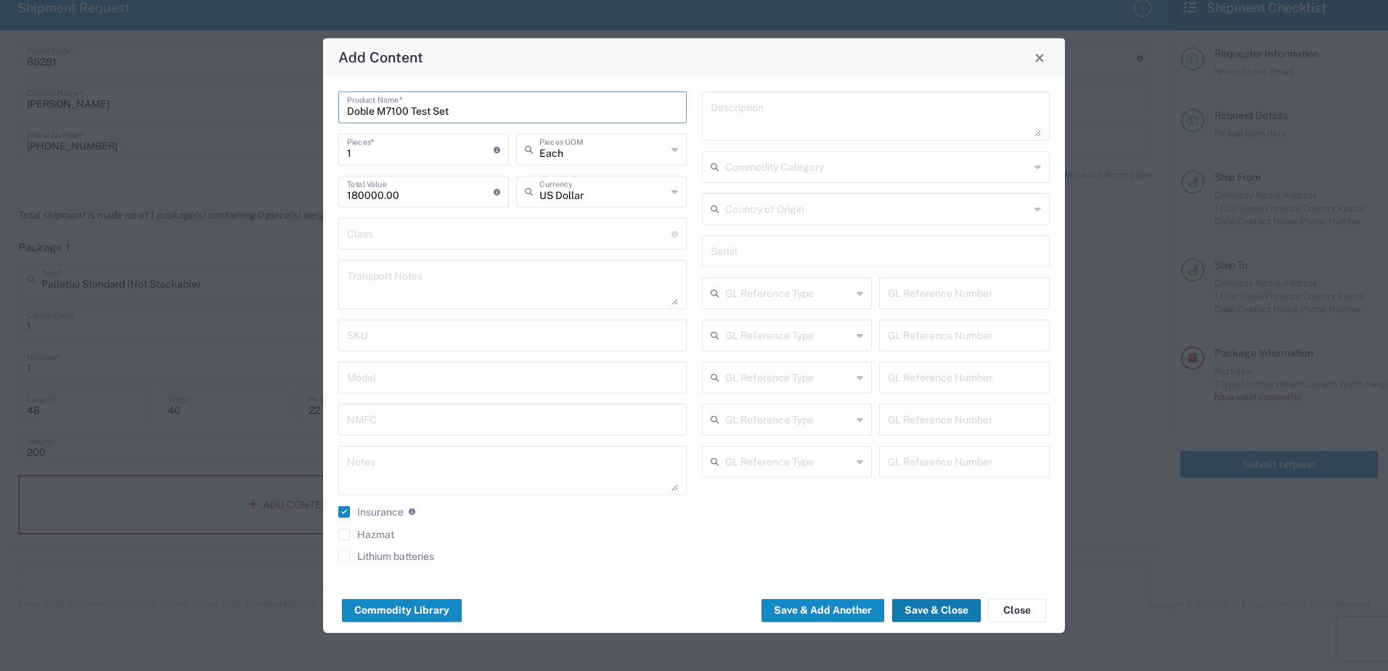
type input "Doble M7100 Test Set"
click at [937, 611] on button "Save & Close" at bounding box center [936, 609] width 89 height 23
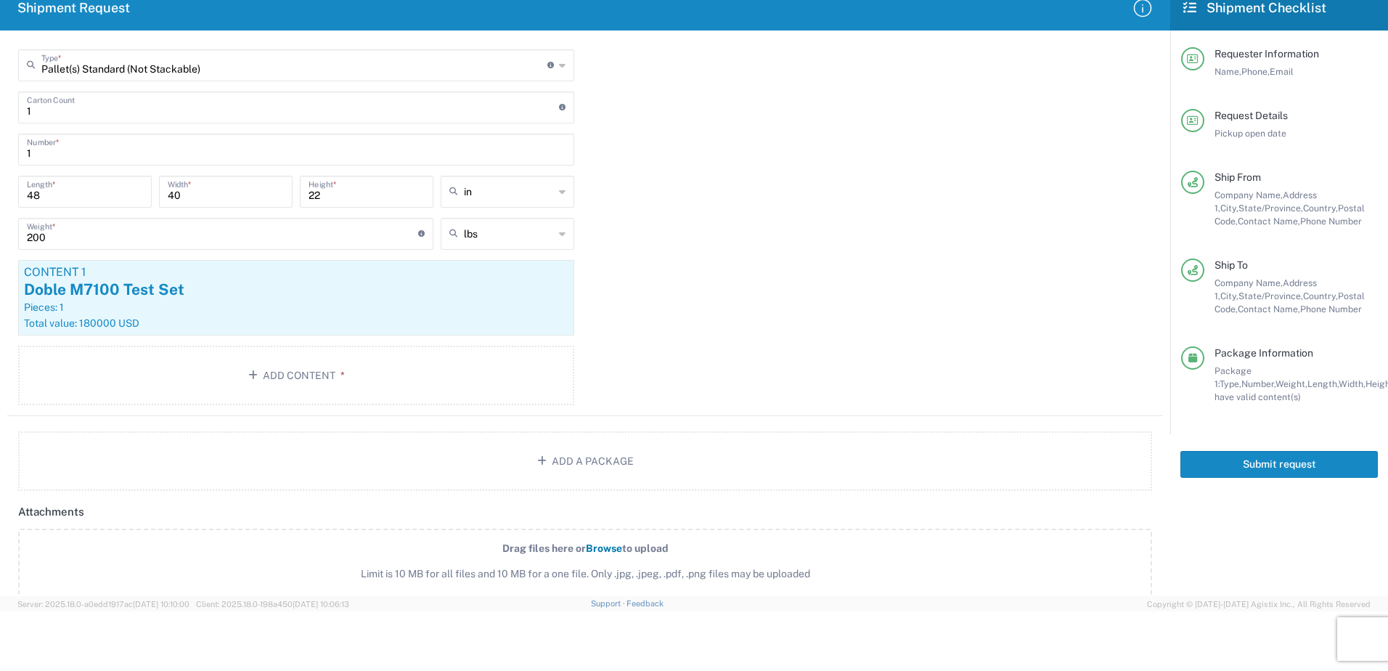
scroll to position [1120, 0]
click at [1247, 457] on button "Submit request" at bounding box center [1278, 464] width 197 height 27
